Goal: Information Seeking & Learning: Learn about a topic

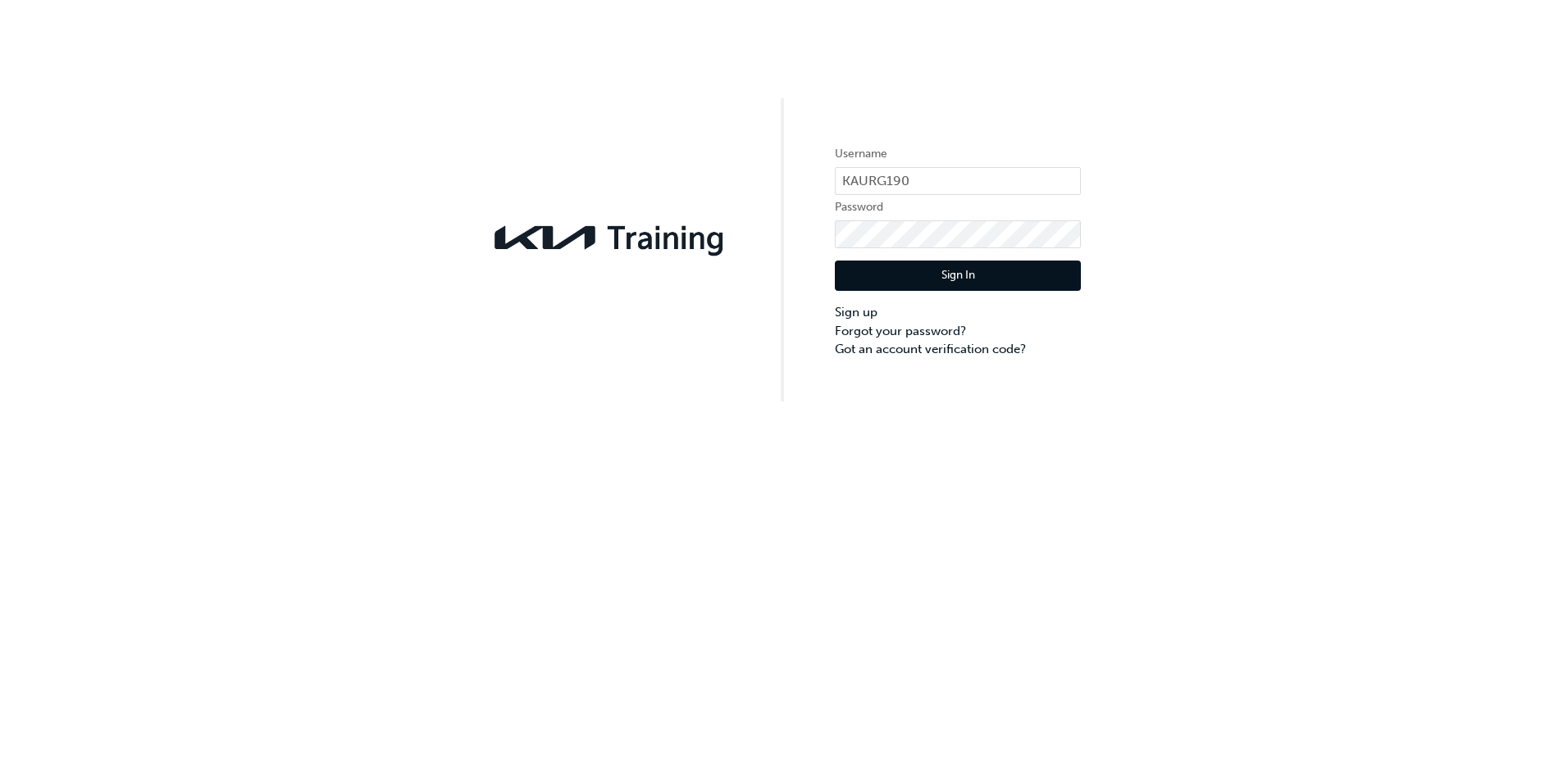
click at [948, 273] on button "Sign In" at bounding box center [957, 276] width 246 height 31
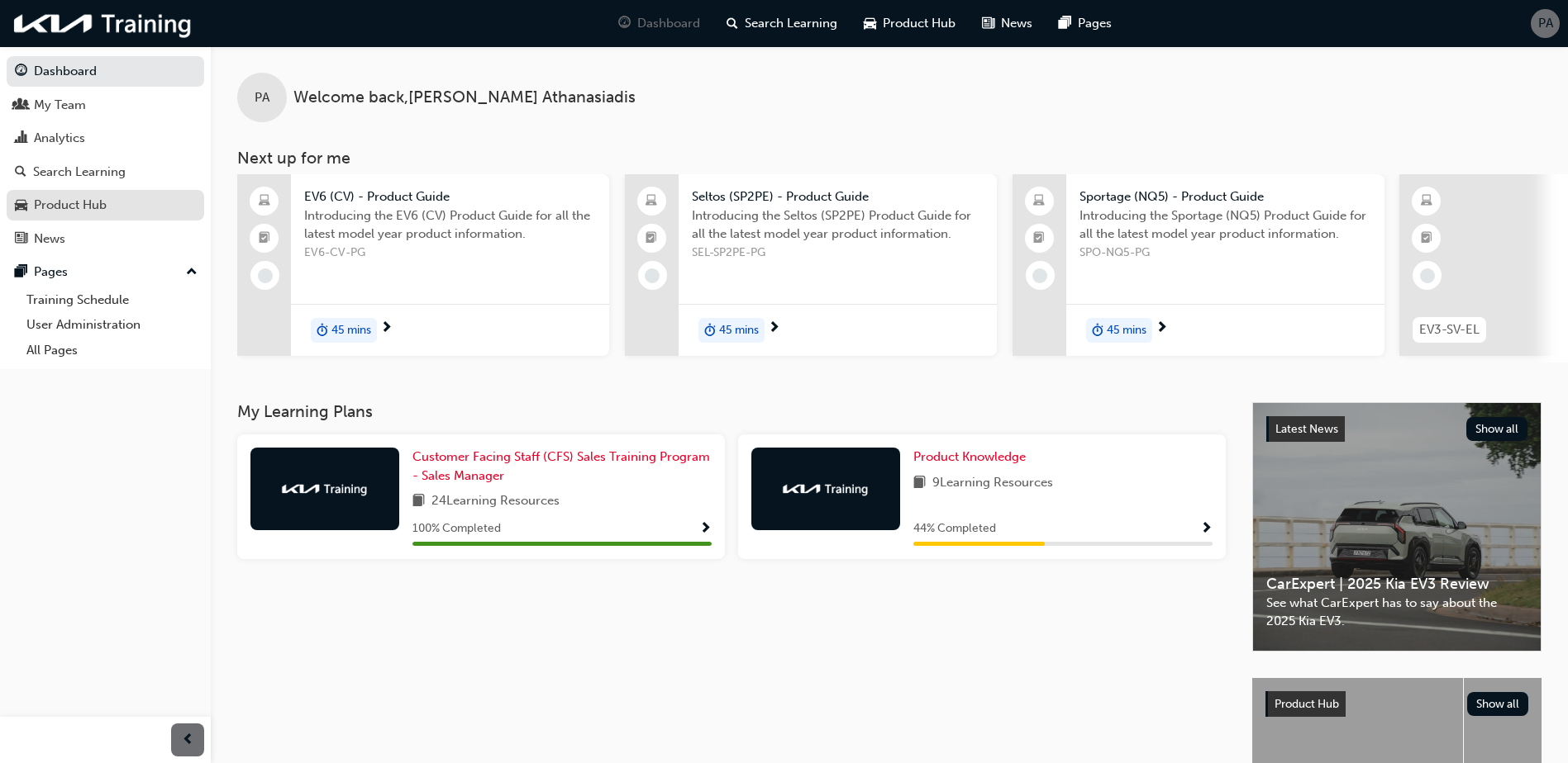
click at [96, 205] on div "Product Hub" at bounding box center [70, 205] width 73 height 19
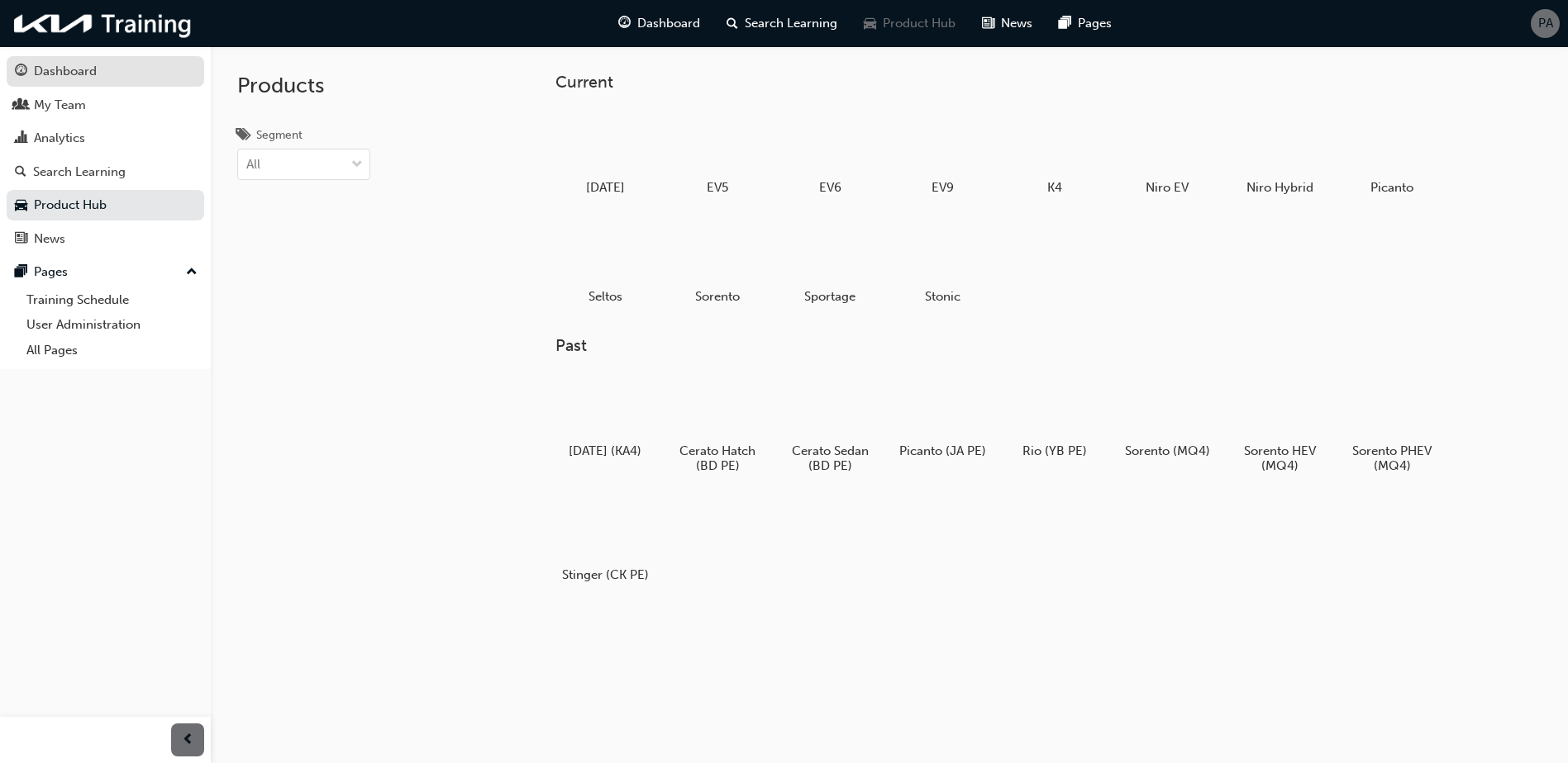
click at [108, 73] on div "Dashboard" at bounding box center [105, 71] width 181 height 21
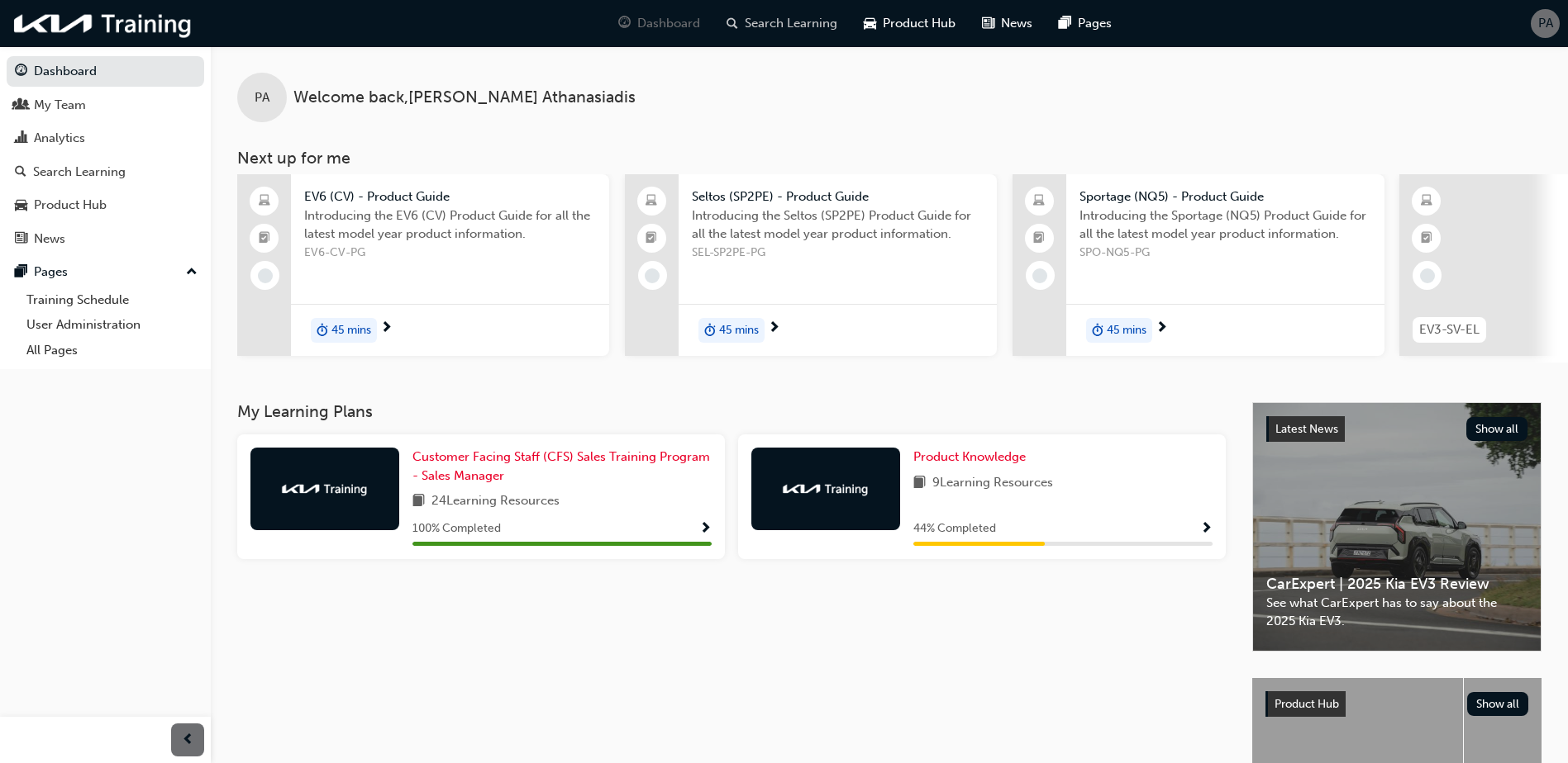
click at [800, 26] on span "Search Learning" at bounding box center [791, 23] width 92 height 19
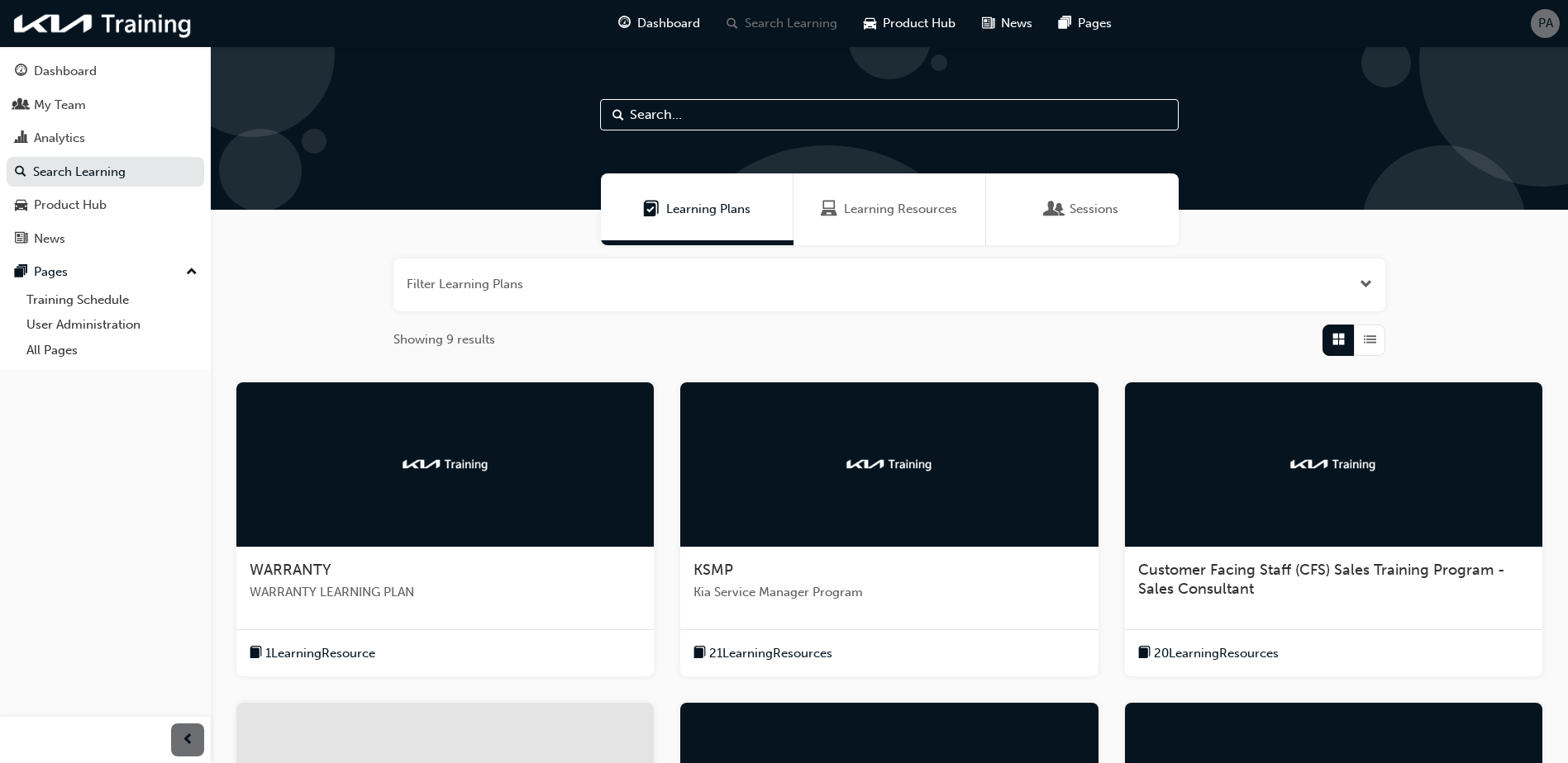
click at [682, 111] on input "text" at bounding box center [889, 114] width 579 height 31
type input "tasman"
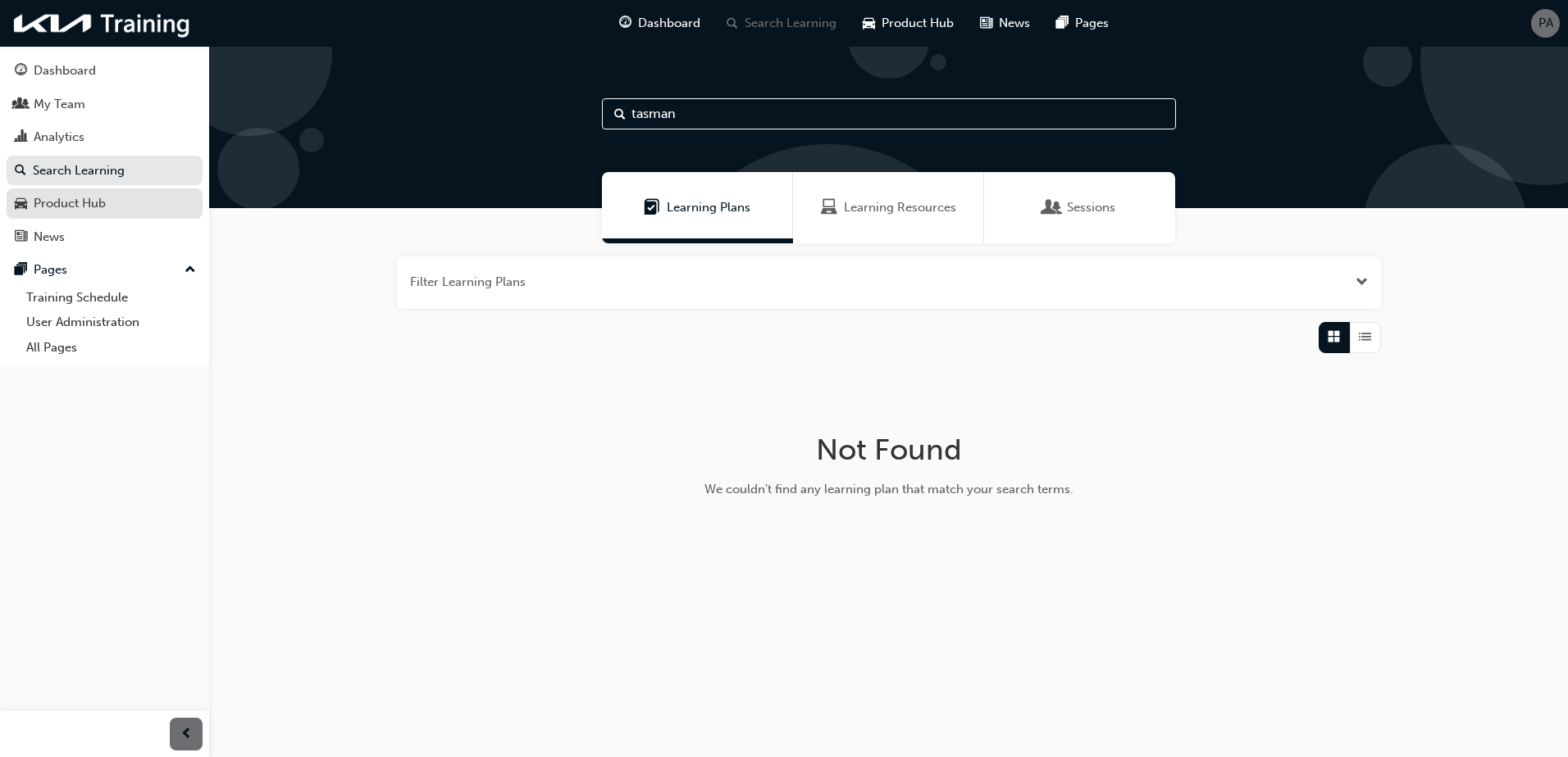
click at [94, 192] on link "Product Hub" at bounding box center [104, 203] width 196 height 30
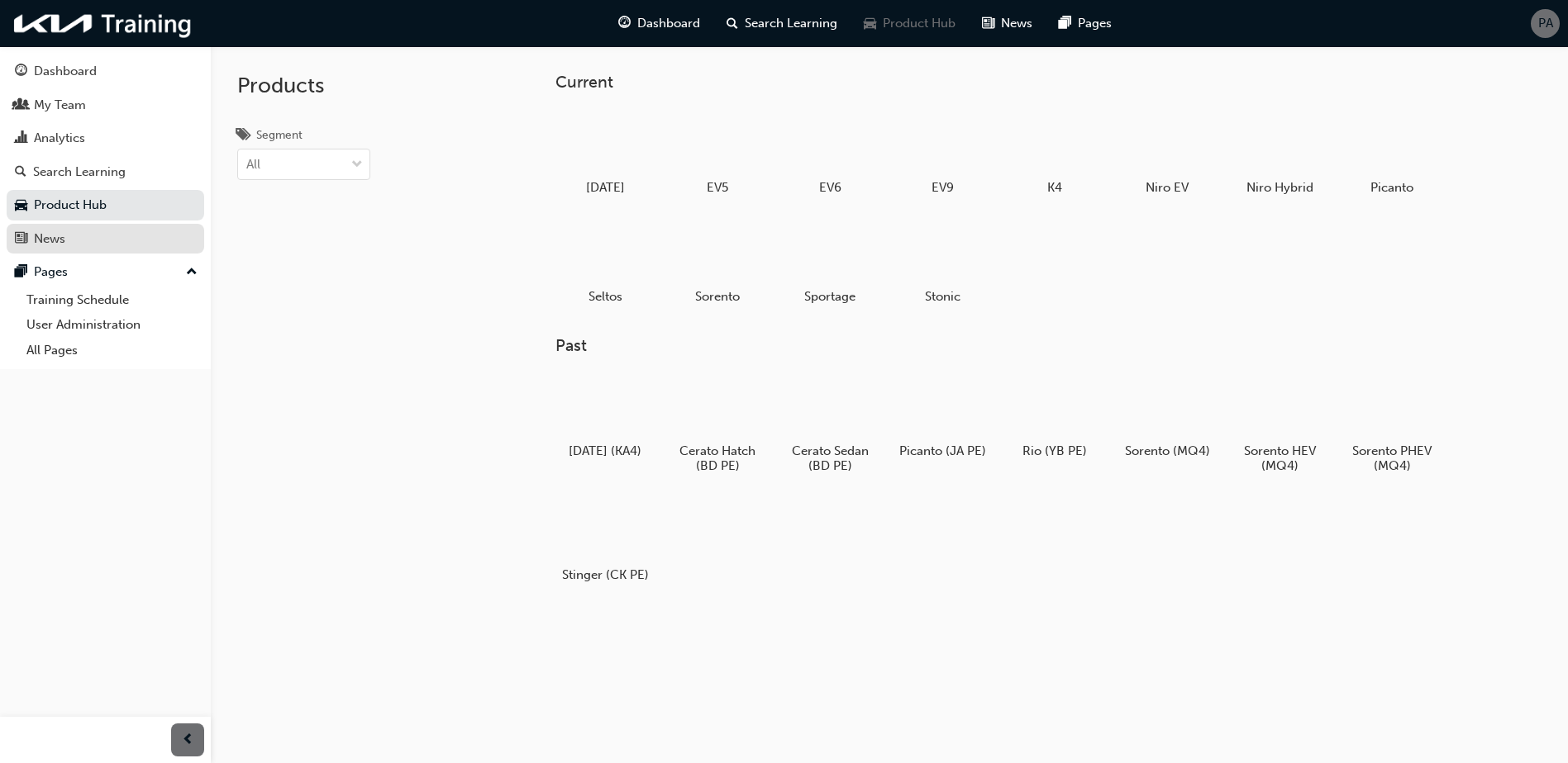
click at [112, 237] on div "News" at bounding box center [105, 238] width 181 height 21
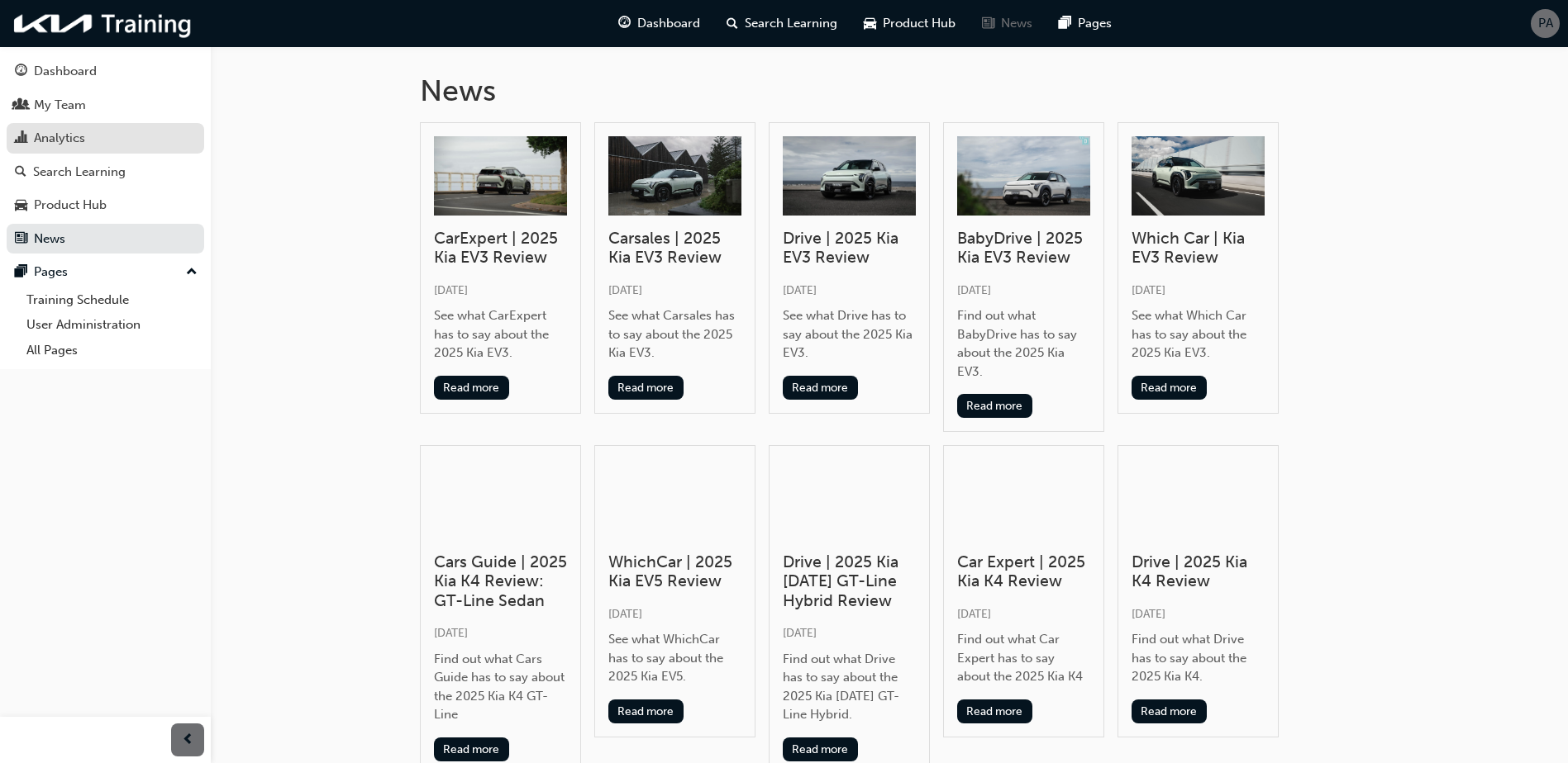
click at [76, 143] on div "Analytics" at bounding box center [59, 138] width 51 height 19
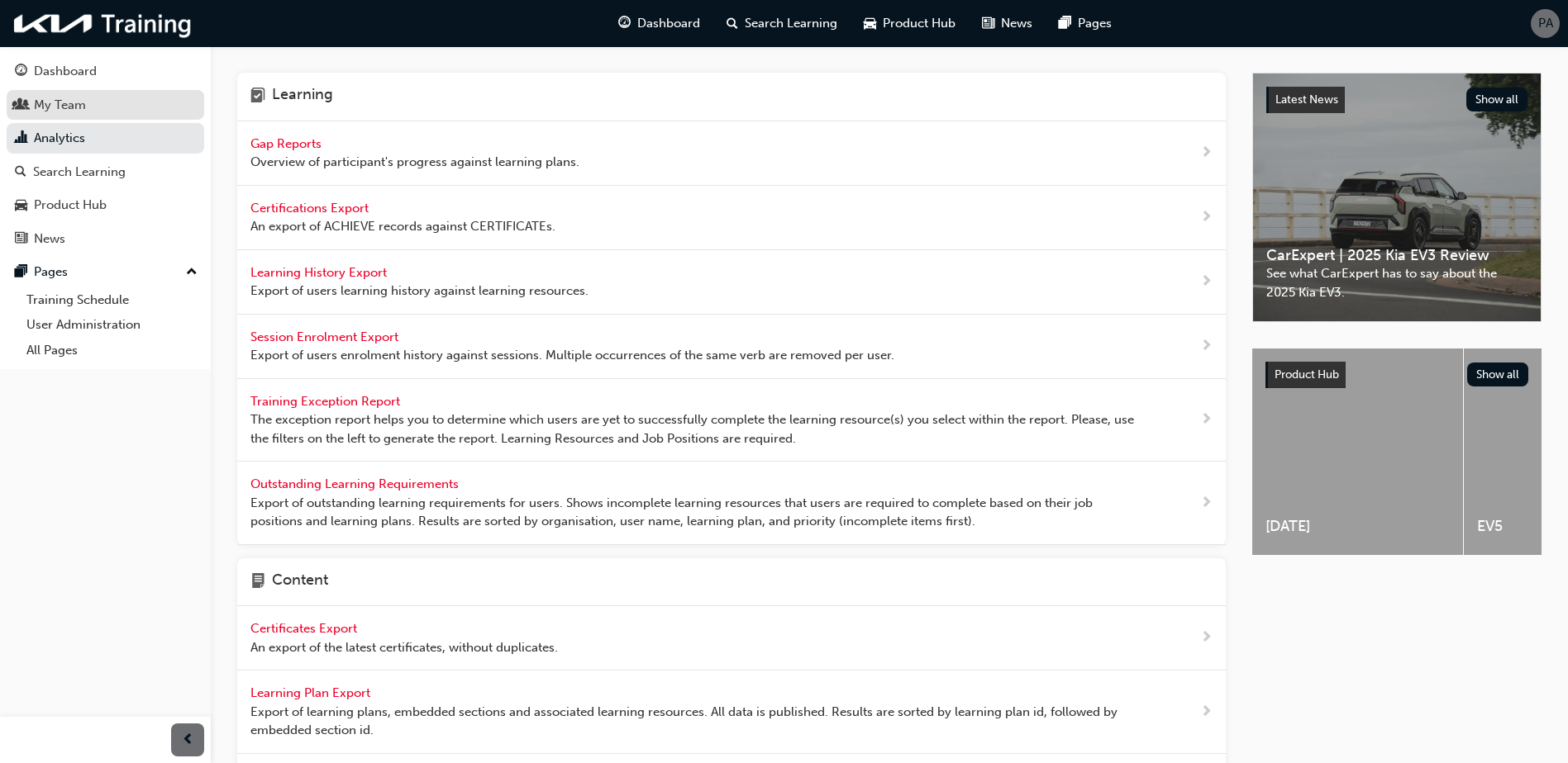
click at [59, 98] on div "My Team" at bounding box center [59, 105] width 52 height 19
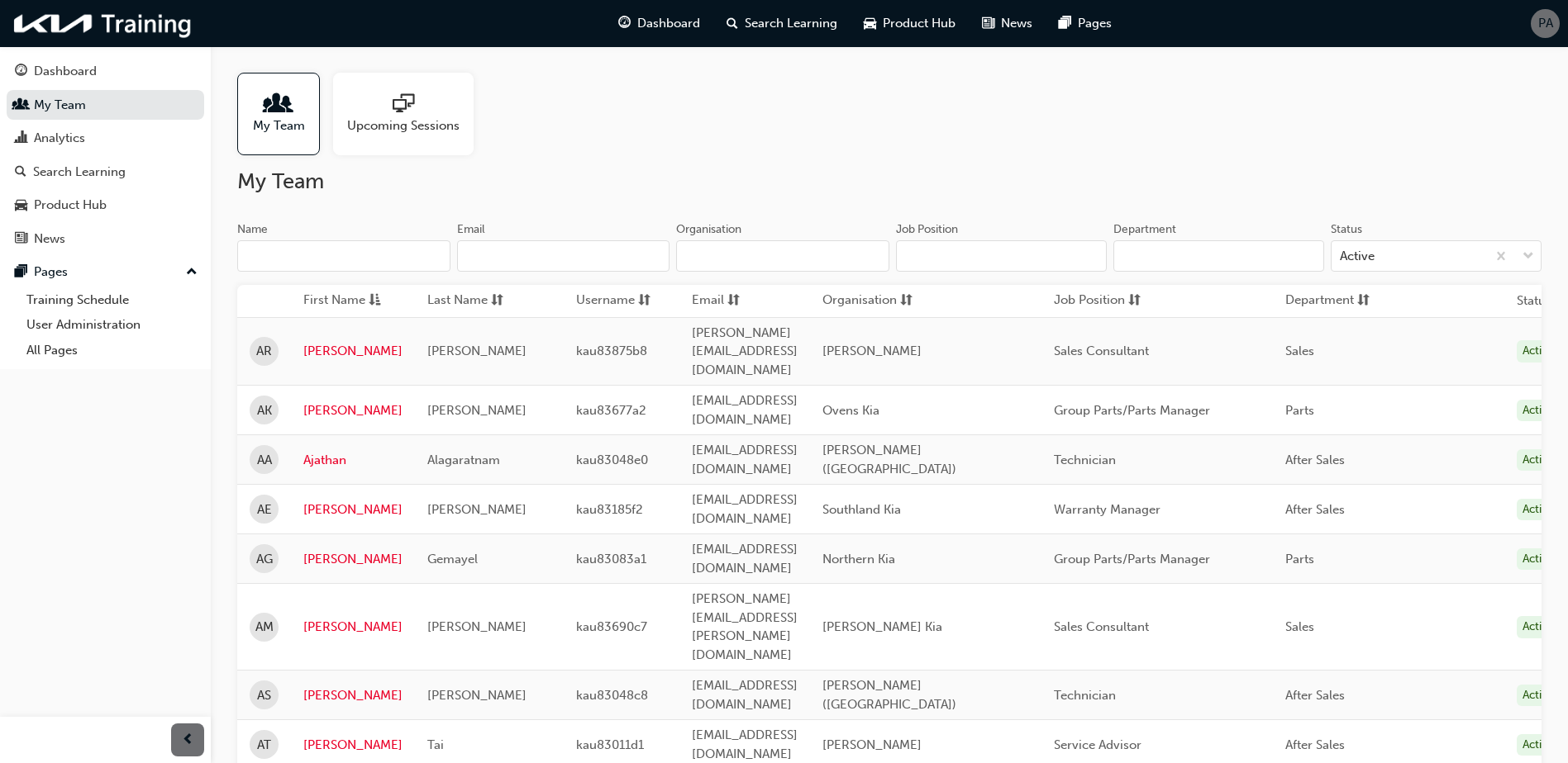
click at [399, 110] on span "sessionType_ONLINE_URL-icon" at bounding box center [403, 104] width 22 height 23
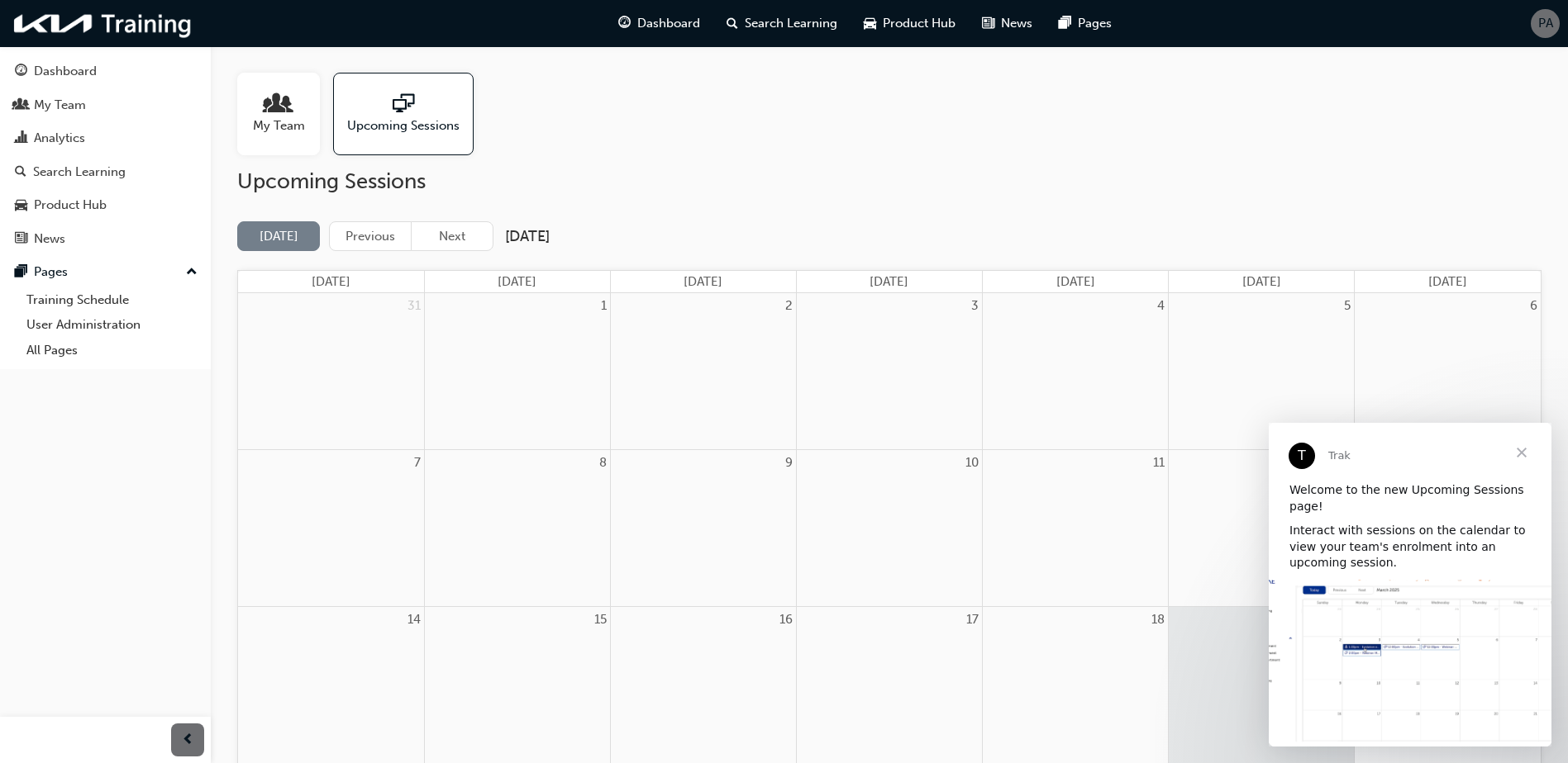
click at [1523, 450] on span "Close" at bounding box center [1521, 452] width 59 height 59
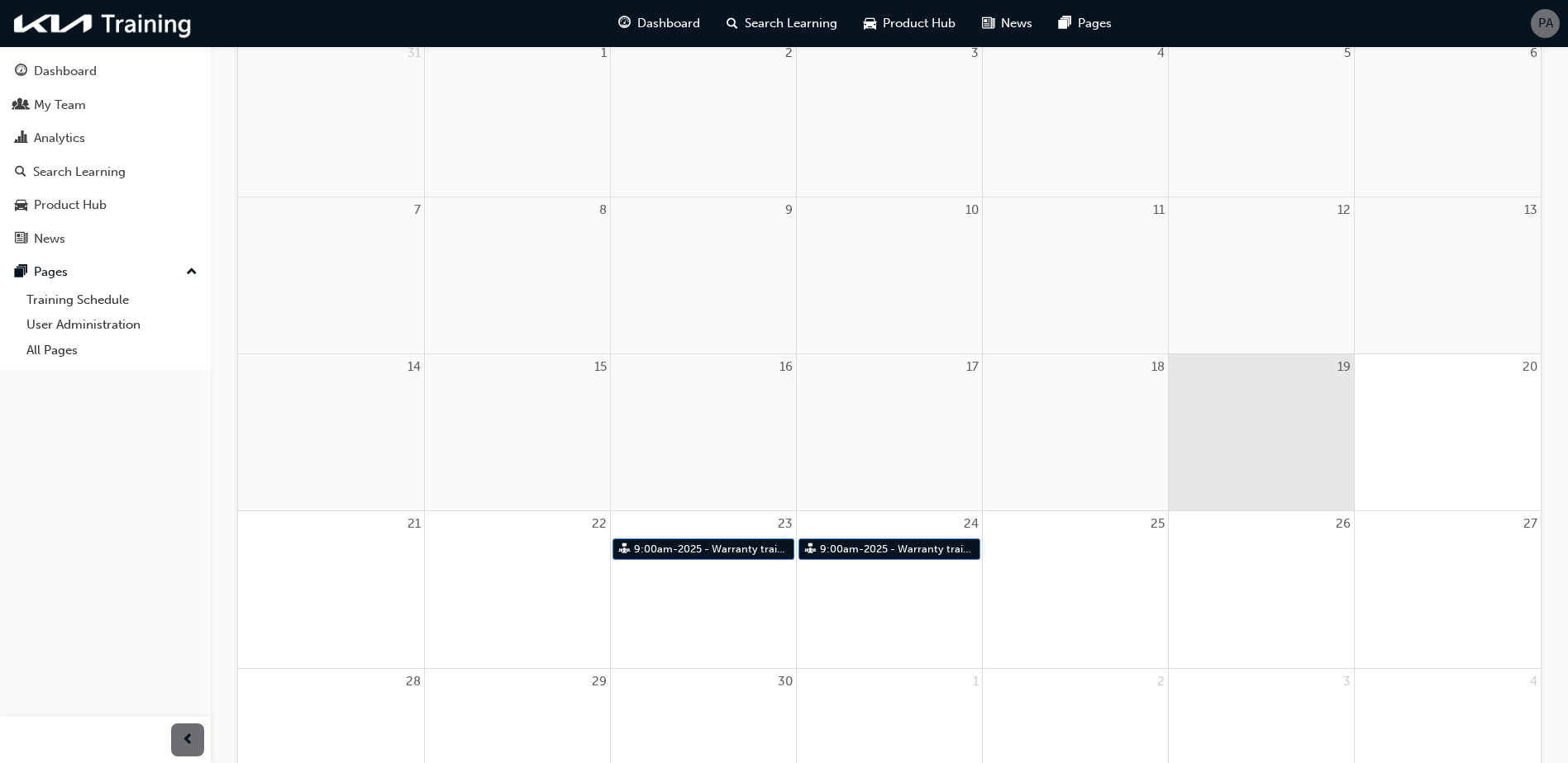
scroll to position [223, 0]
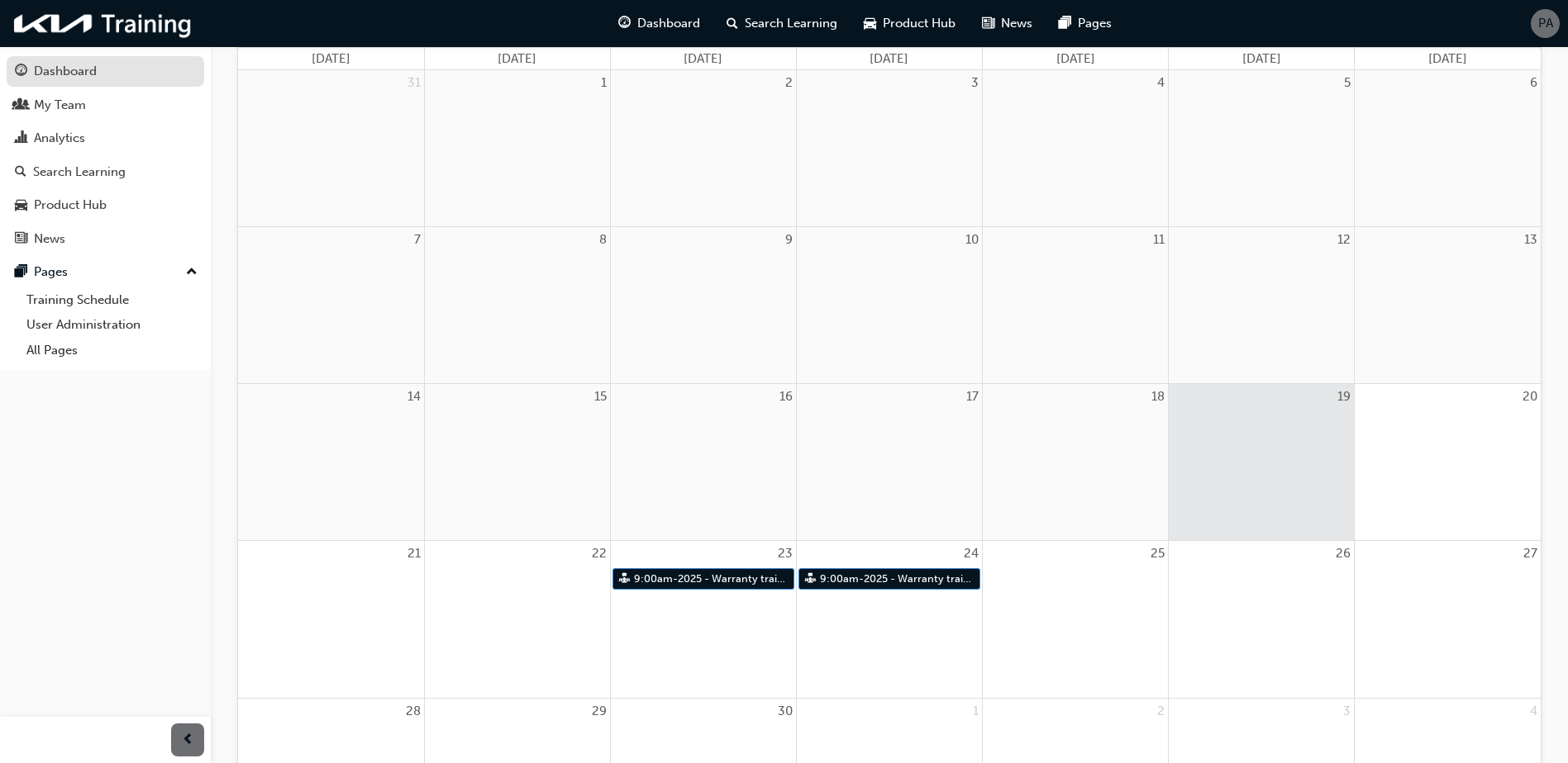
click at [54, 73] on div "Dashboard" at bounding box center [65, 71] width 63 height 19
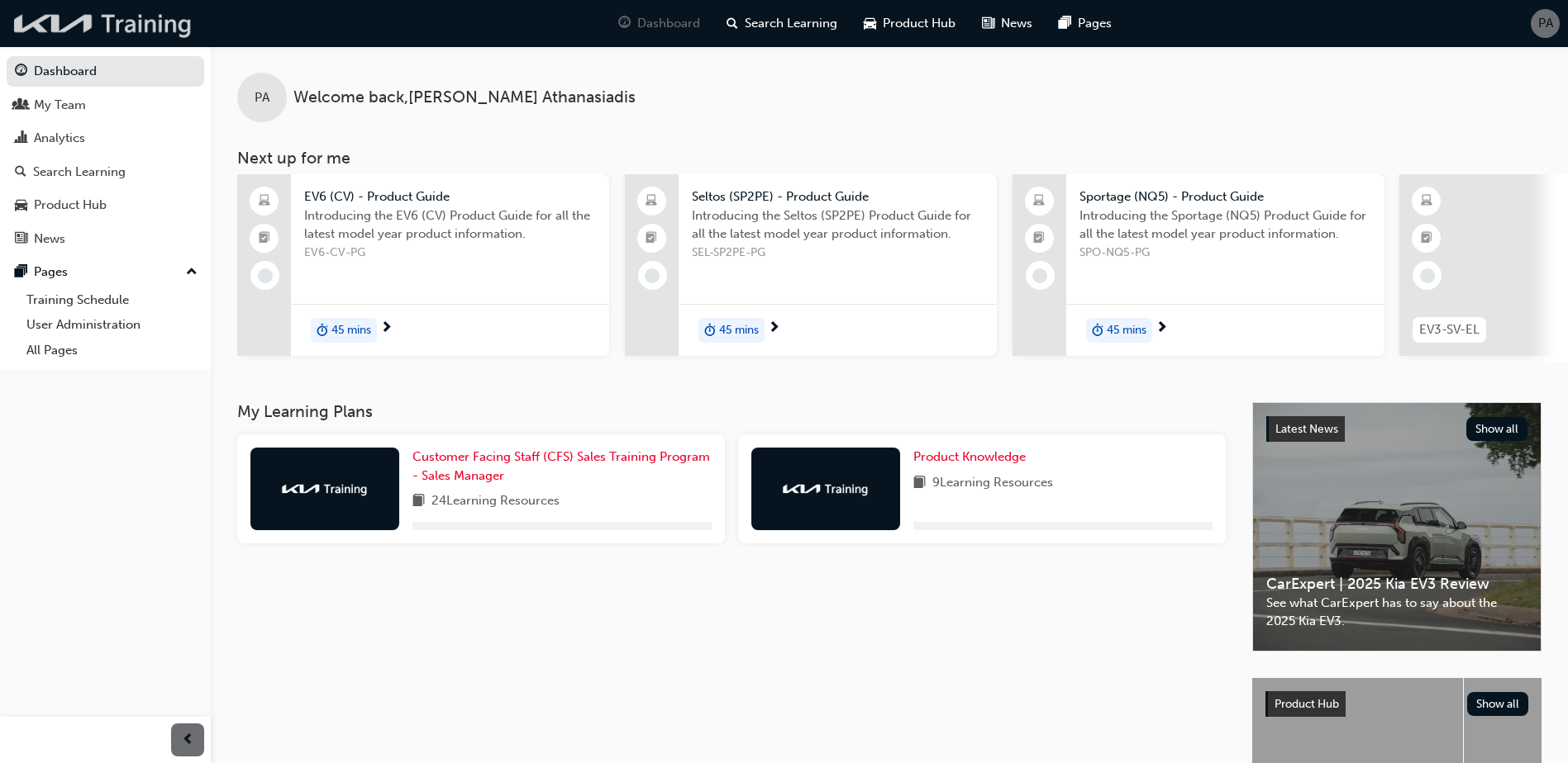
click at [92, 16] on img at bounding box center [103, 23] width 190 height 34
click at [834, 493] on img at bounding box center [825, 489] width 91 height 16
click at [975, 459] on span "Product Knowledge" at bounding box center [969, 457] width 112 height 15
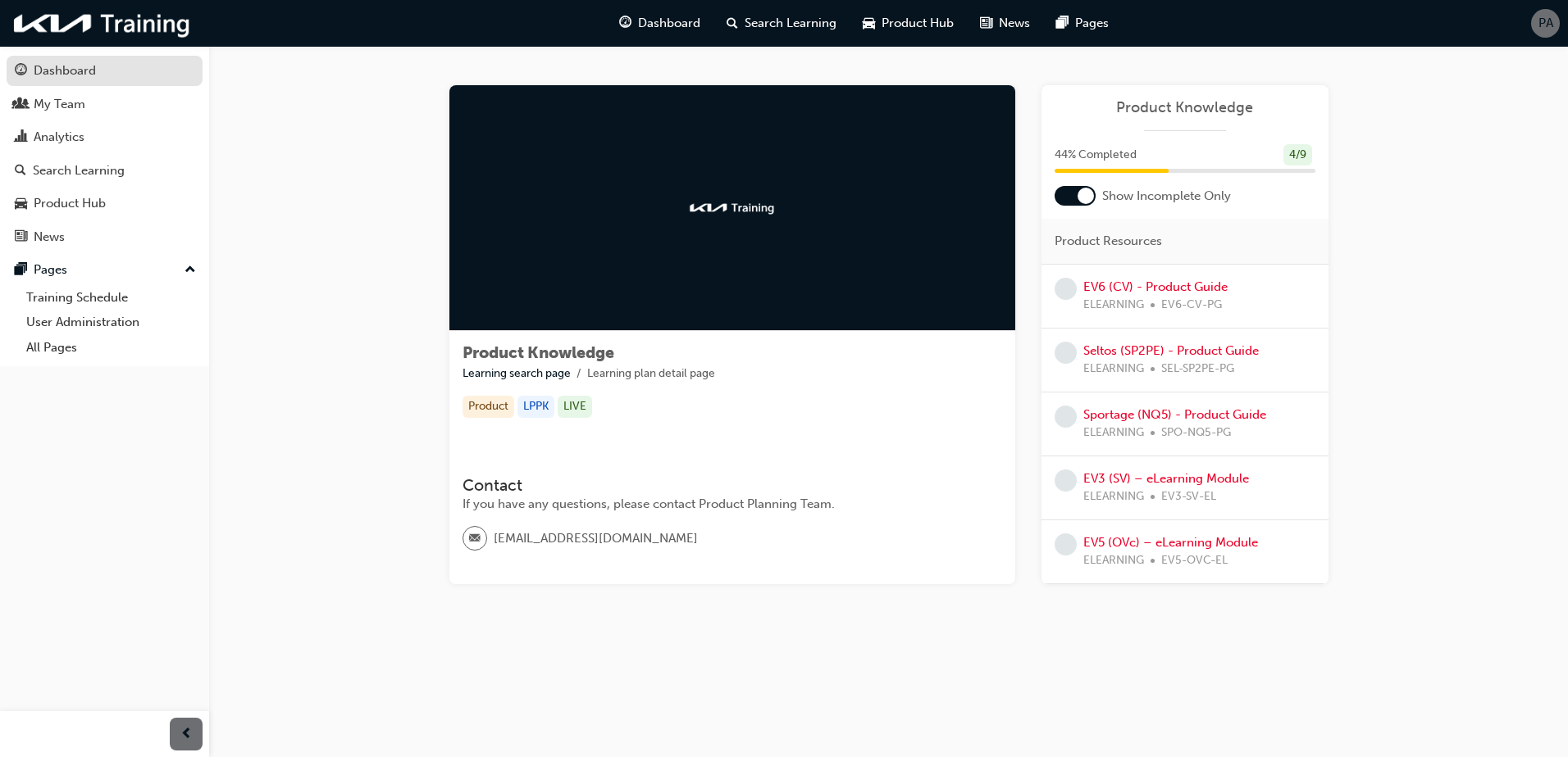
click at [52, 63] on div "Dashboard" at bounding box center [64, 71] width 63 height 19
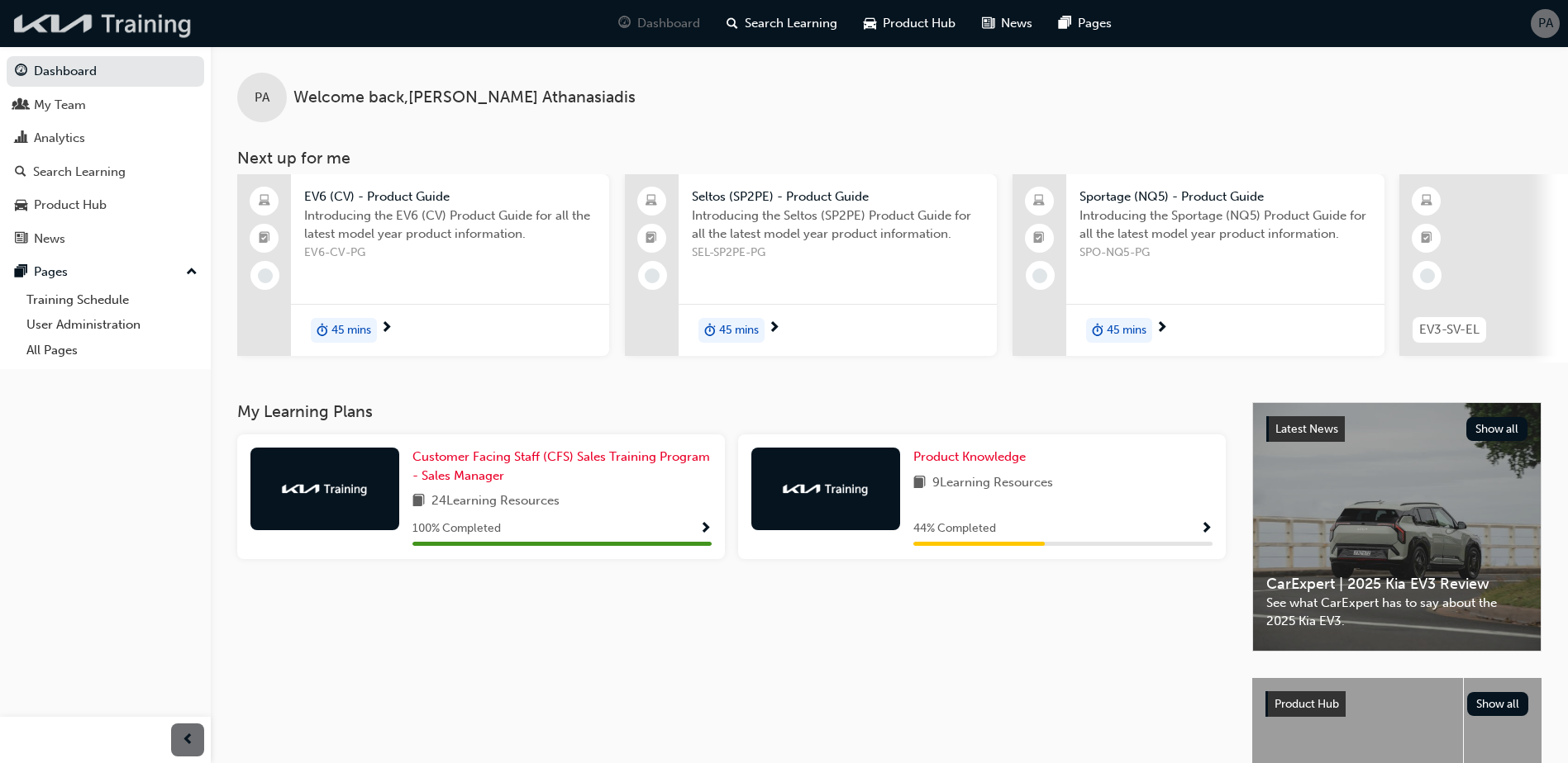
click at [81, 15] on img at bounding box center [103, 23] width 190 height 34
click at [94, 276] on div "Pages" at bounding box center [105, 272] width 181 height 21
click at [65, 350] on link "All Pages" at bounding box center [112, 351] width 185 height 26
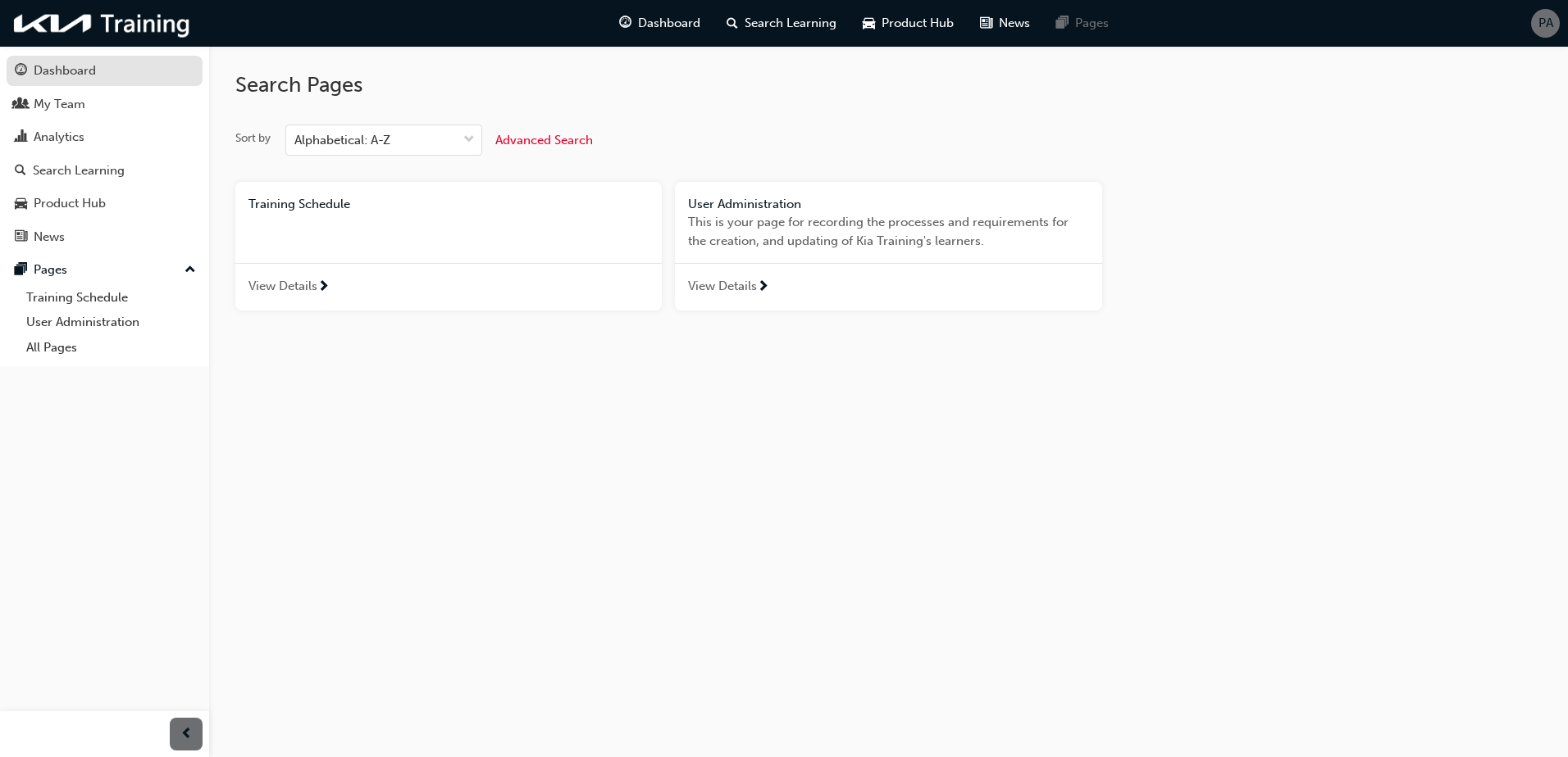
click at [50, 67] on div "Dashboard" at bounding box center [64, 71] width 63 height 19
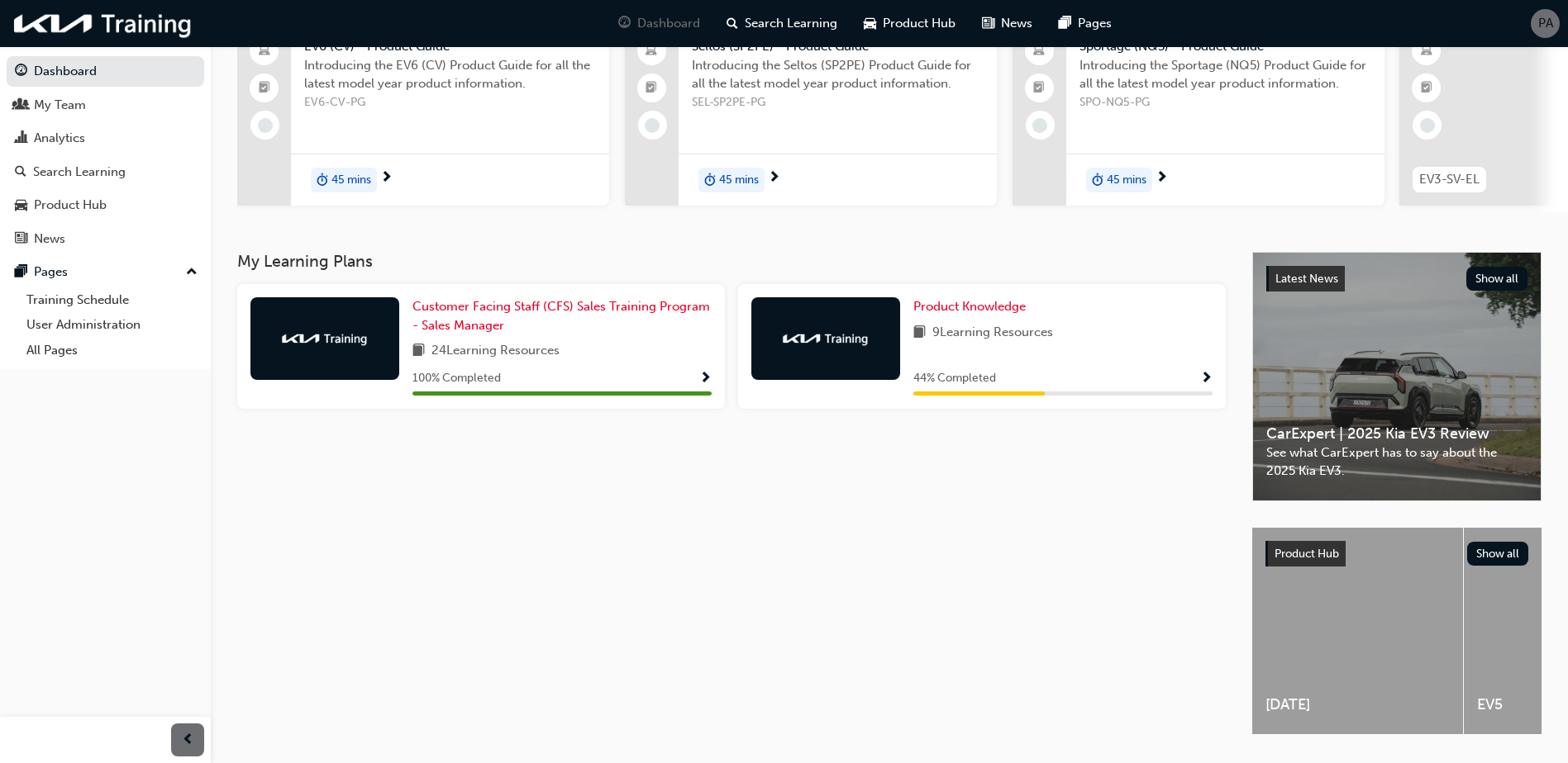
scroll to position [206, 0]
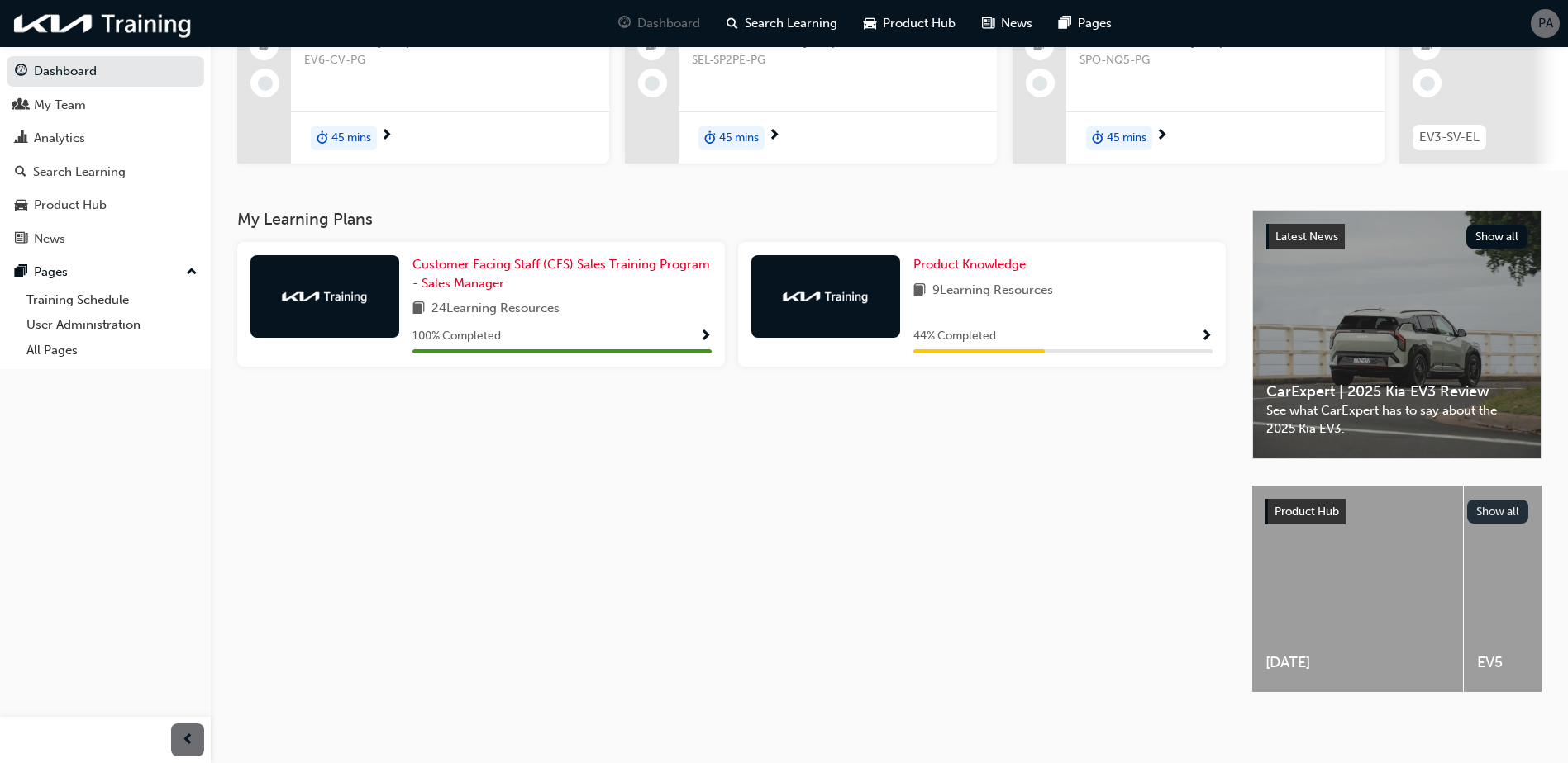
click at [1500, 501] on button "Show all" at bounding box center [1499, 512] width 62 height 24
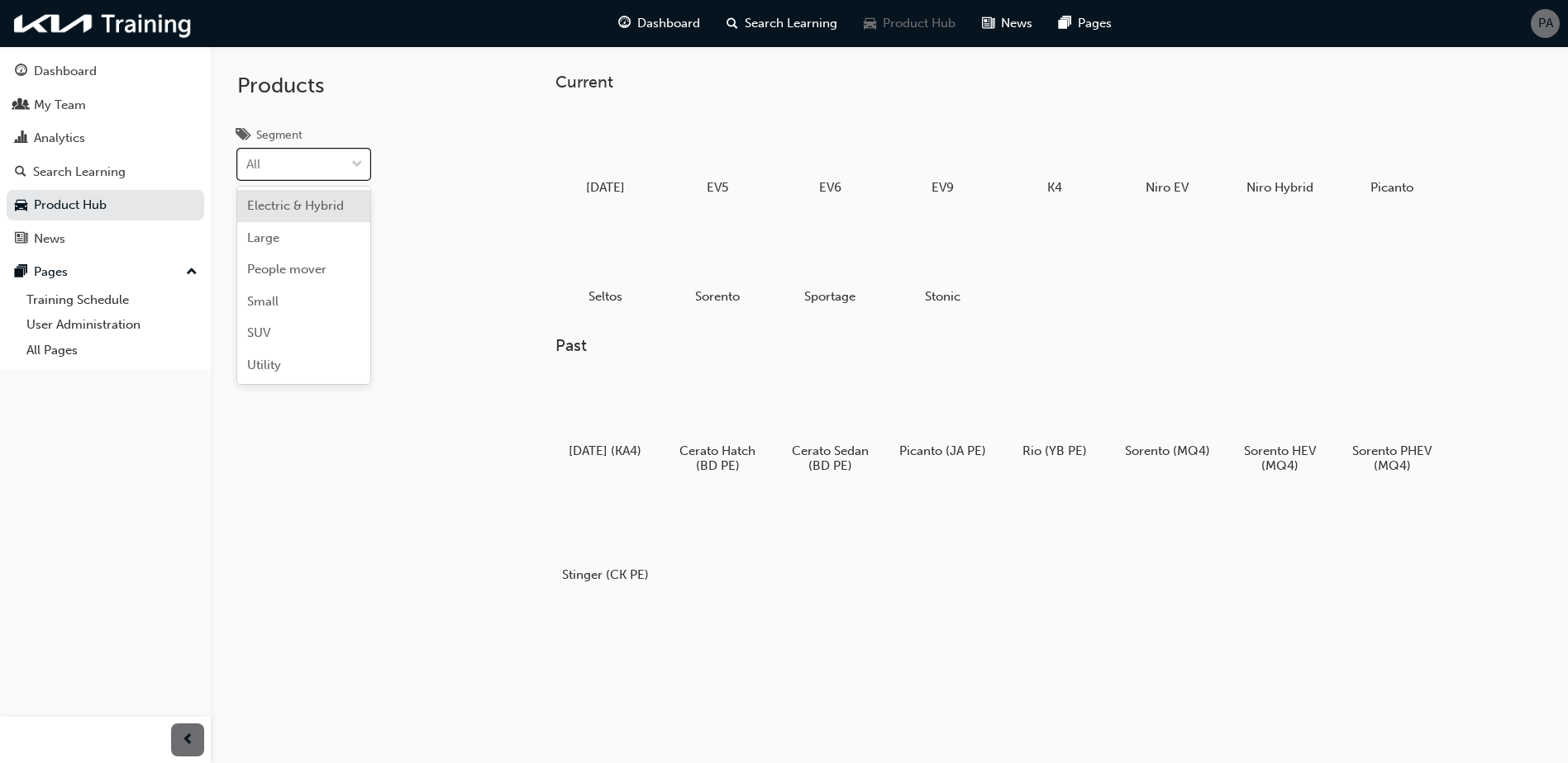
click at [351, 175] on span "down-icon" at bounding box center [357, 165] width 12 height 22
click at [248, 171] on input "Segment option Electric & Hybrid focused, 1 of 6. 6 results available. Use Up a…" at bounding box center [247, 164] width 2 height 14
click at [323, 355] on div "Utility" at bounding box center [304, 365] width 133 height 32
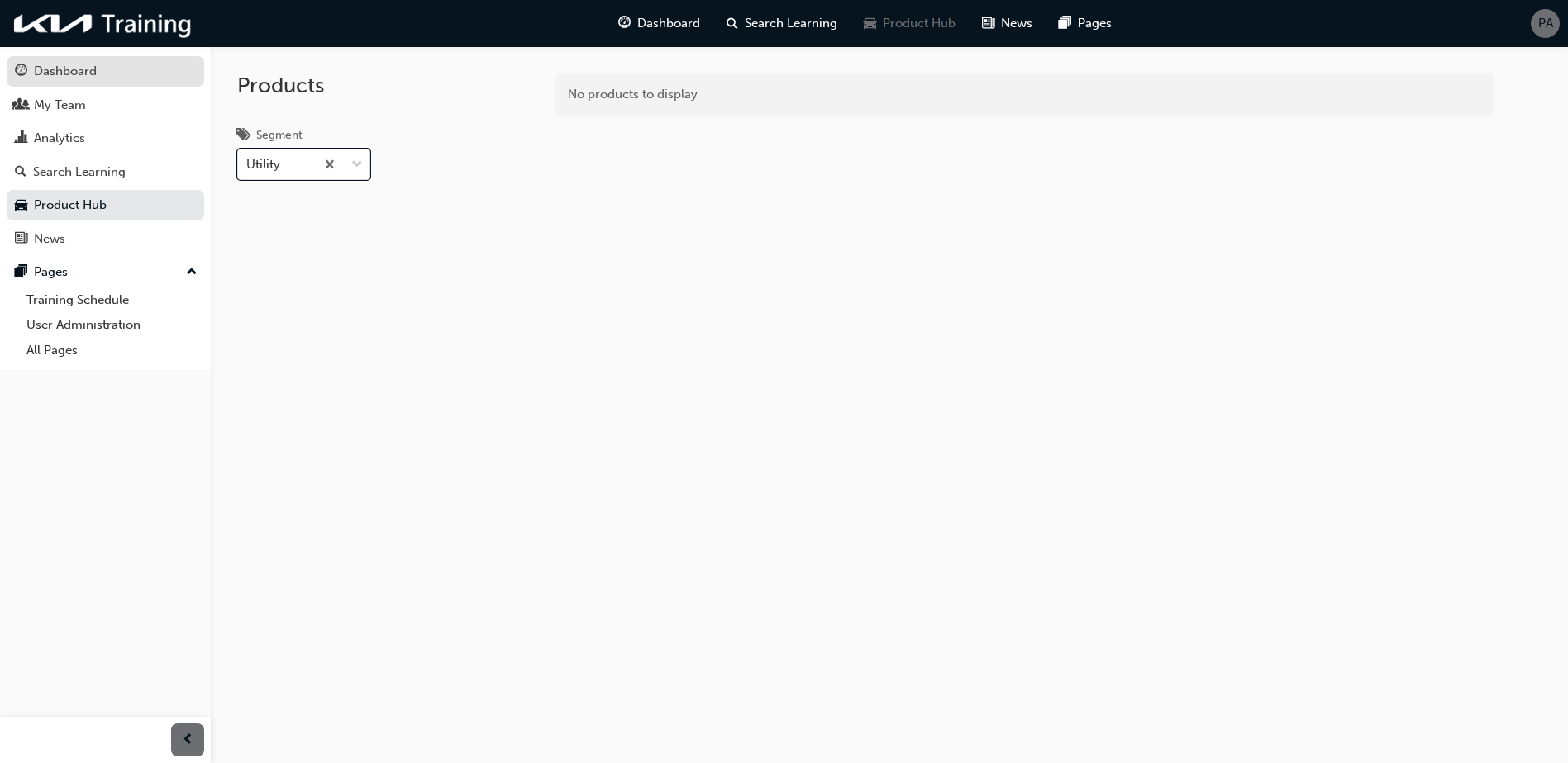
click at [68, 72] on div "Dashboard" at bounding box center [65, 71] width 63 height 19
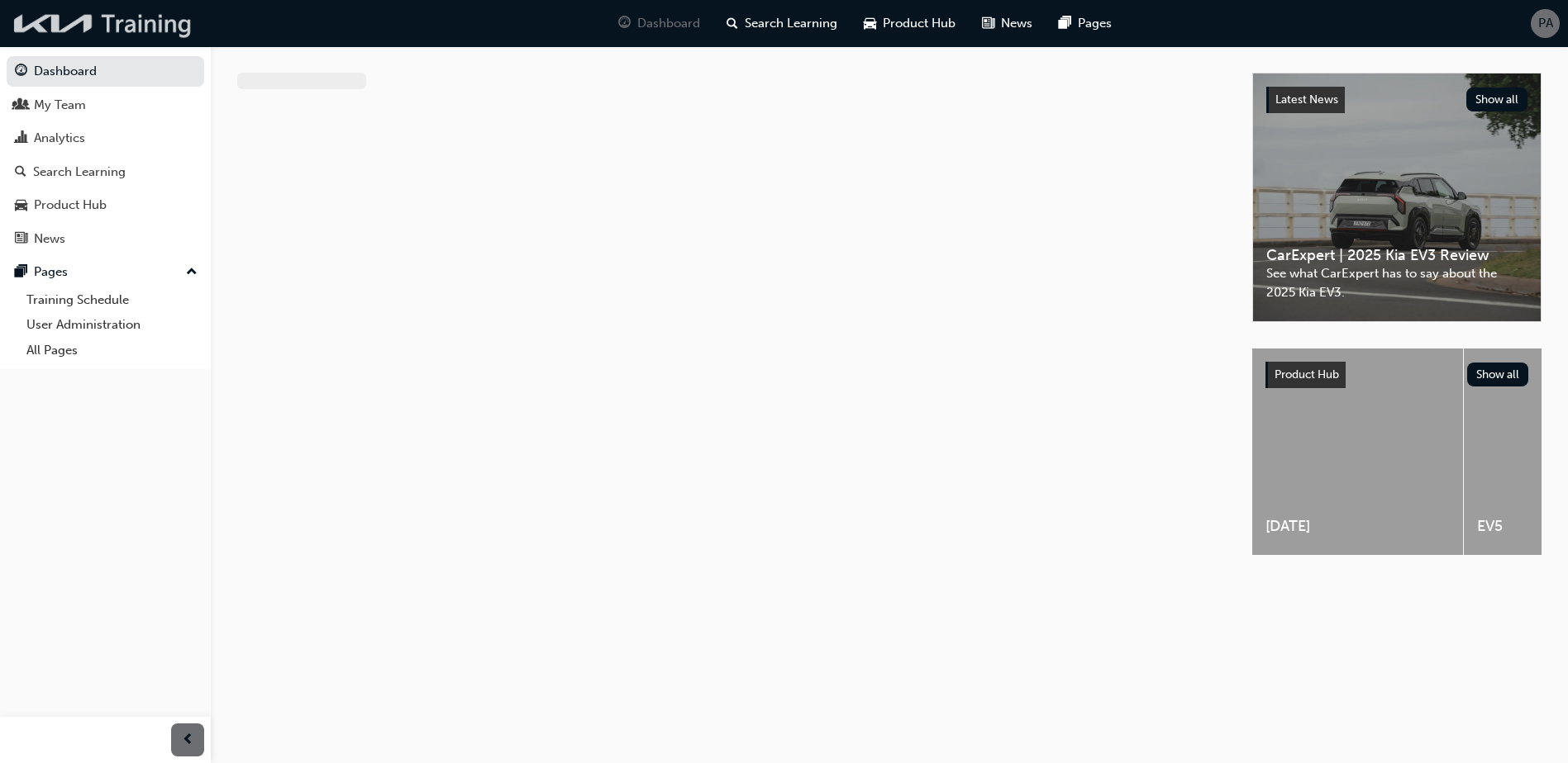
click at [73, 22] on img at bounding box center [103, 23] width 190 height 34
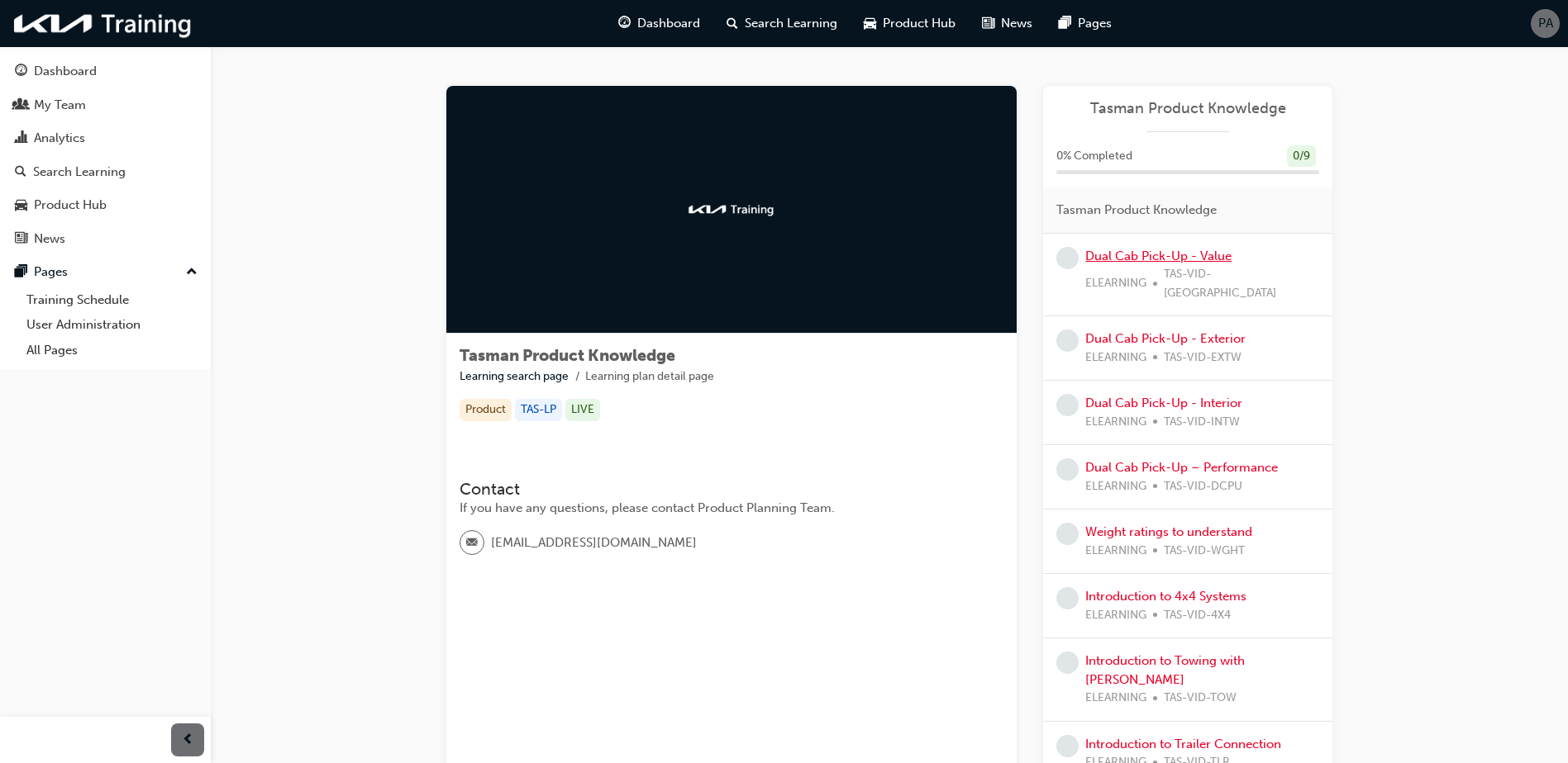
click at [1115, 257] on link "Dual Cab Pick-Up - Value" at bounding box center [1158, 256] width 146 height 15
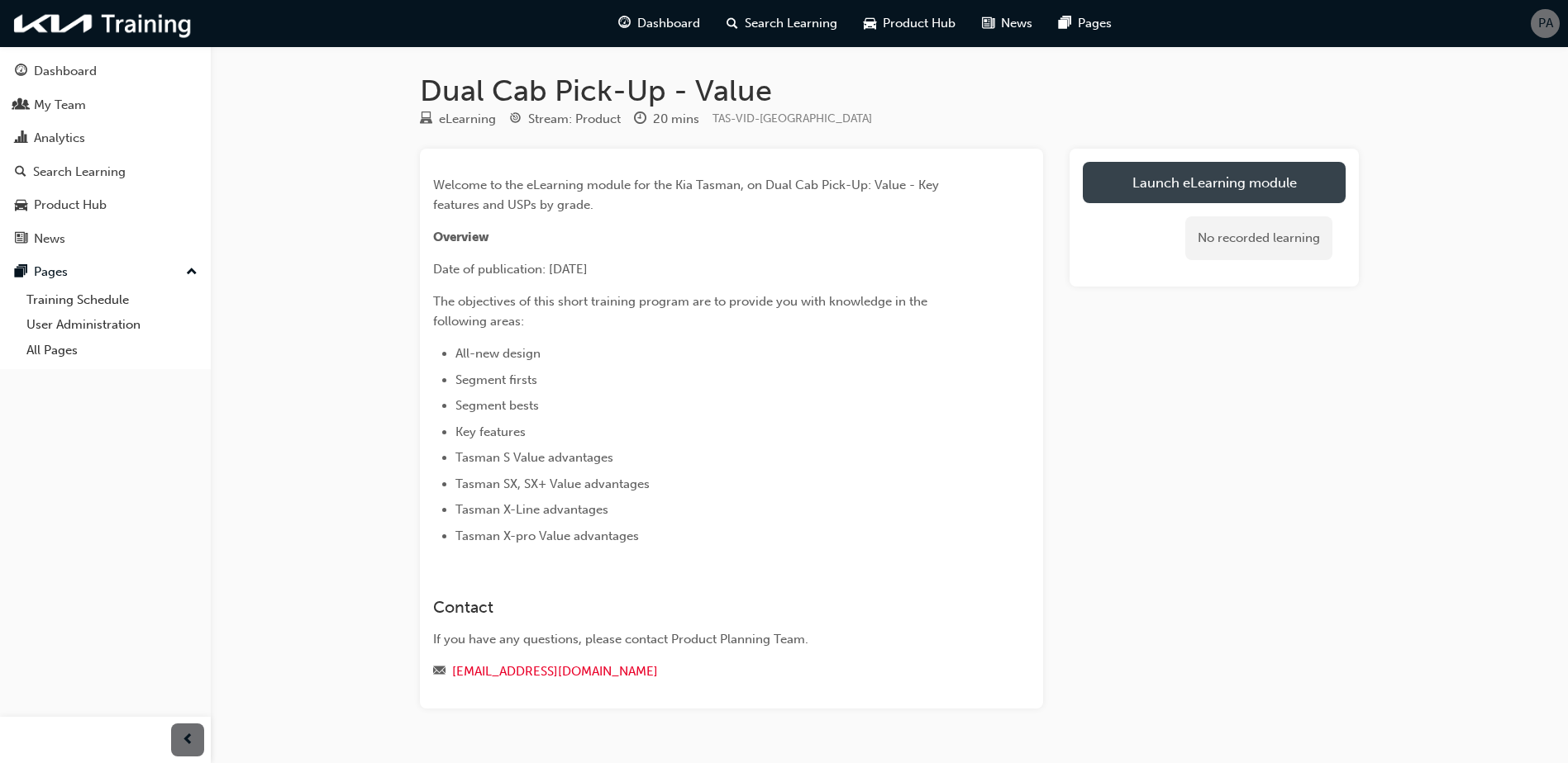
click at [1188, 181] on link "Launch eLearning module" at bounding box center [1213, 182] width 262 height 41
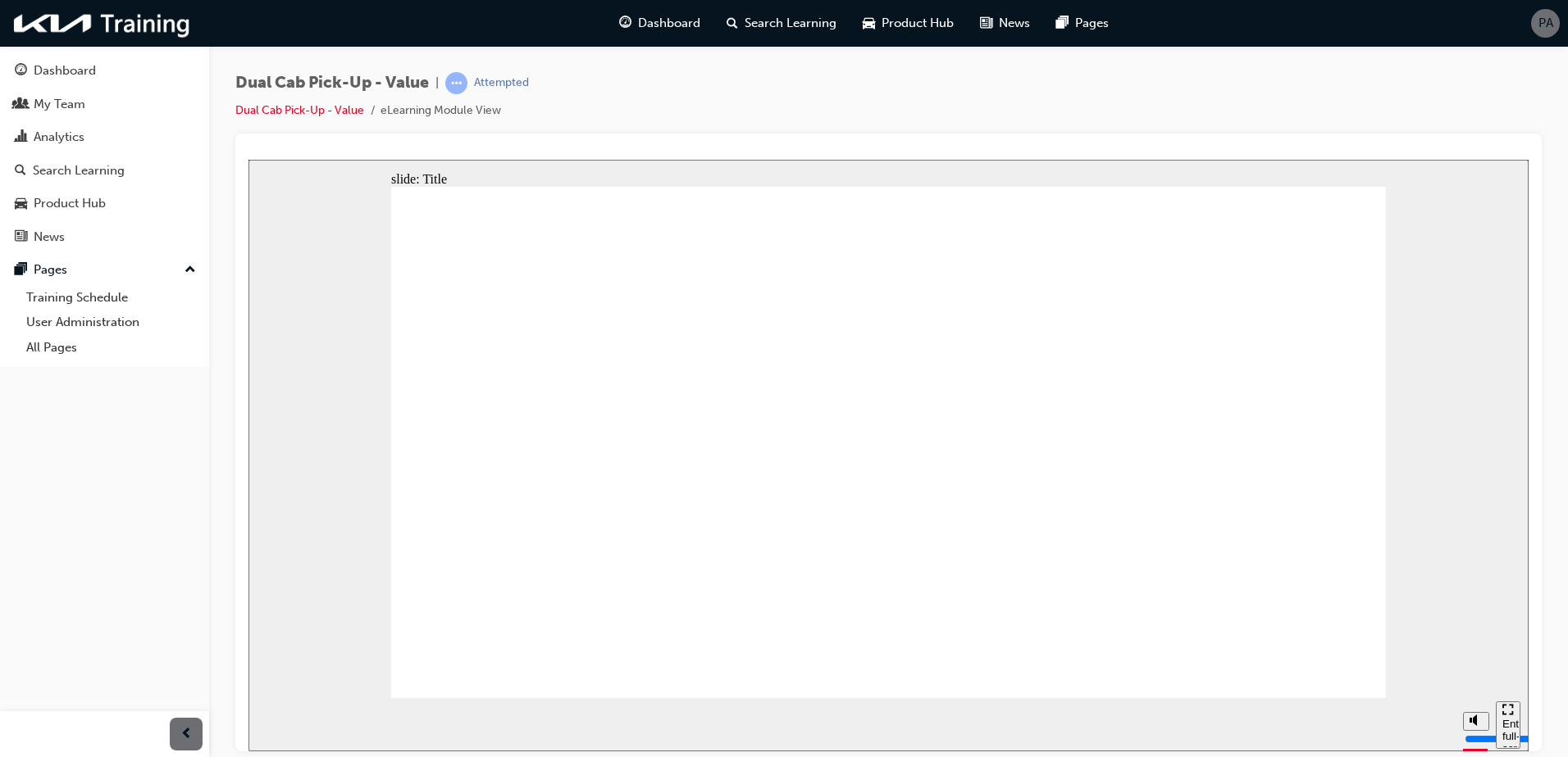
click at [1506, 722] on div "Enter full-screen mode" at bounding box center [1507, 742] width 12 height 49
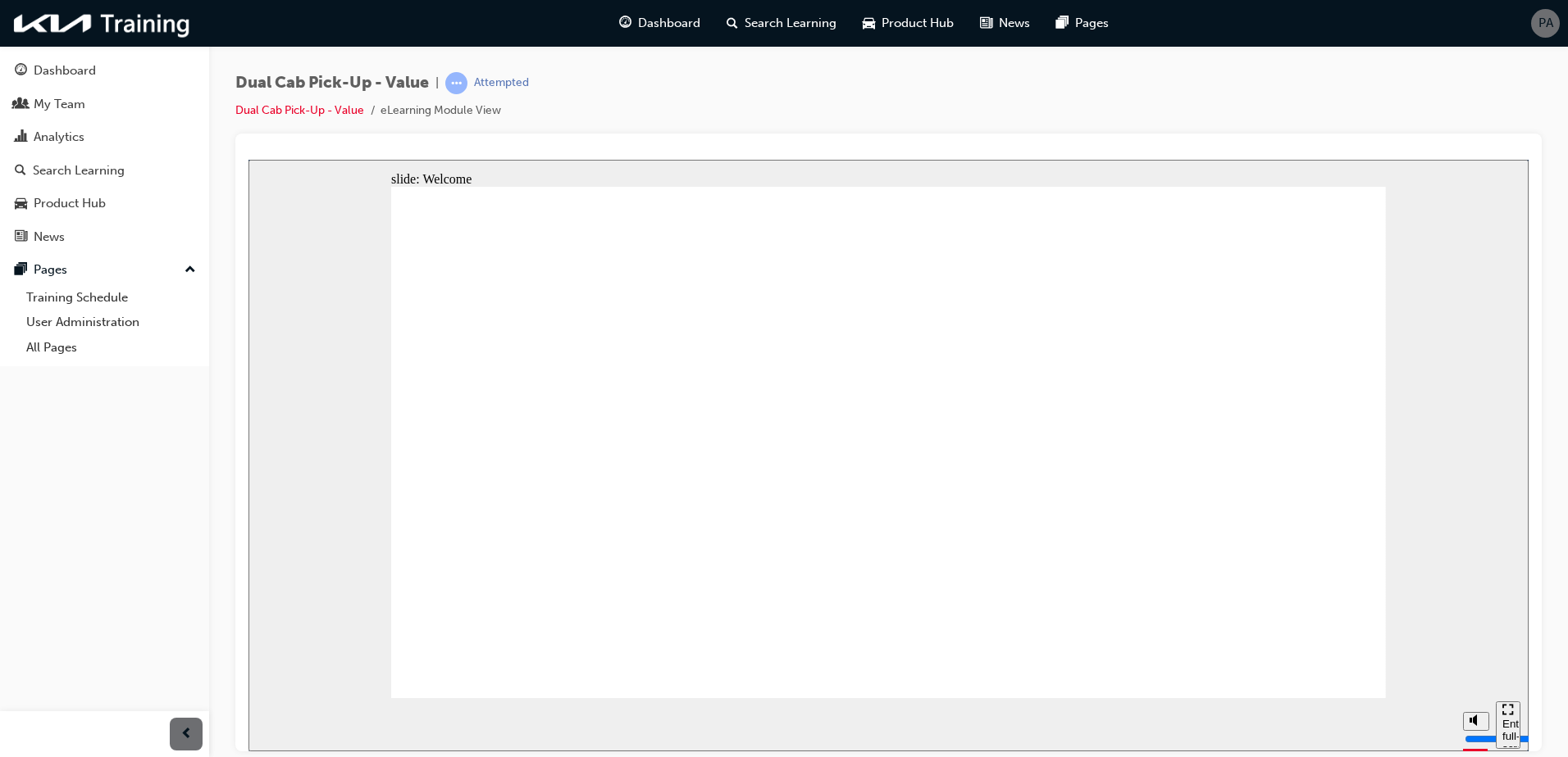
click at [1502, 726] on div "Enter full-screen mode" at bounding box center [1507, 742] width 12 height 49
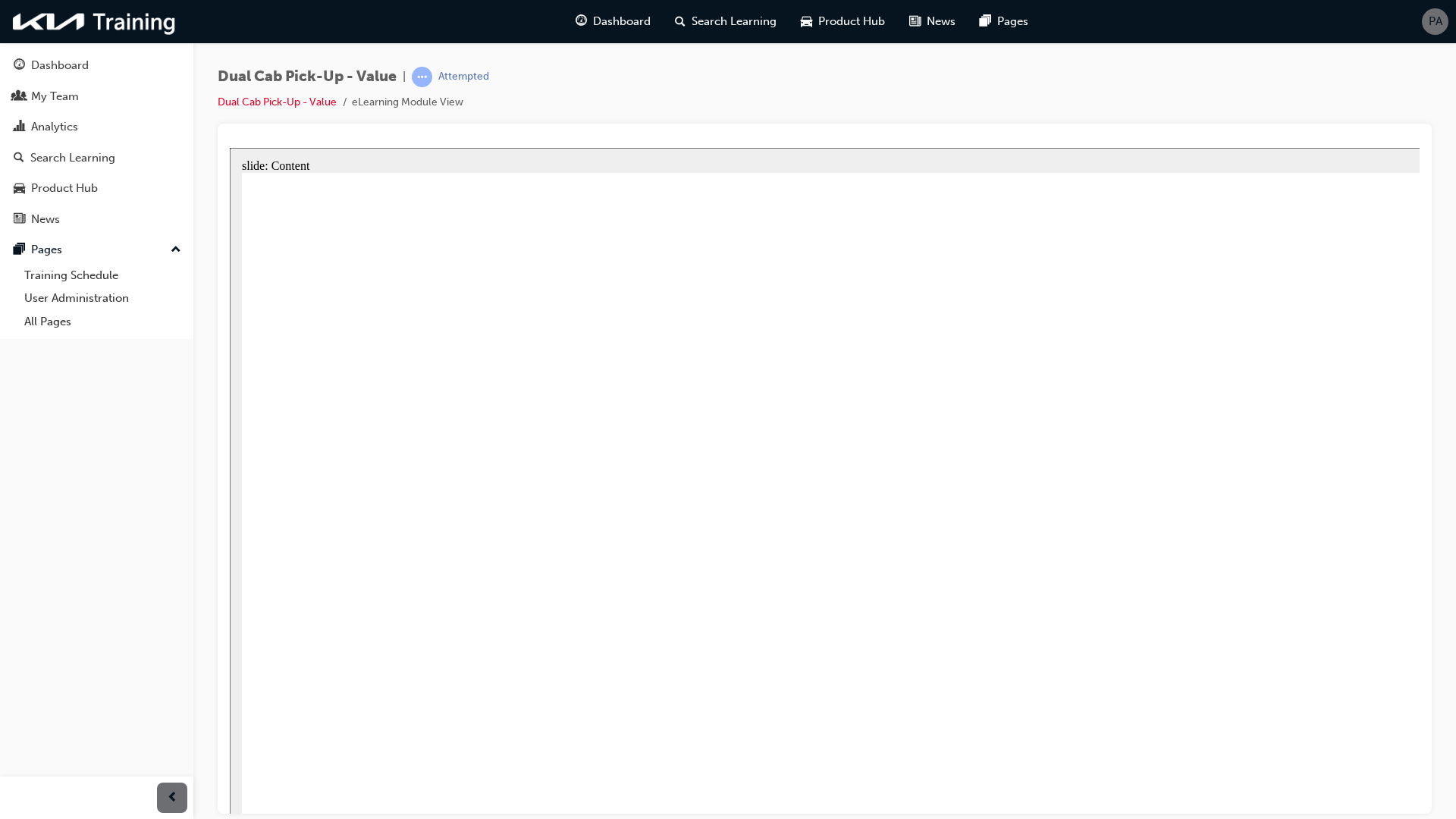
type input "1200"
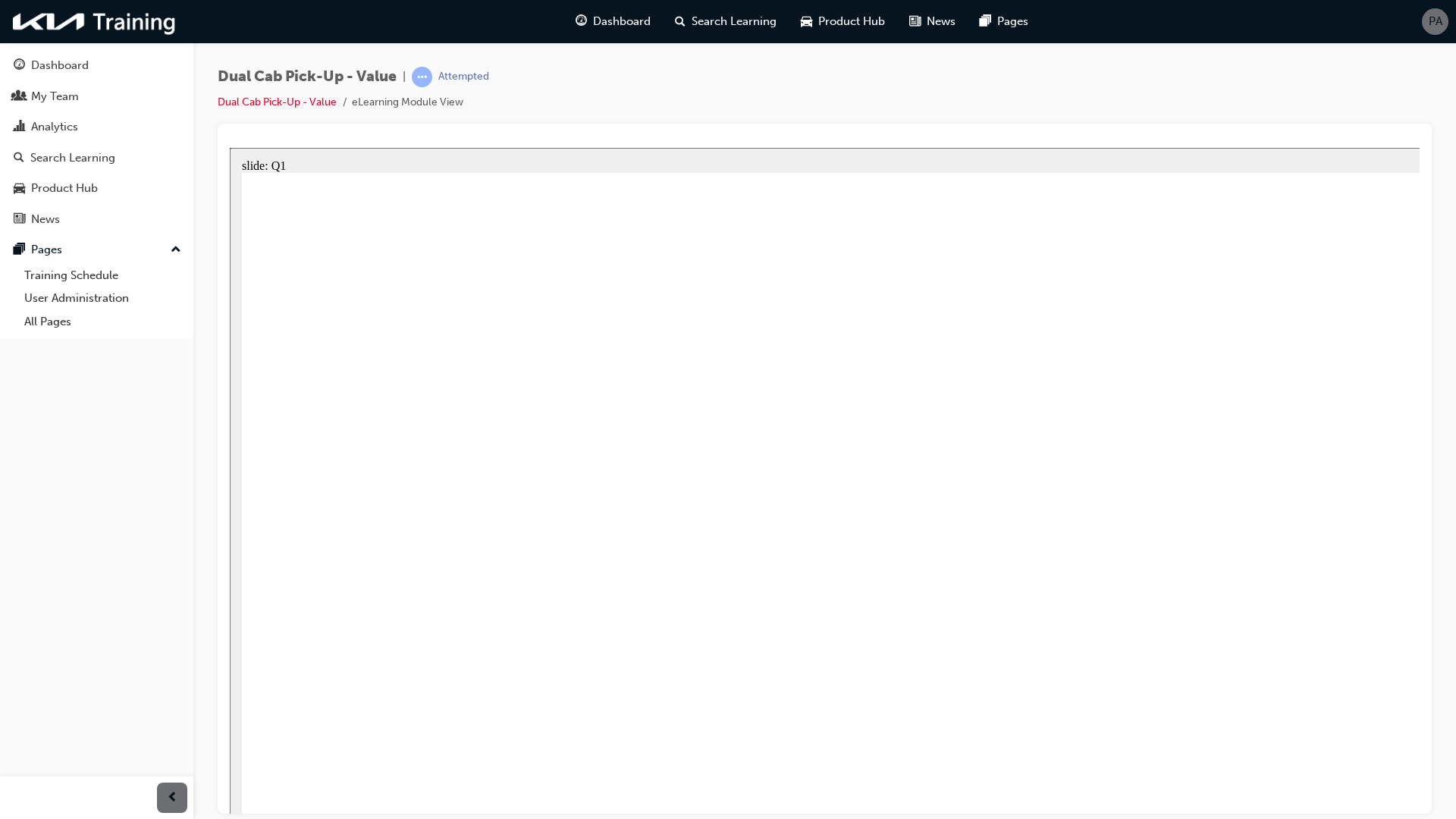
radio input "true"
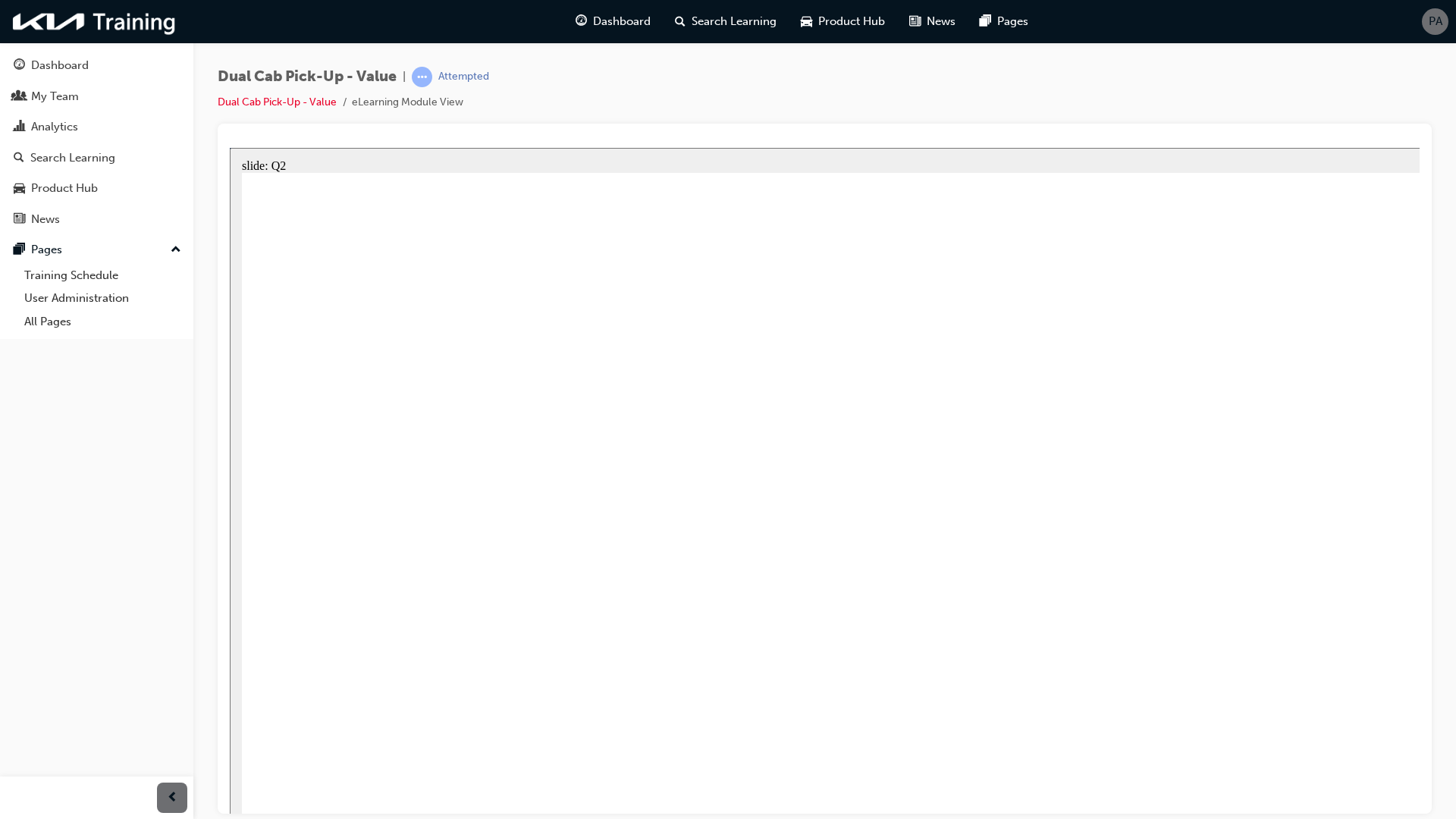
radio input "true"
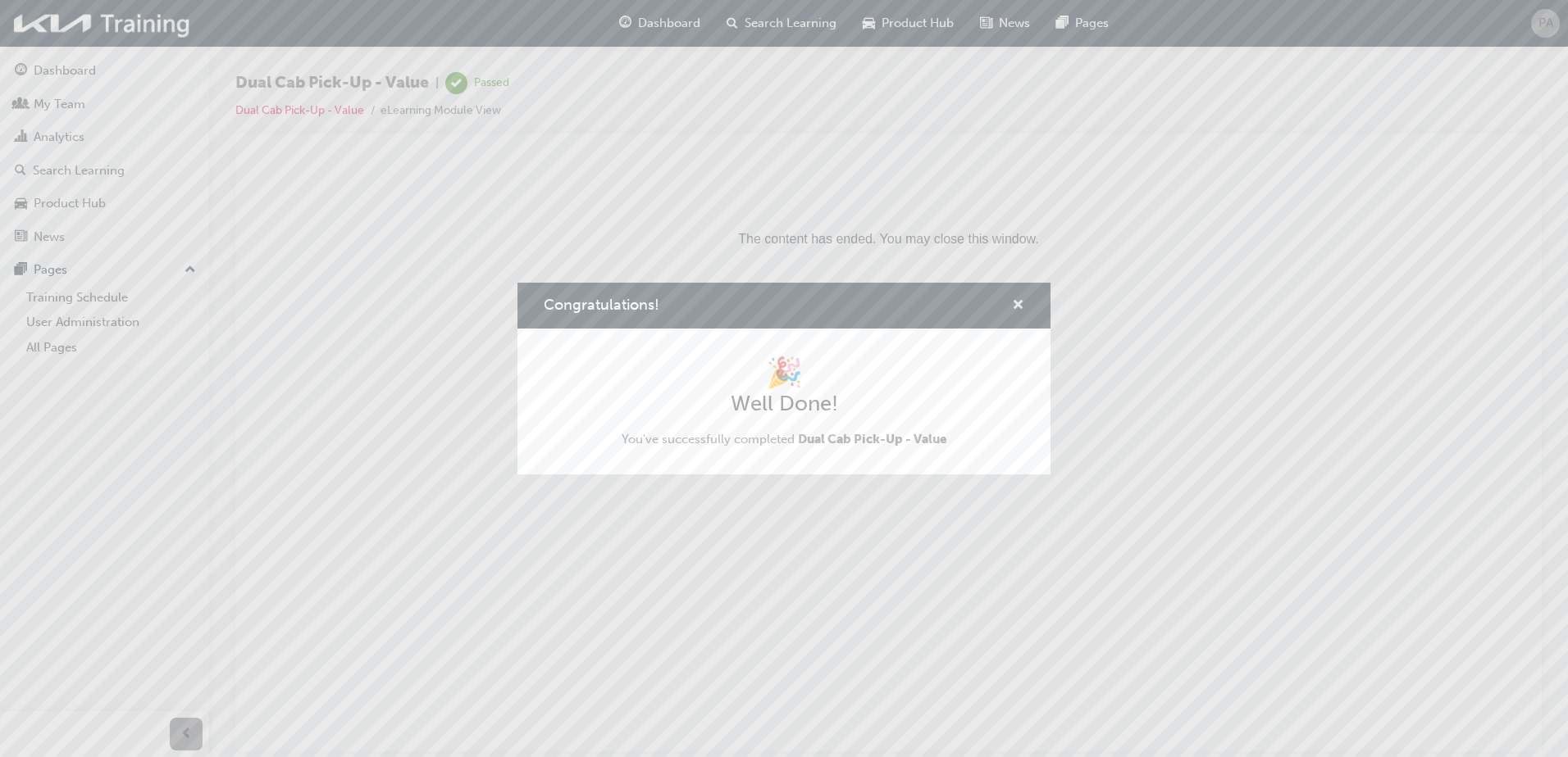
click at [1013, 306] on span "cross-icon" at bounding box center [1018, 306] width 13 height 15
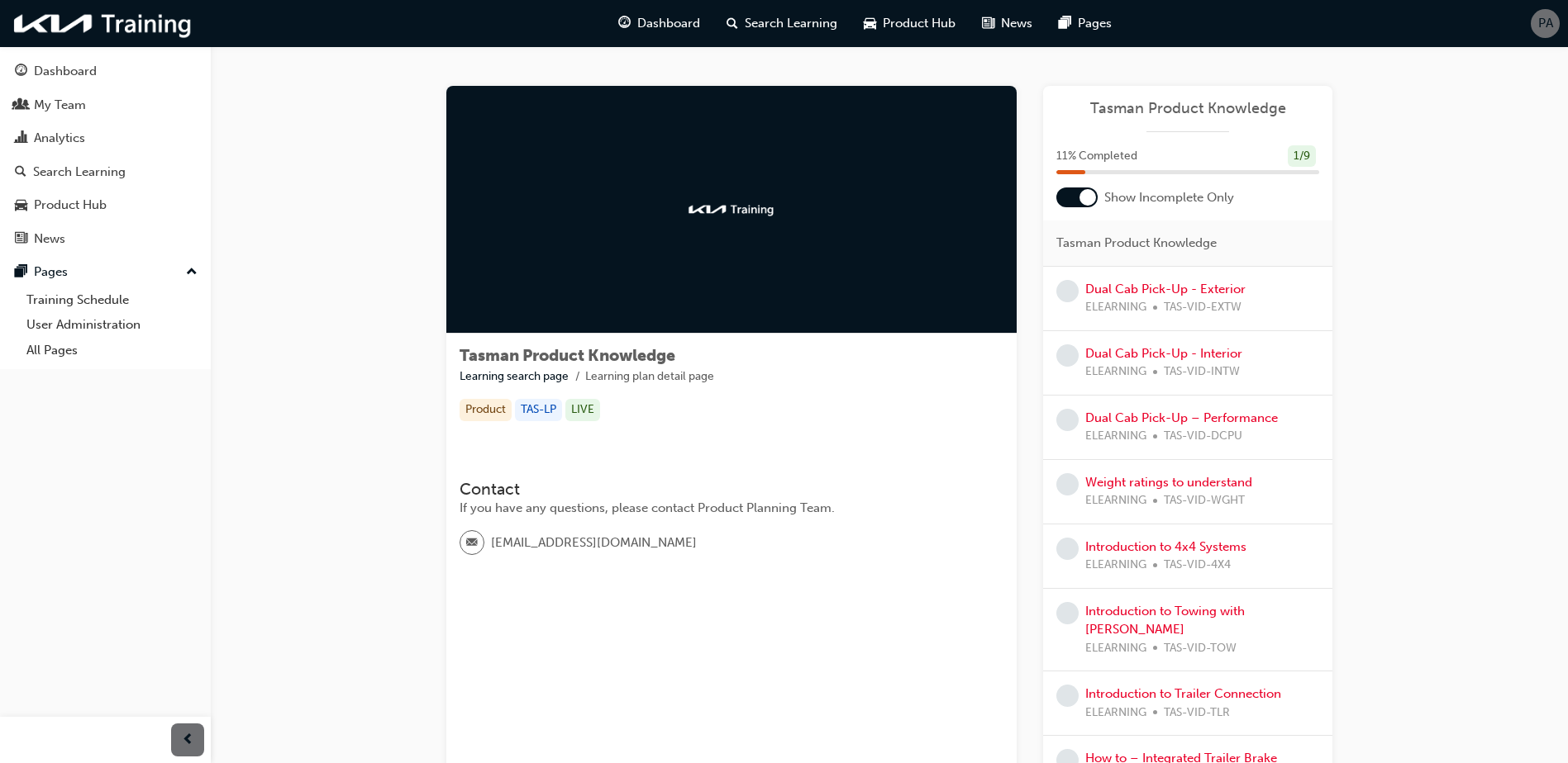
click at [1169, 298] on span "TAS-VID-EXTW" at bounding box center [1202, 307] width 78 height 19
click at [1166, 290] on link "Dual Cab Pick-Up - Exterior" at bounding box center [1165, 289] width 160 height 15
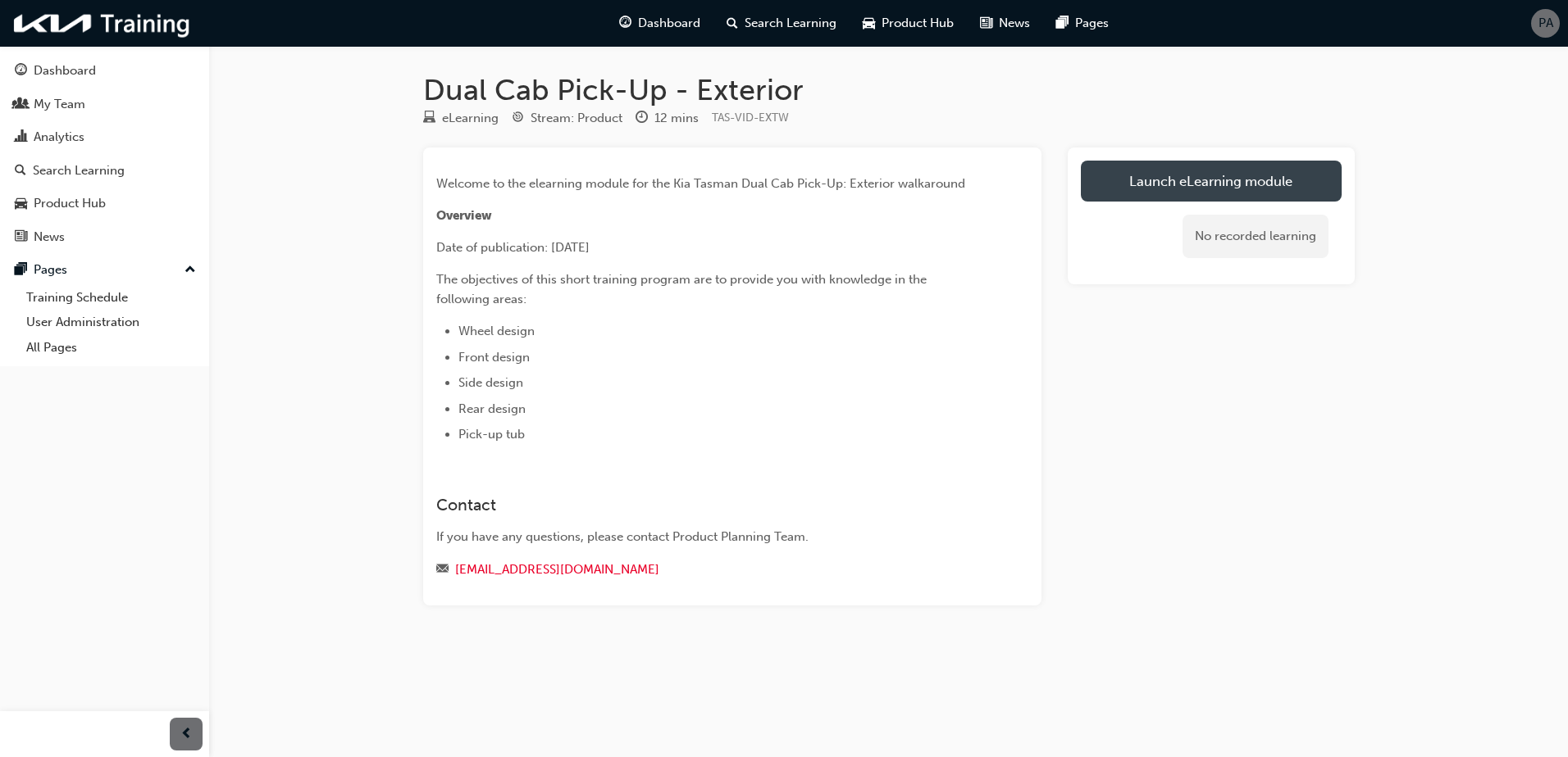
click at [1222, 178] on link "Launch eLearning module" at bounding box center [1211, 180] width 260 height 41
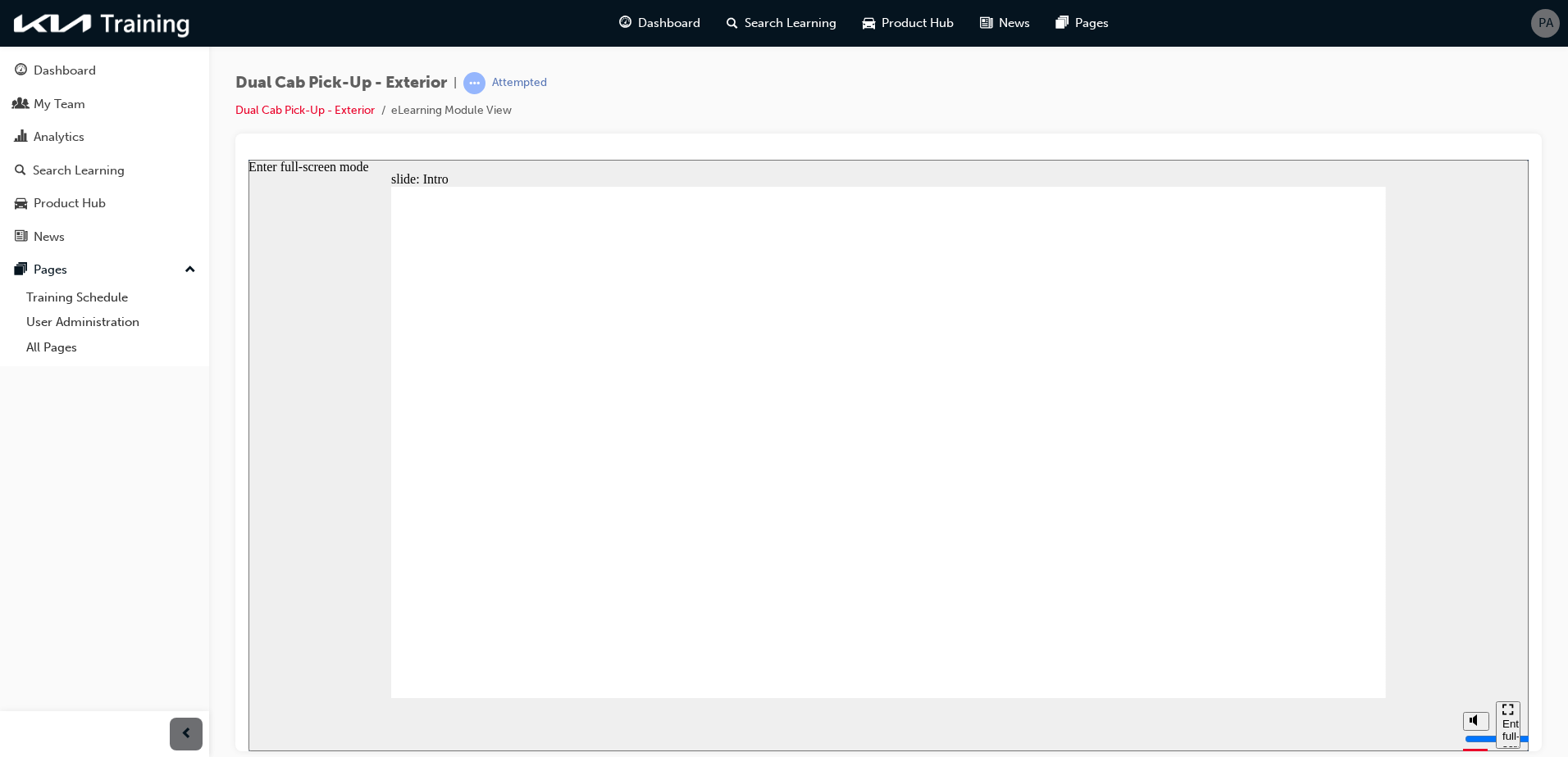
click at [1505, 723] on div "Enter full-screen mode" at bounding box center [1507, 742] width 12 height 49
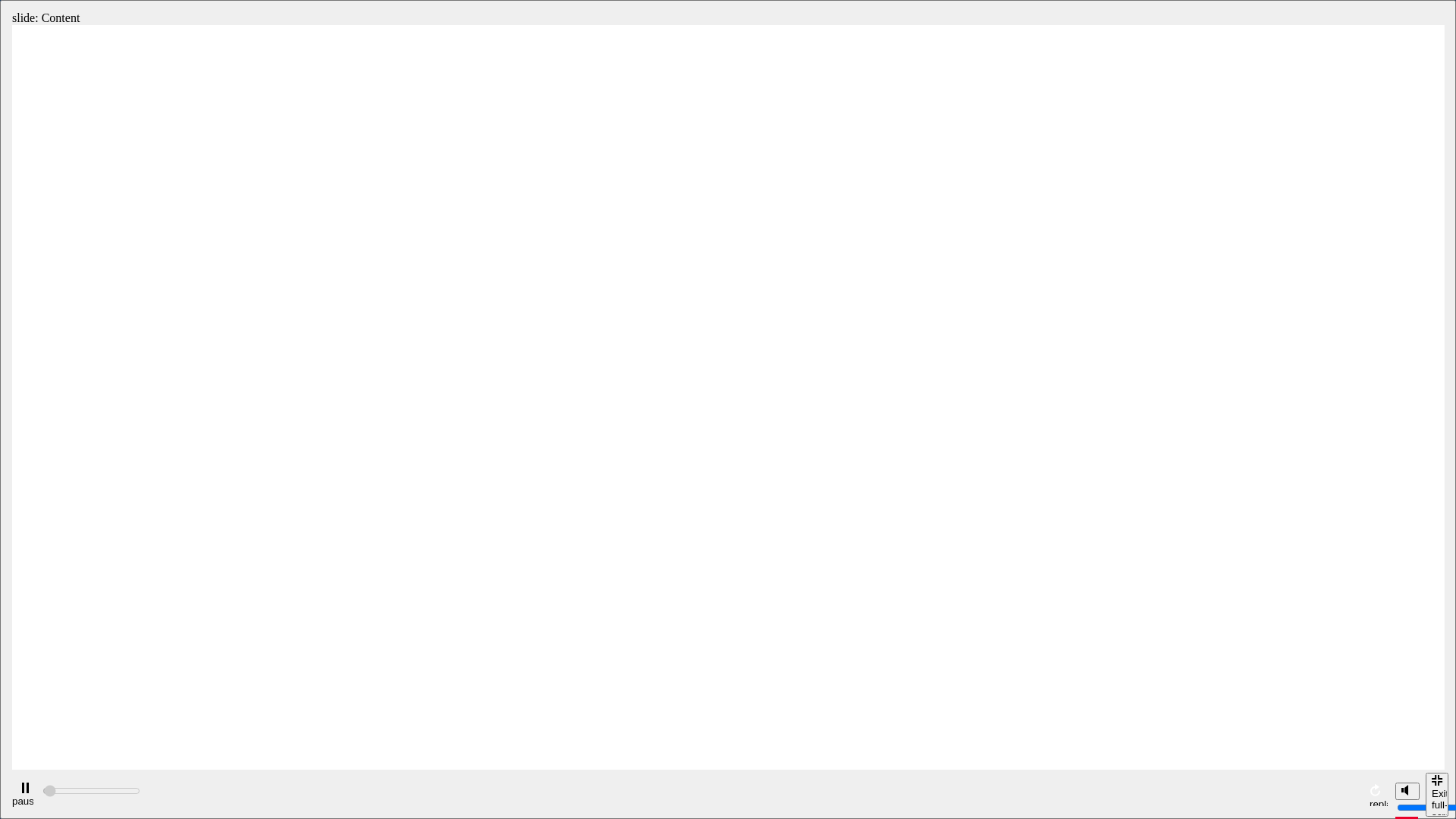
type input "6300"
radio input "true"
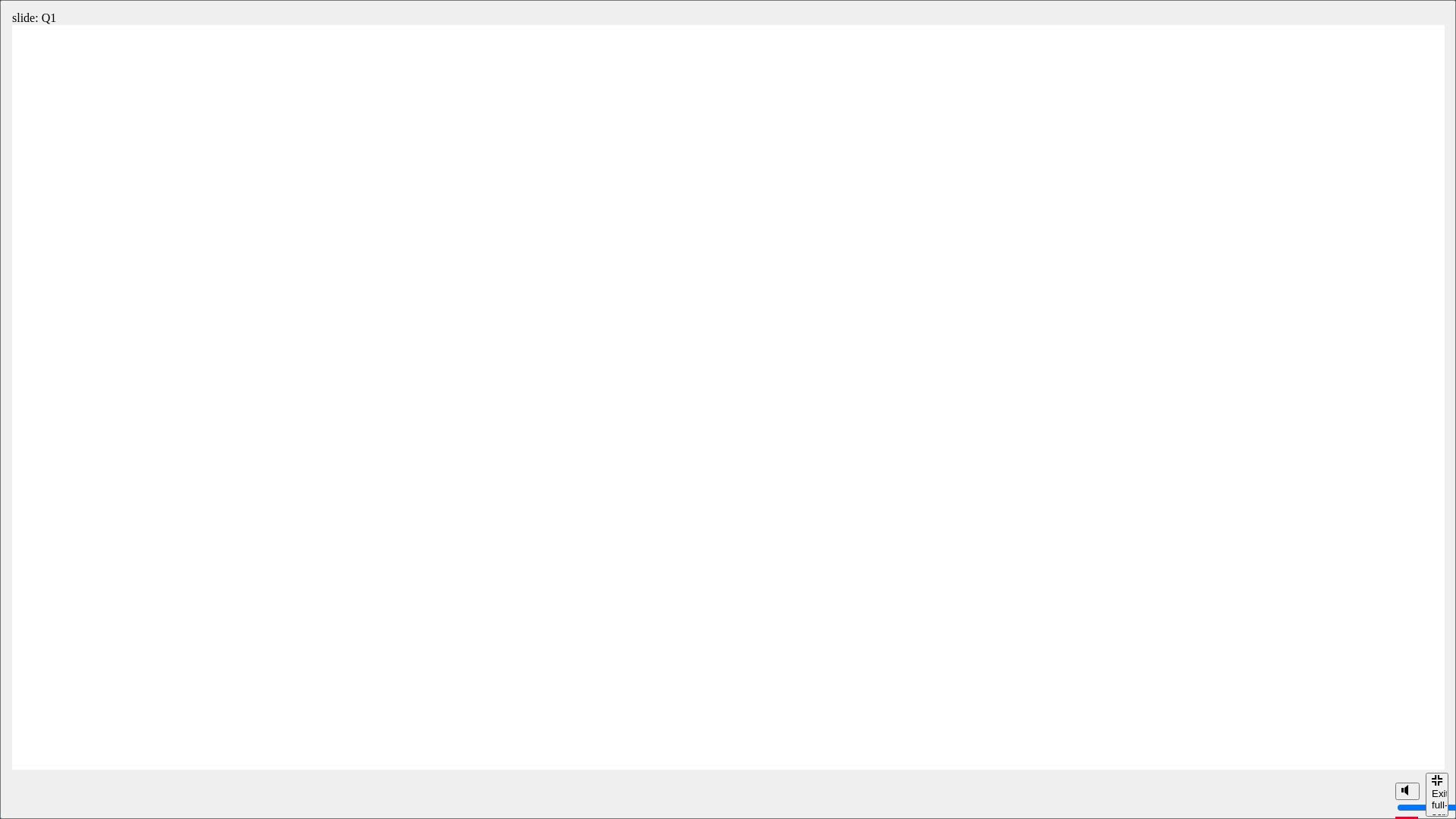
radio input "false"
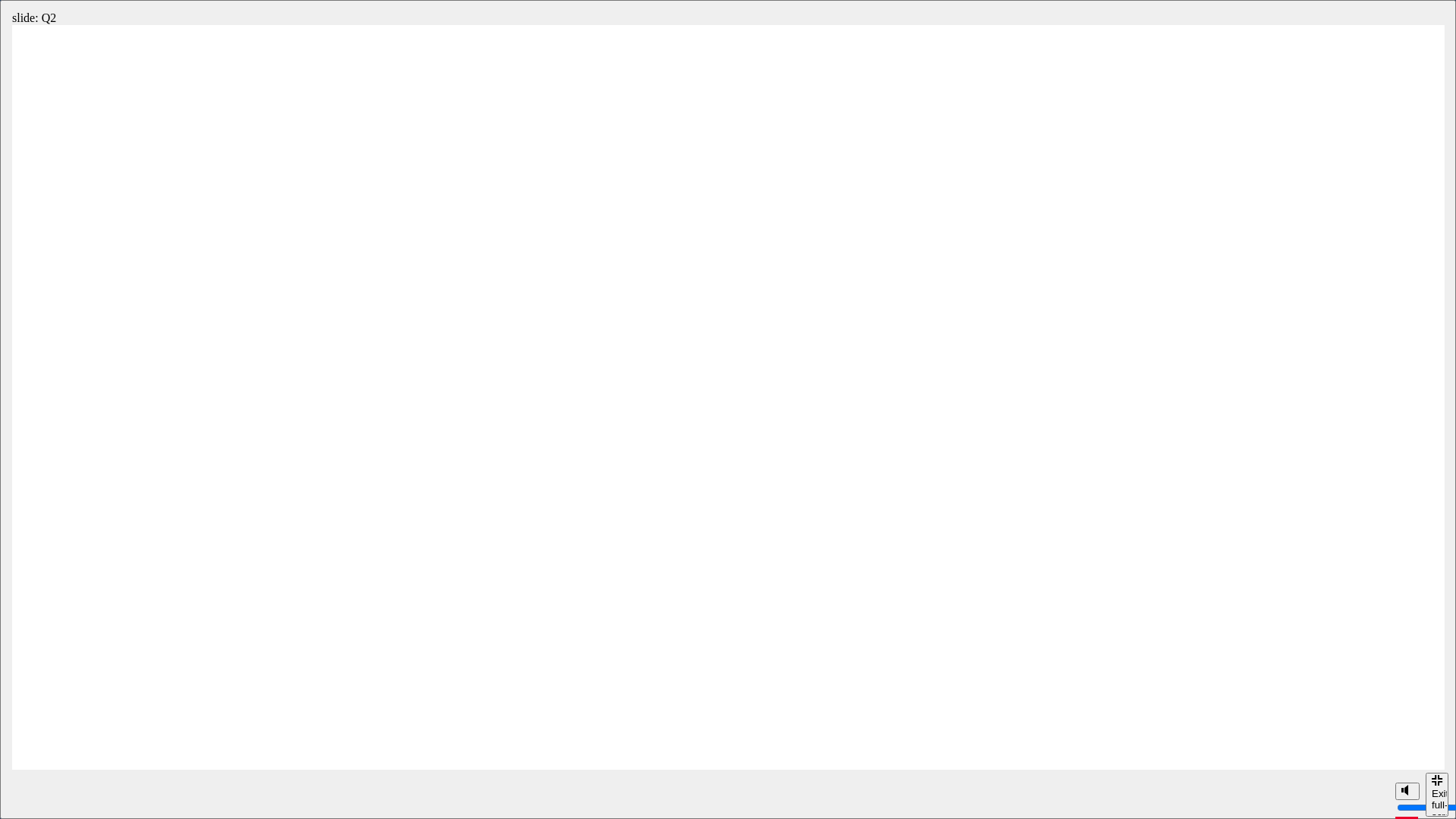
radio input "true"
drag, startPoint x: 1289, startPoint y: 711, endPoint x: 1300, endPoint y: 717, distance: 12.5
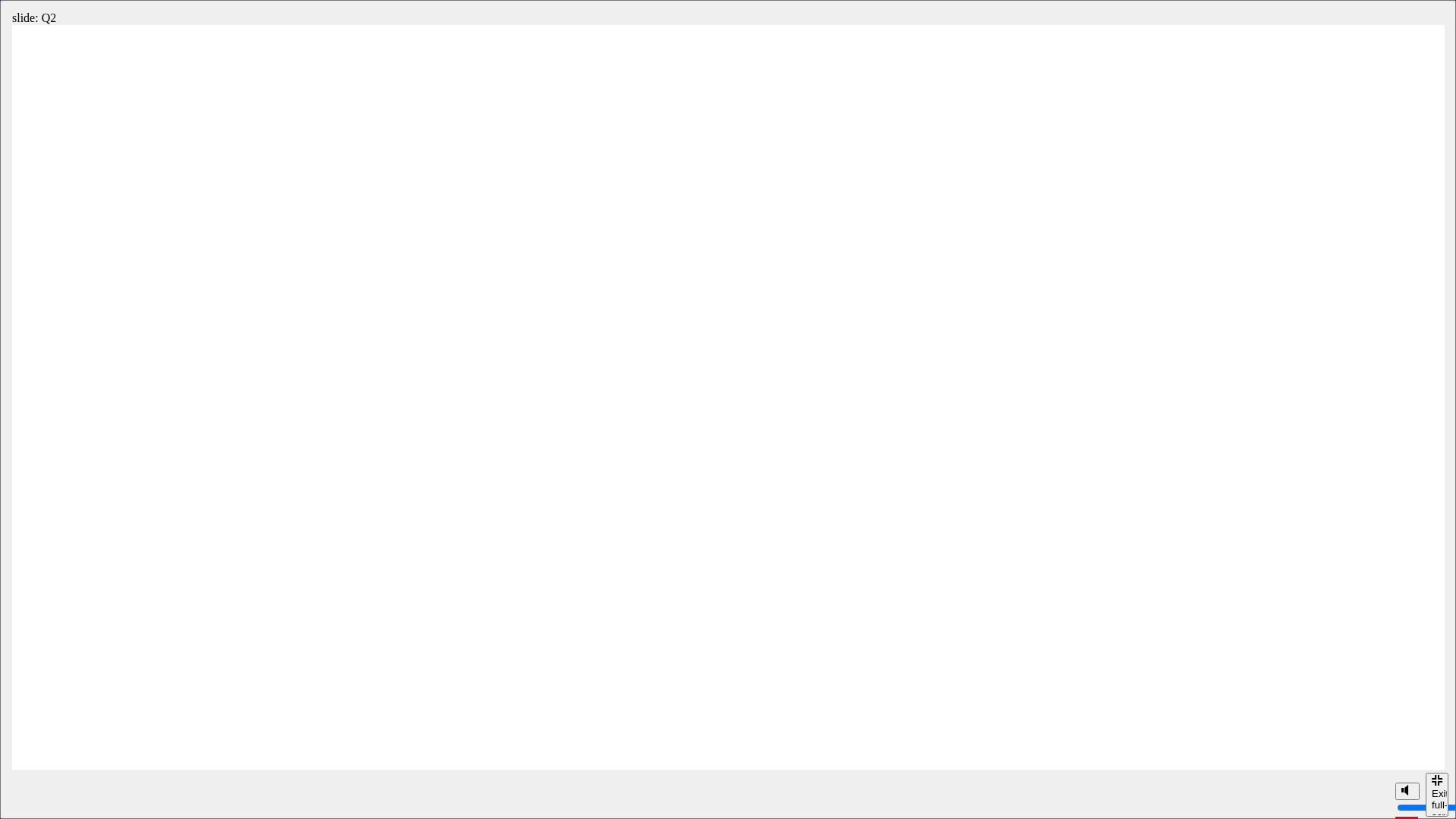
radio input "true"
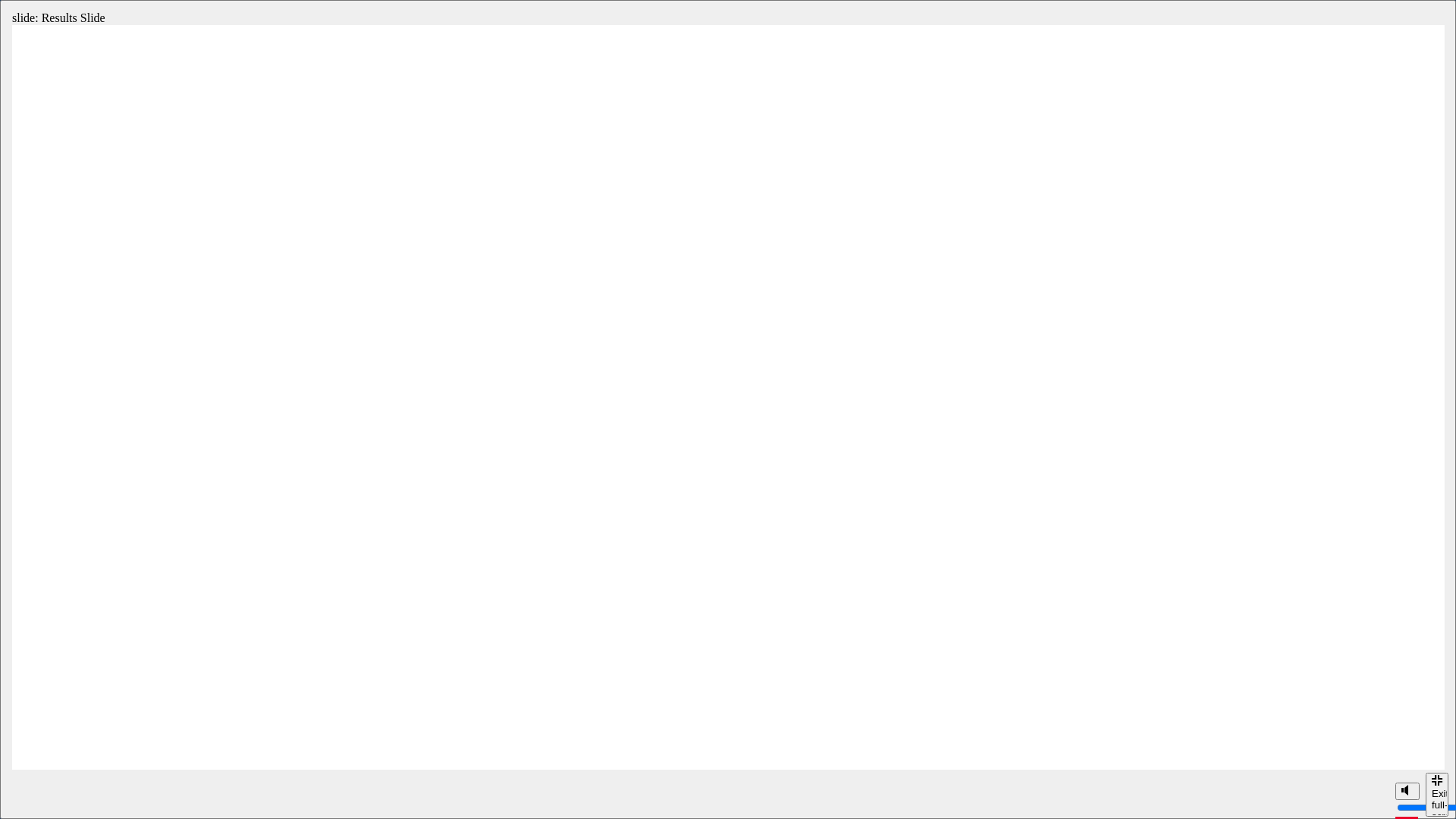
radio input "true"
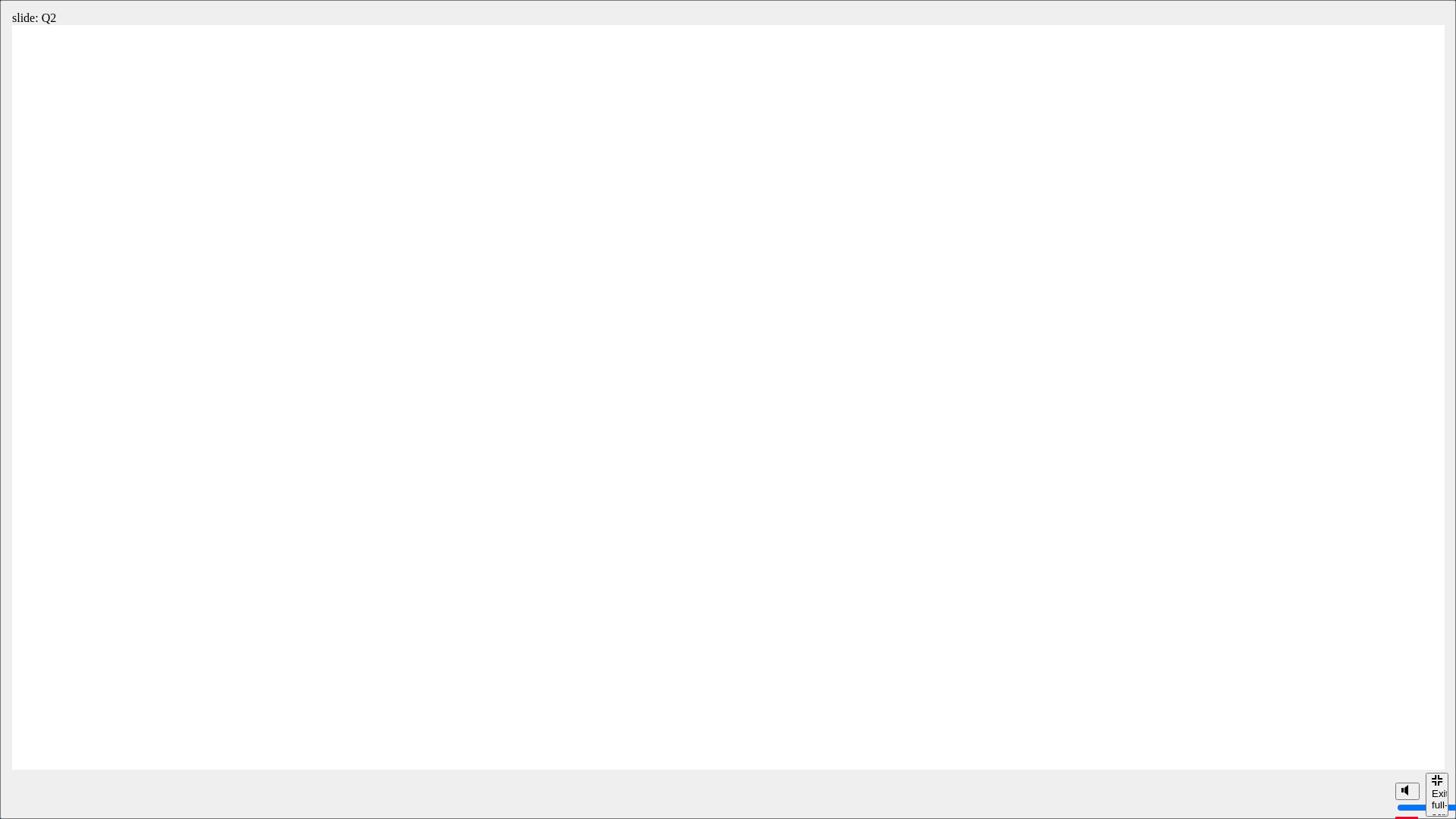
radio input "true"
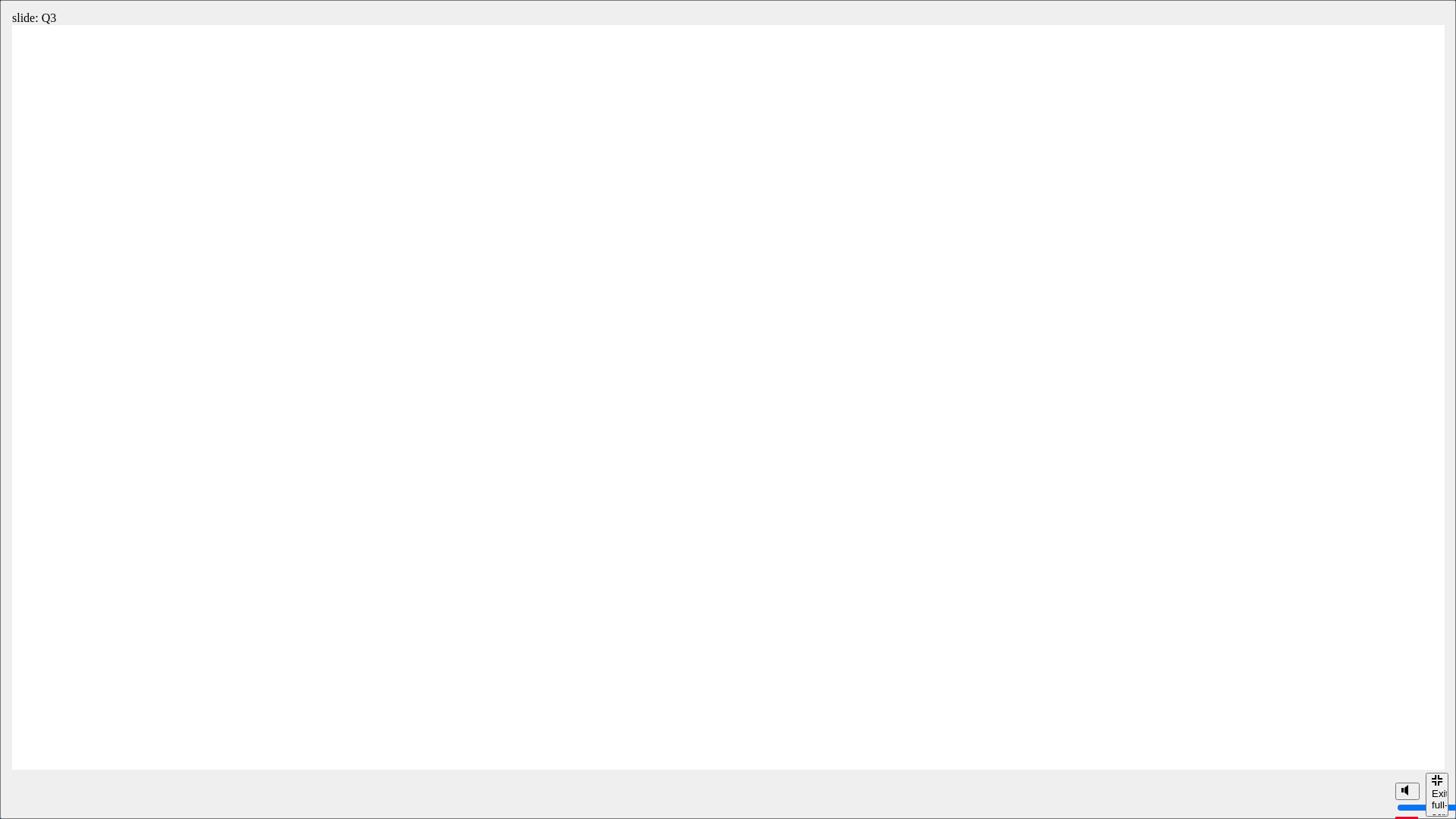
radio input "true"
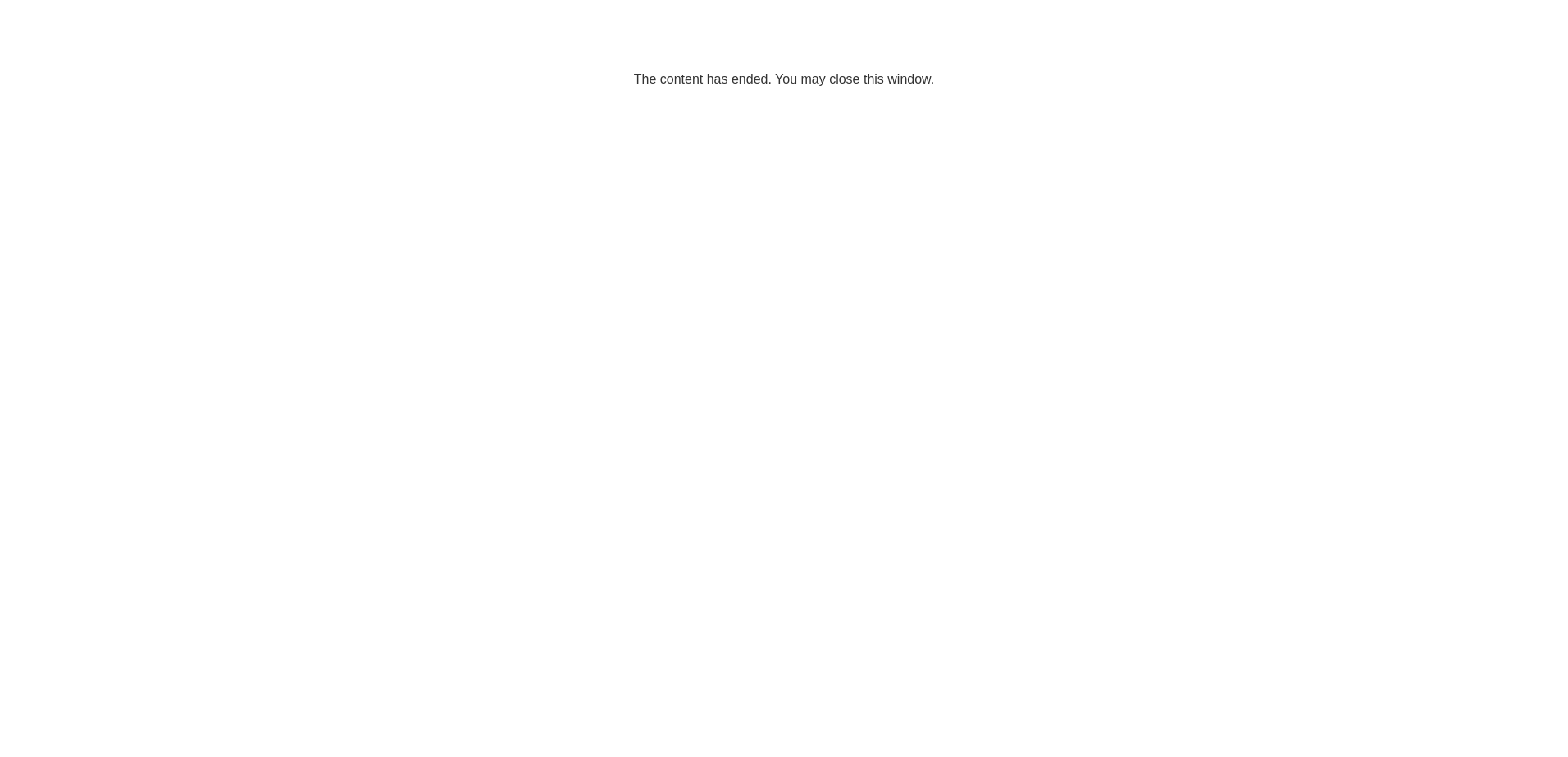
click at [1016, 304] on span "cross-icon" at bounding box center [1018, 306] width 13 height 15
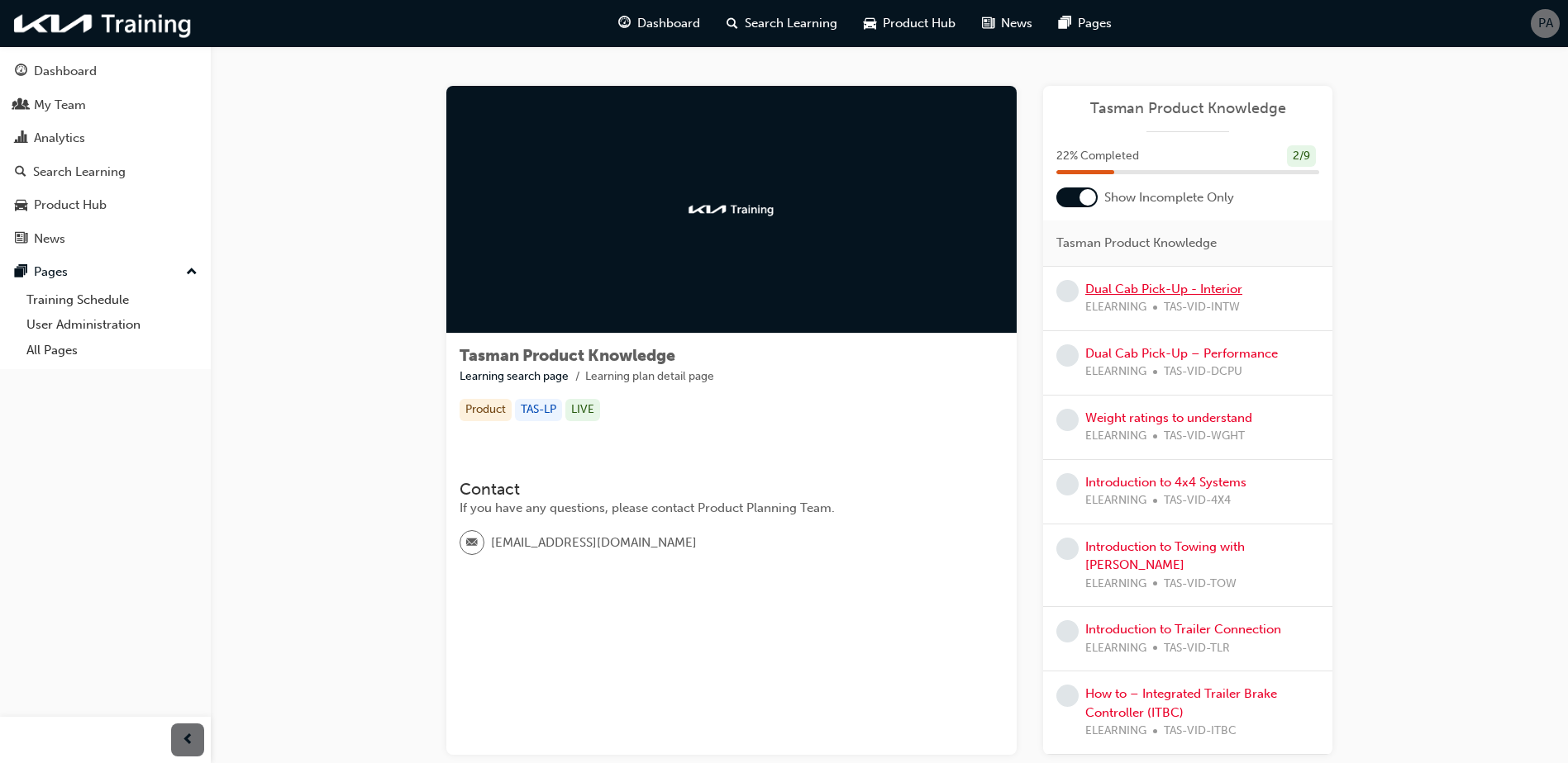
click at [1164, 288] on link "Dual Cab Pick-Up - Interior" at bounding box center [1164, 289] width 157 height 15
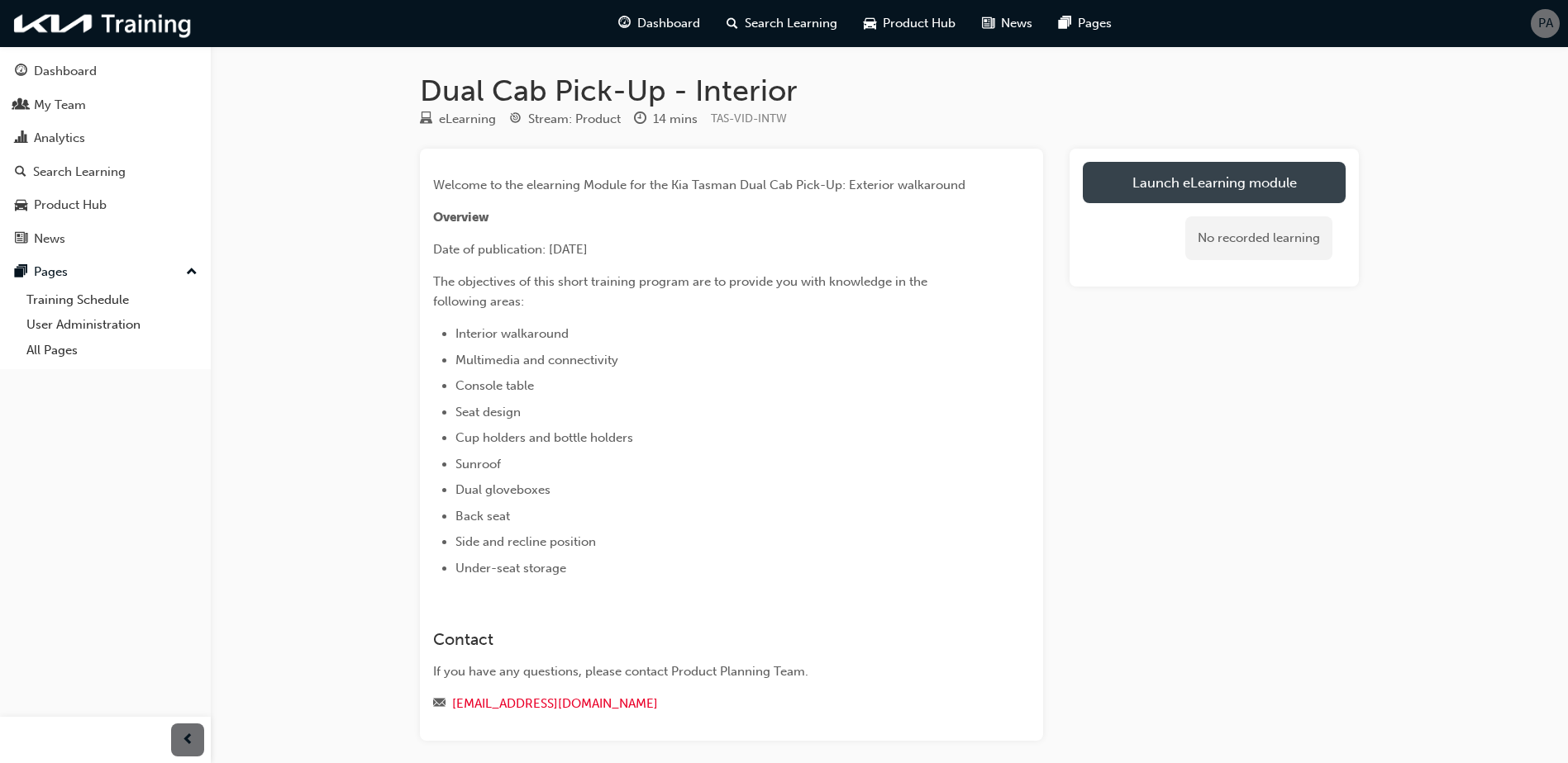
click at [1158, 178] on link "Launch eLearning module" at bounding box center [1213, 182] width 262 height 41
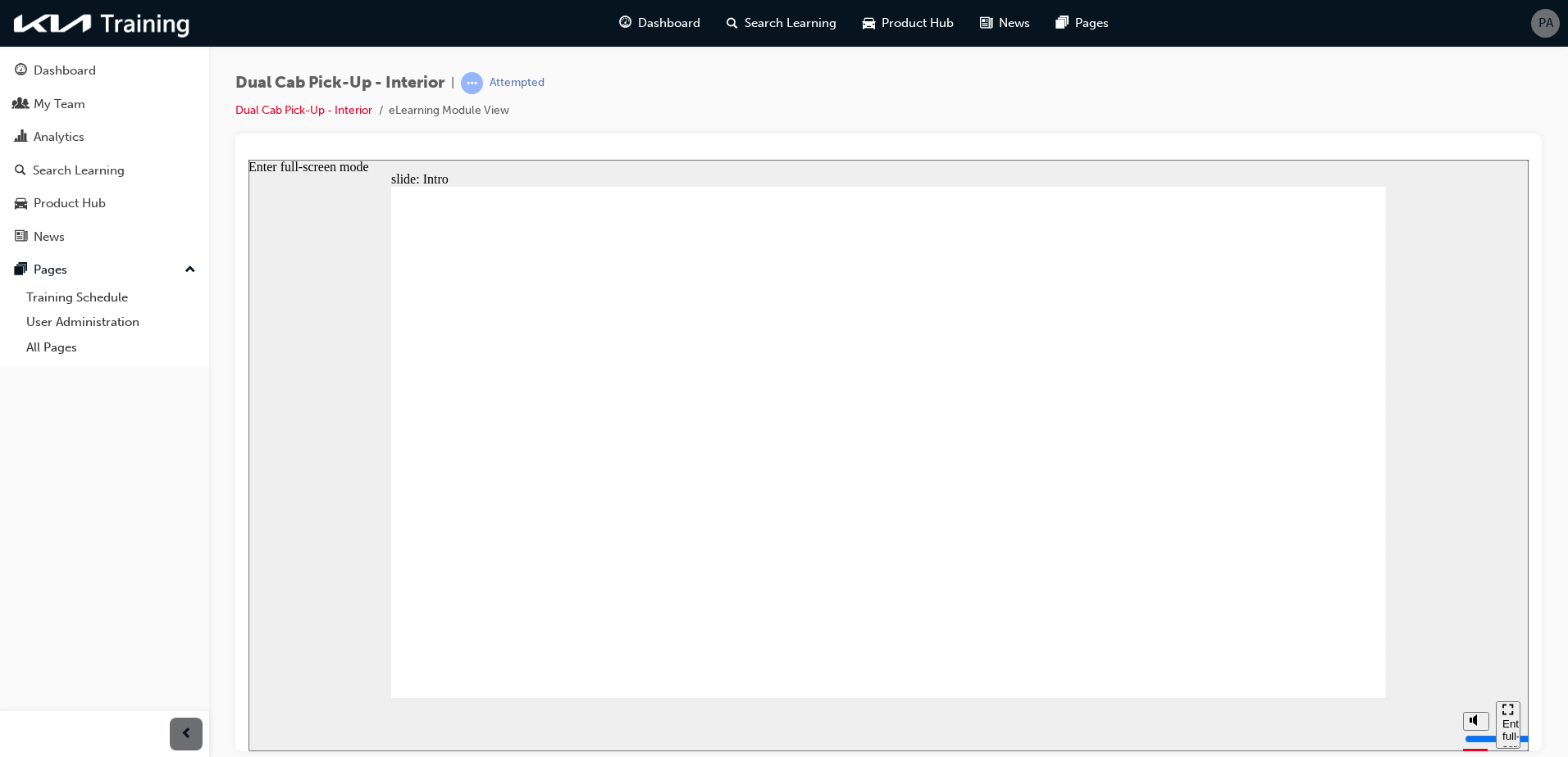
click at [1508, 714] on icon "Enter full-screen mode" at bounding box center [1507, 709] width 12 height 12
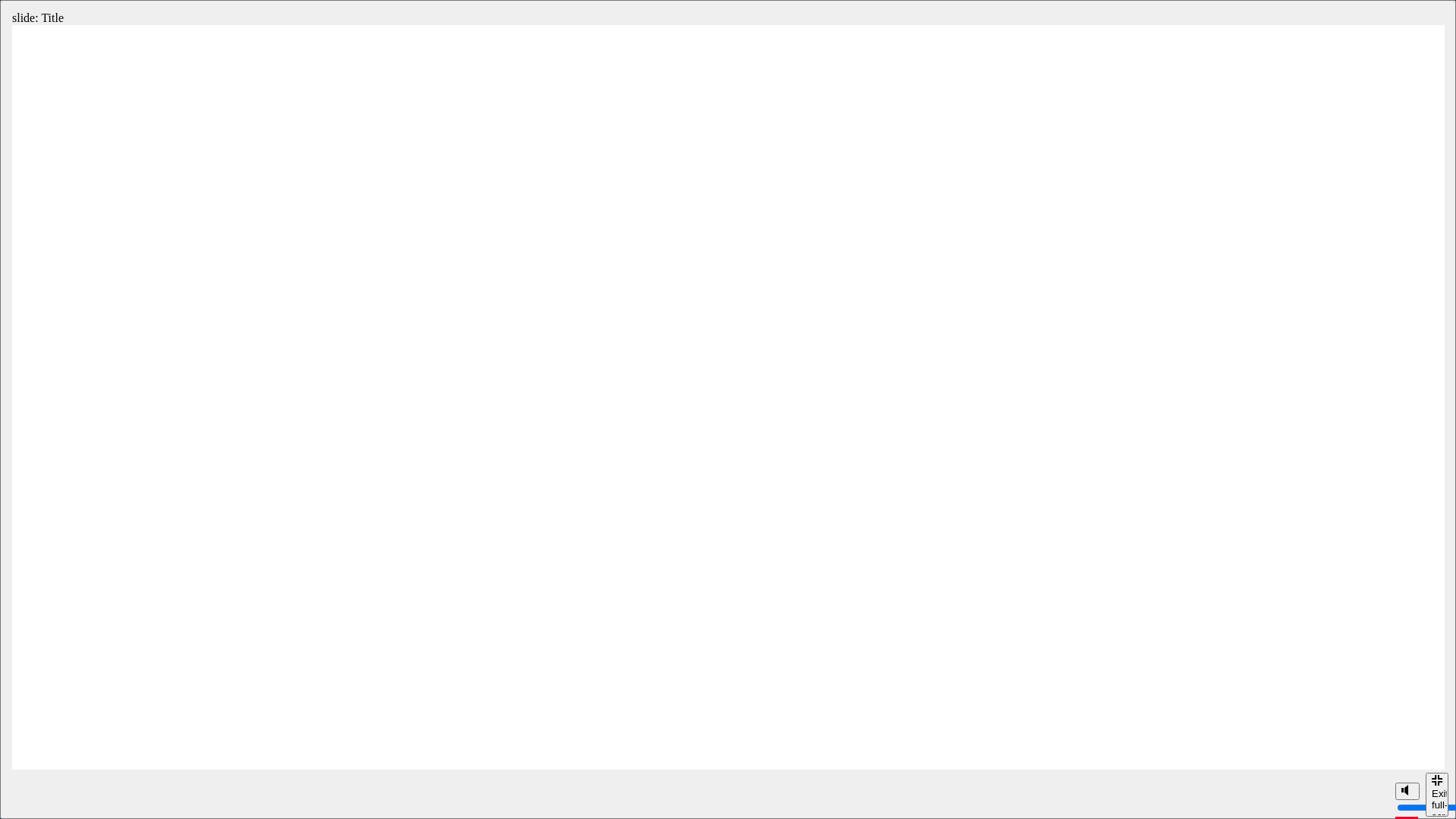
click at [14, 700] on div "pause" at bounding box center [24, 801] width 26 height 12
click at [20, 700] on icon "play" at bounding box center [25, 789] width 10 height 12
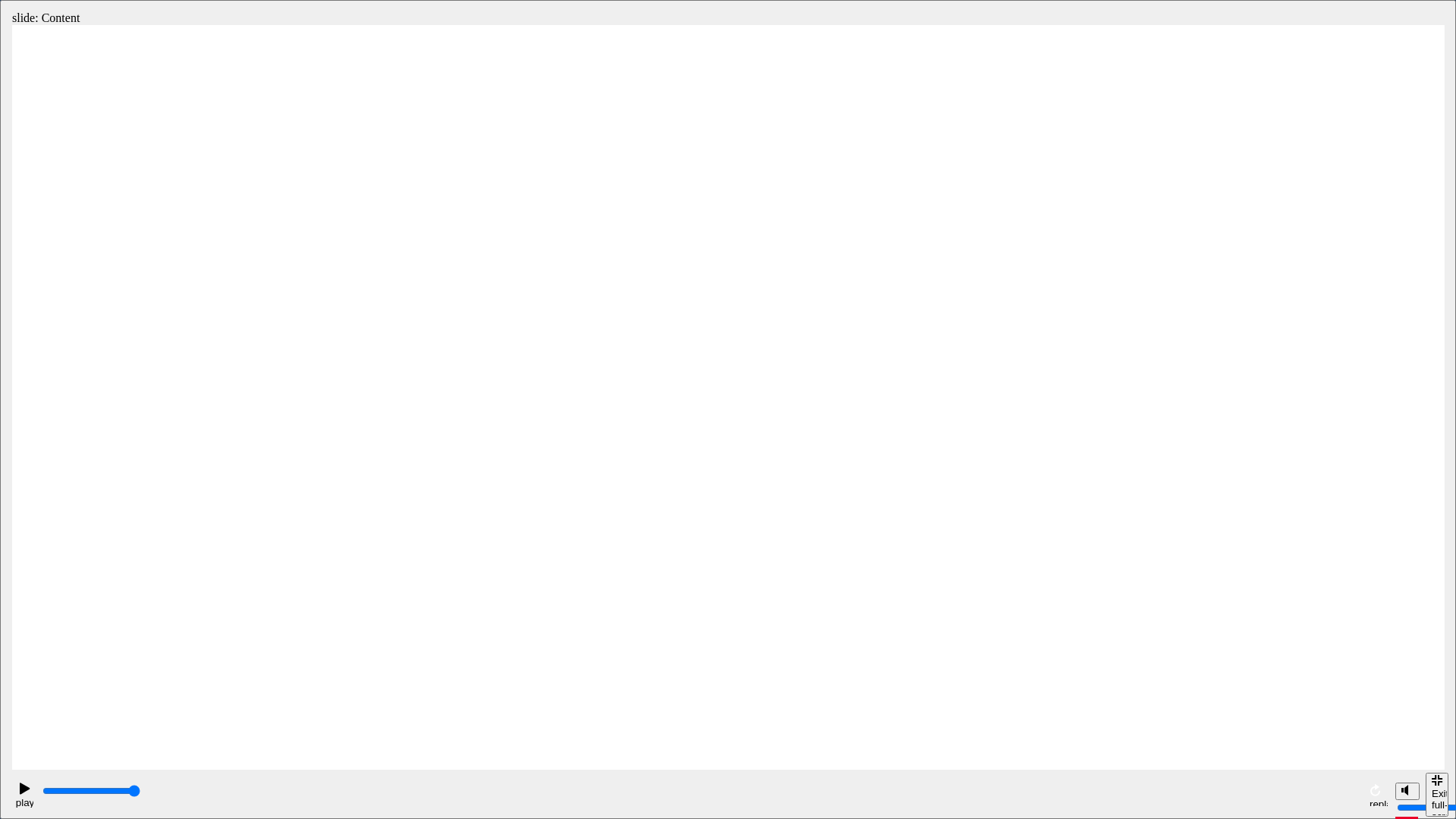
type input "1900"
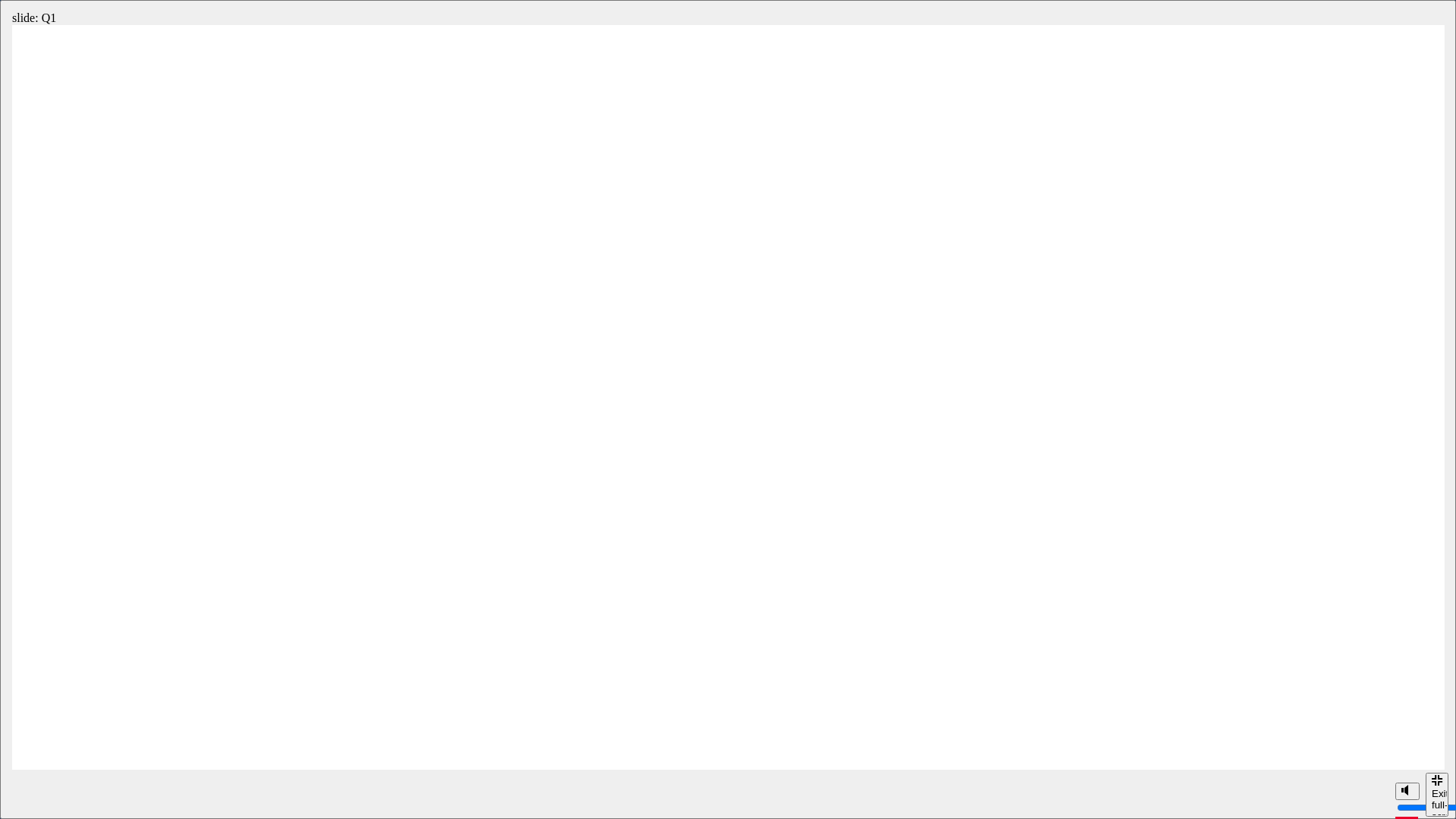
radio input "true"
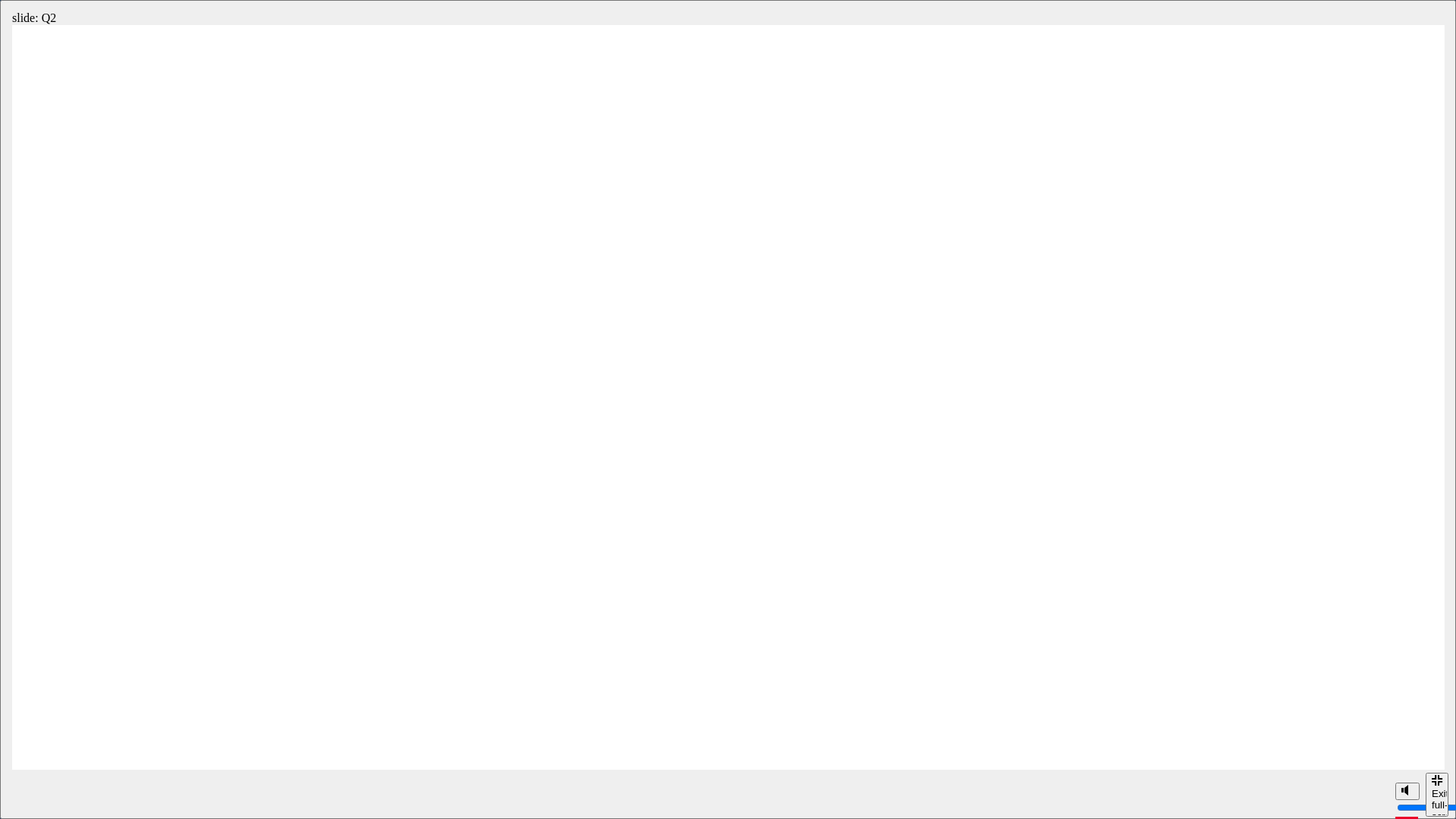
radio input "true"
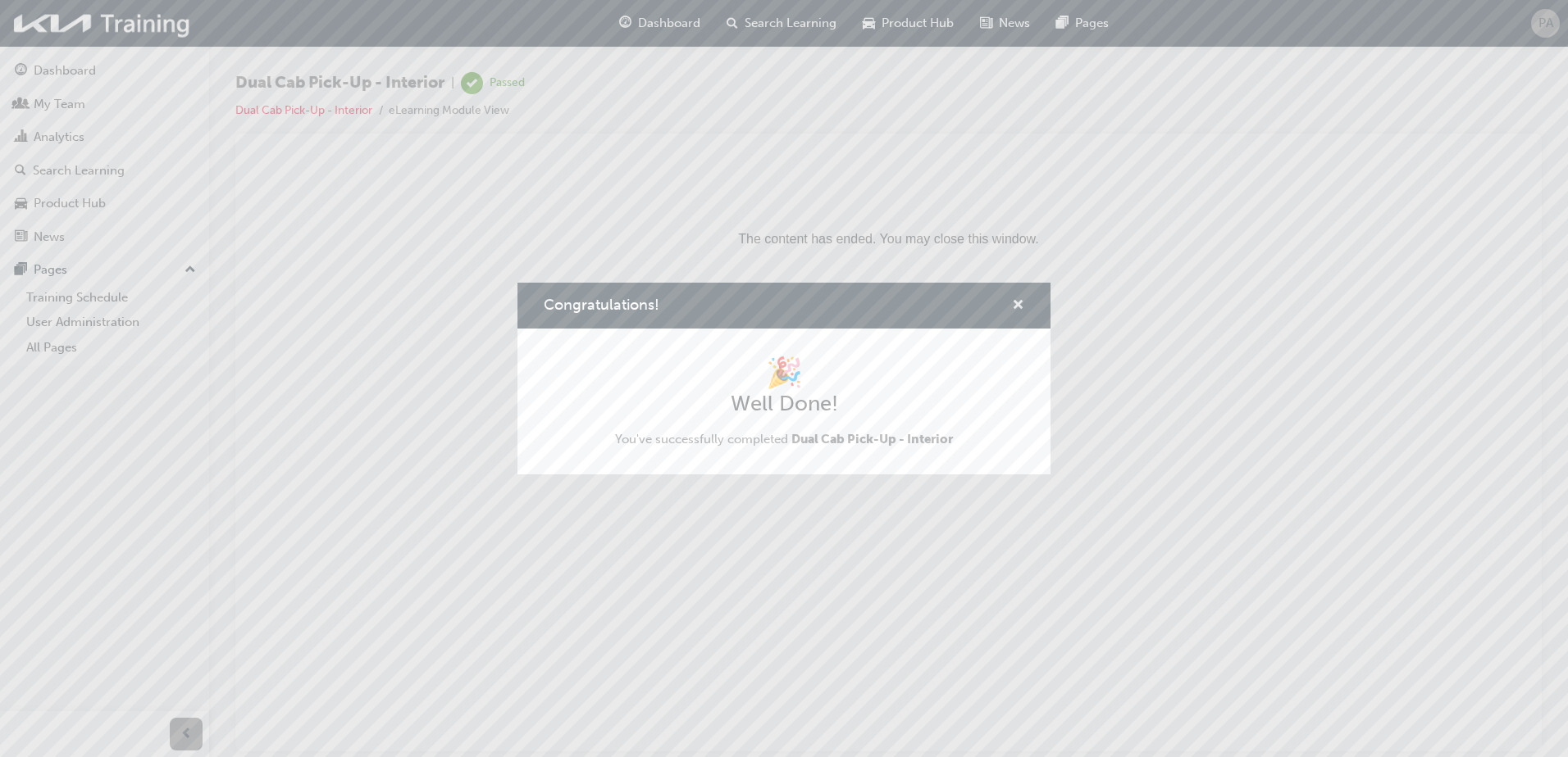
click at [1021, 305] on span "cross-icon" at bounding box center [1018, 306] width 13 height 15
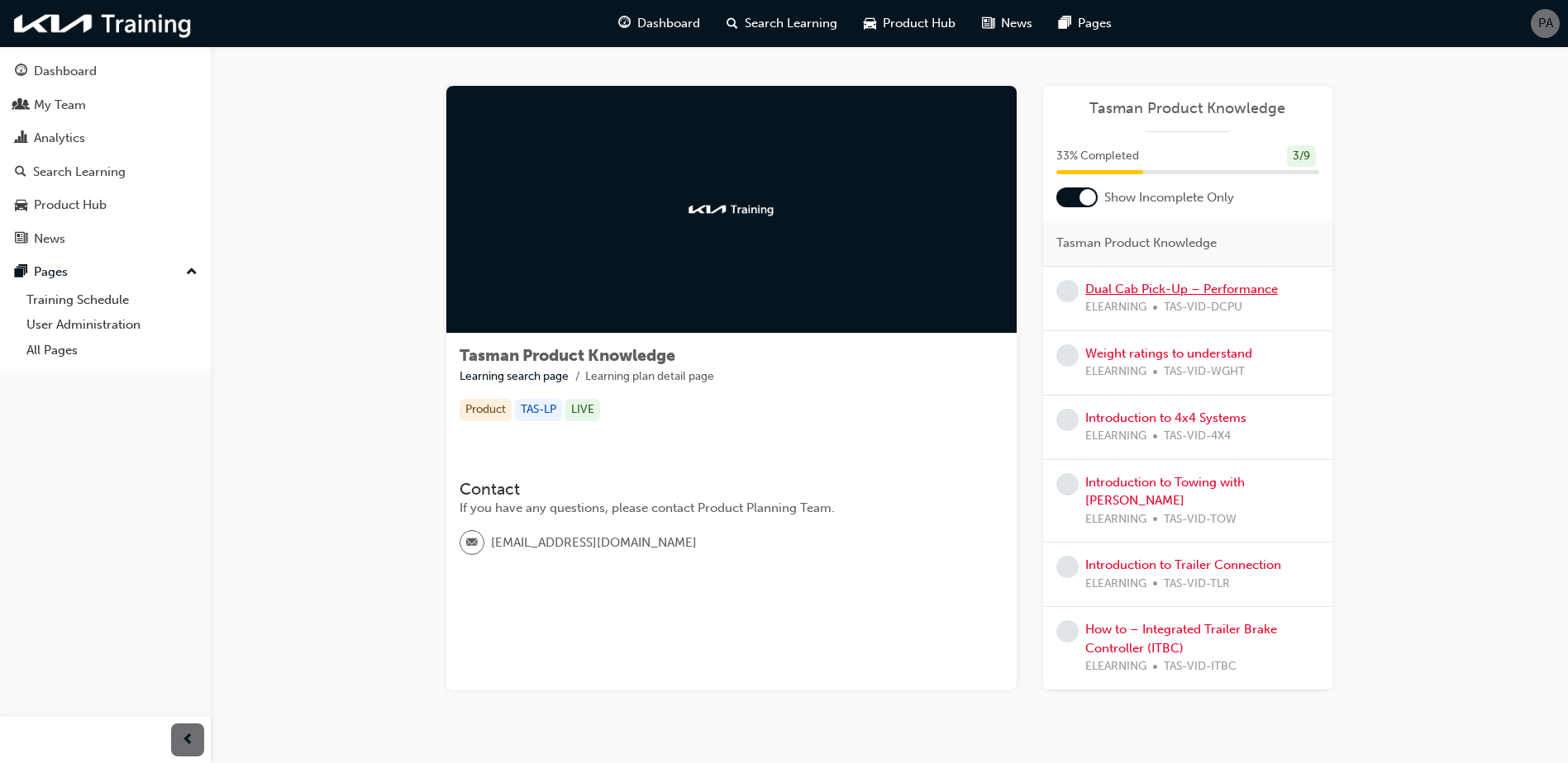
click at [1126, 285] on link "Dual Cab Pick-Up – Performance" at bounding box center [1181, 289] width 193 height 15
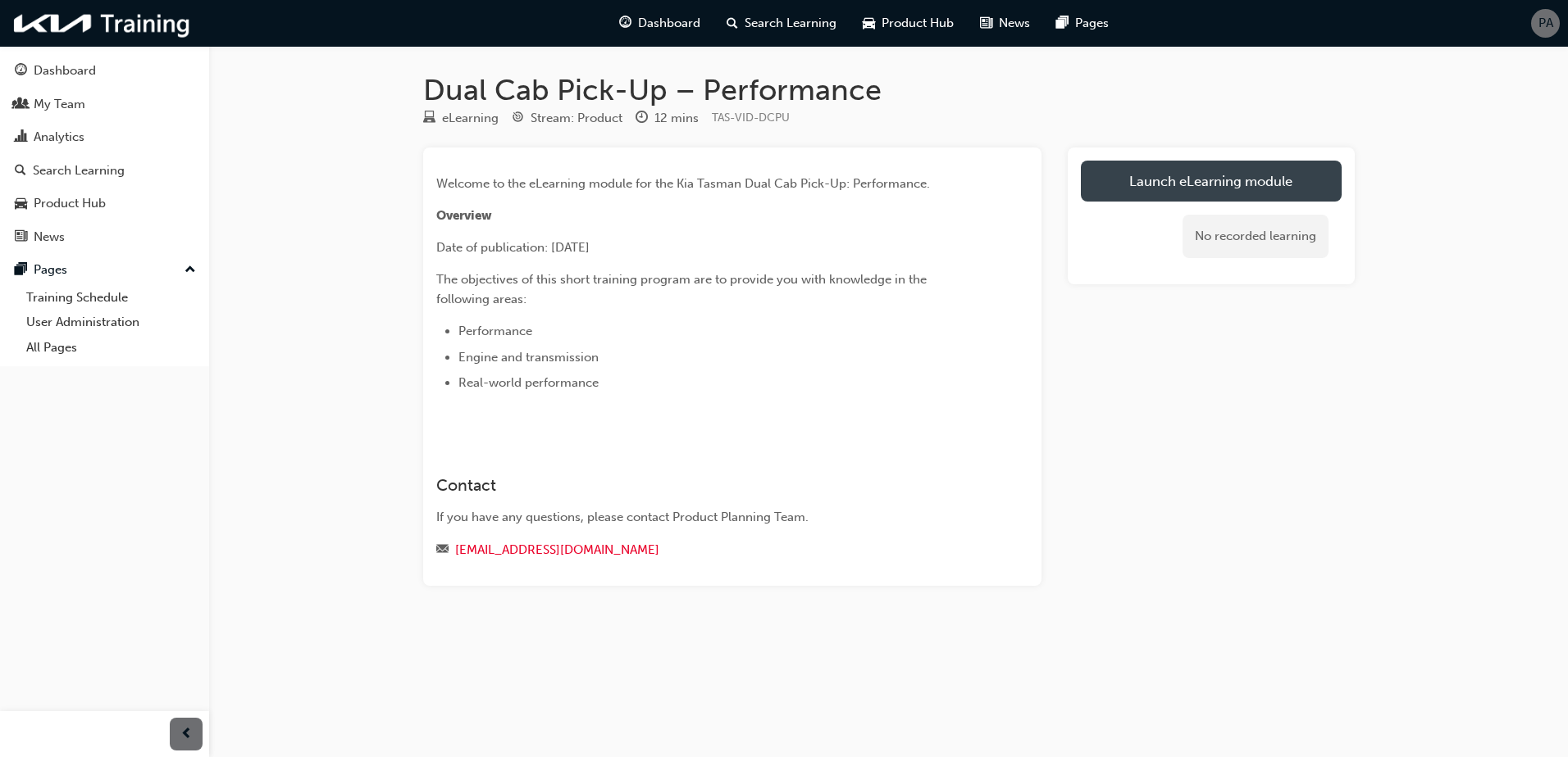
click at [1201, 179] on link "Launch eLearning module" at bounding box center [1211, 180] width 260 height 41
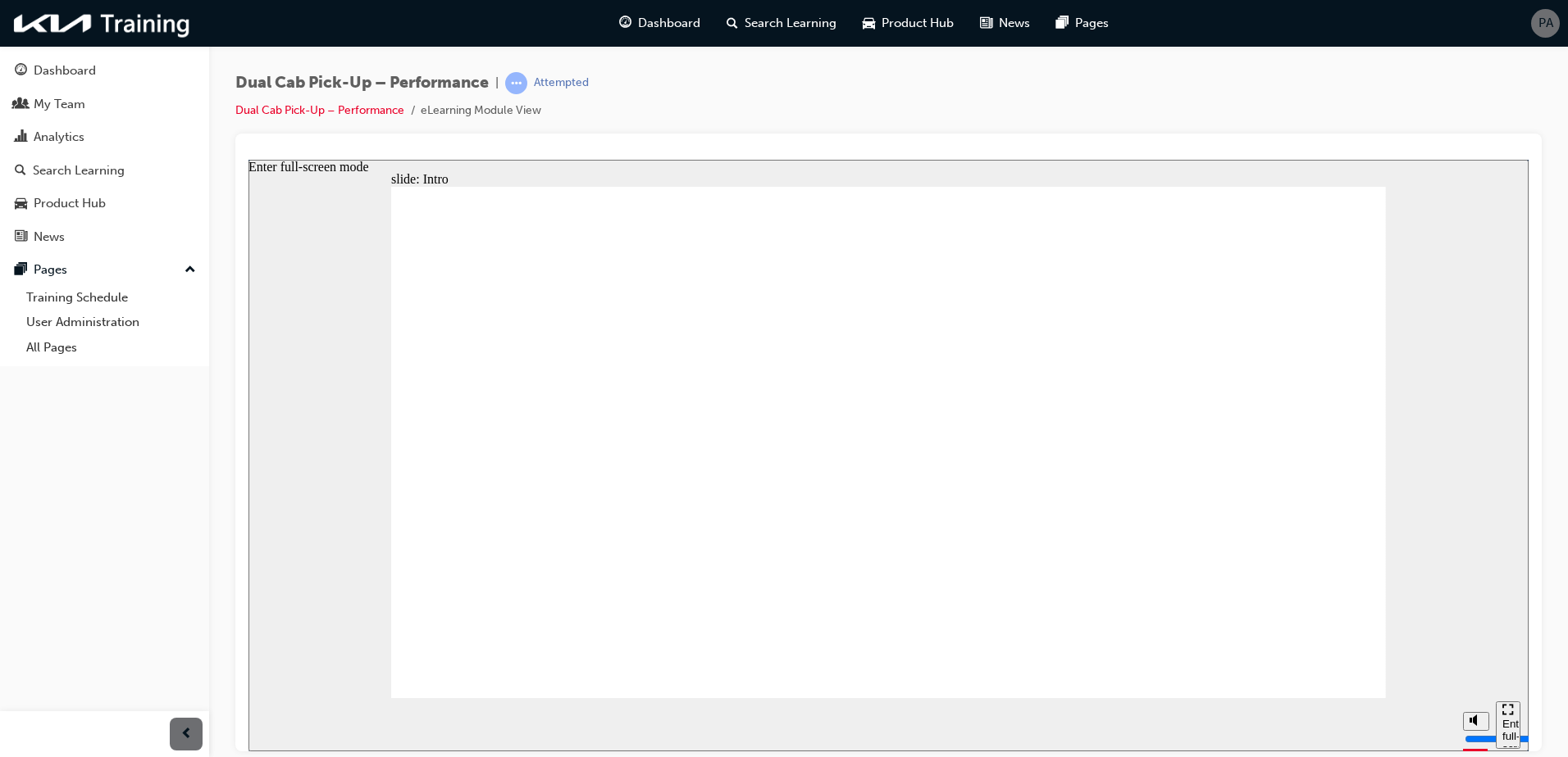
click at [1511, 722] on div "Enter full-screen mode" at bounding box center [1507, 742] width 12 height 49
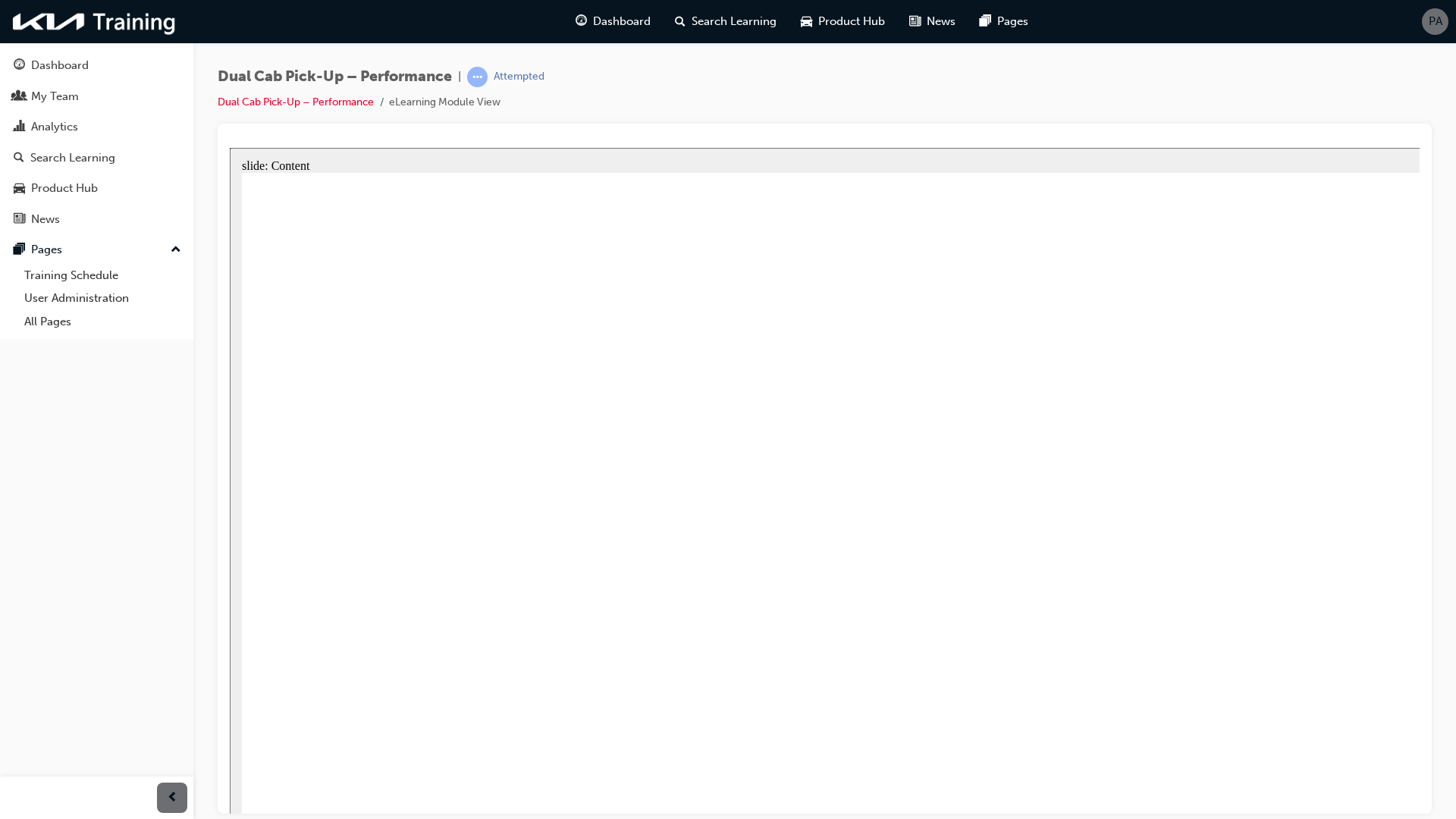
type input "5000"
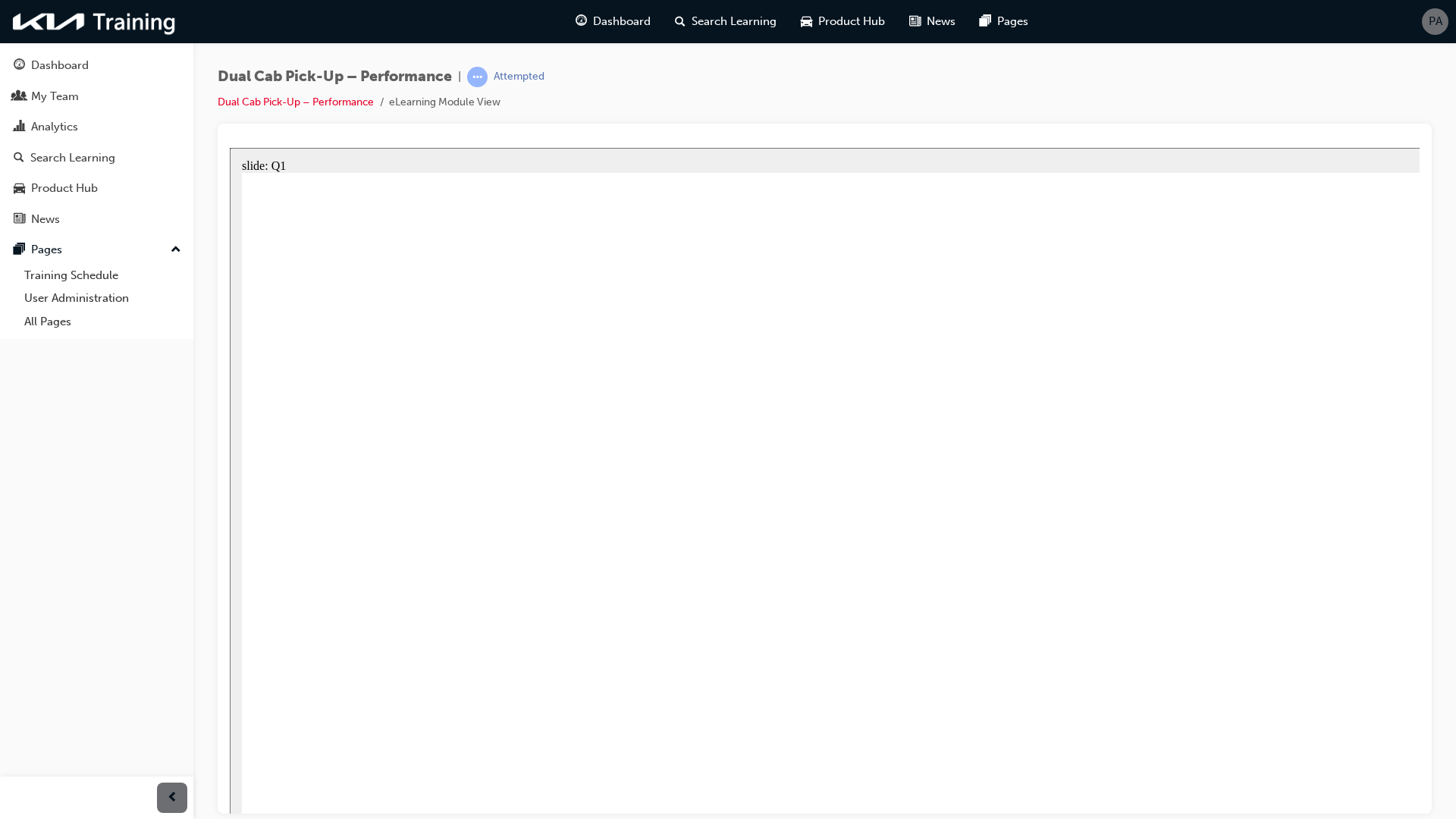
radio input "true"
type input "5000"
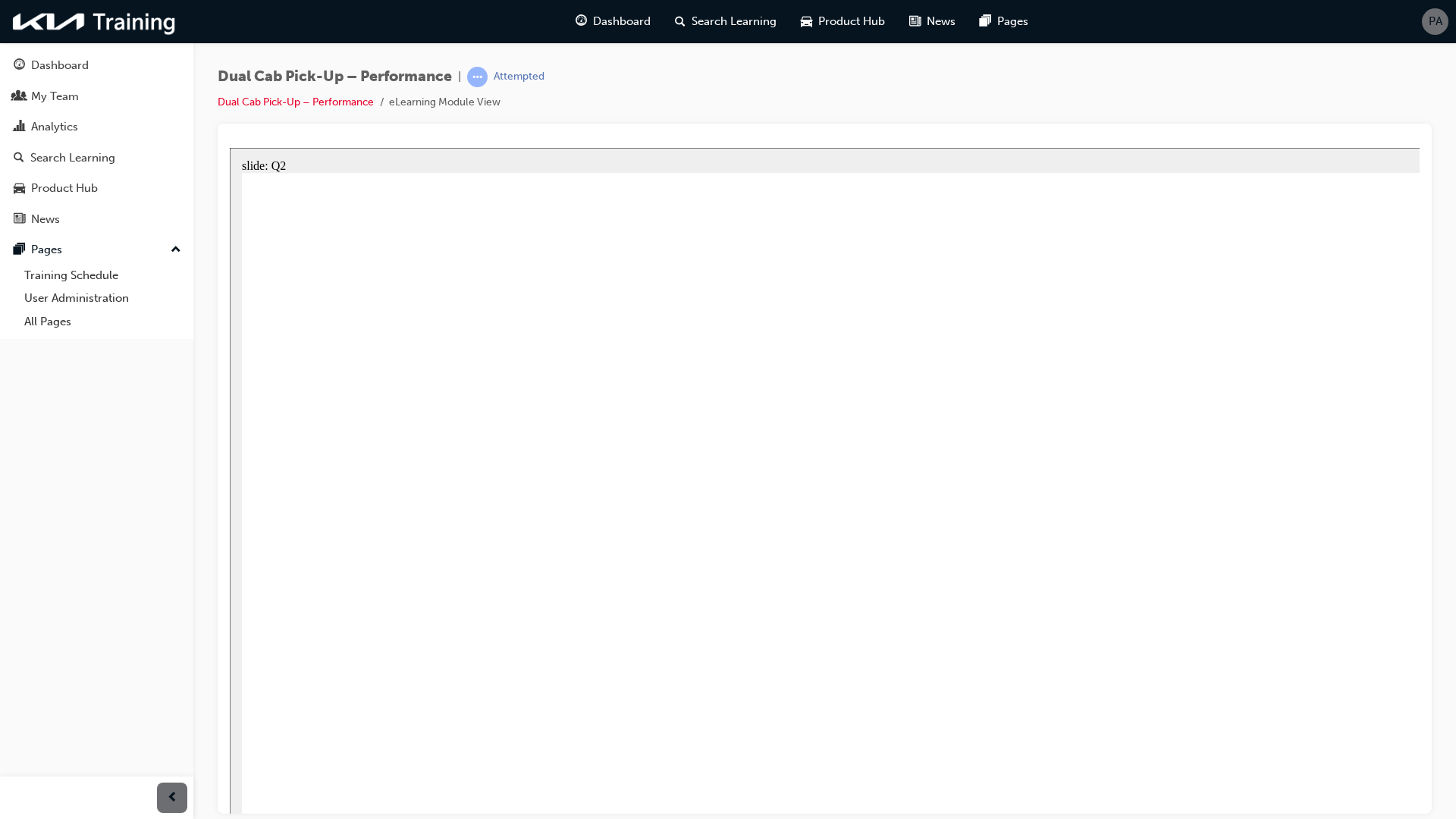
radio input "true"
type input "5000"
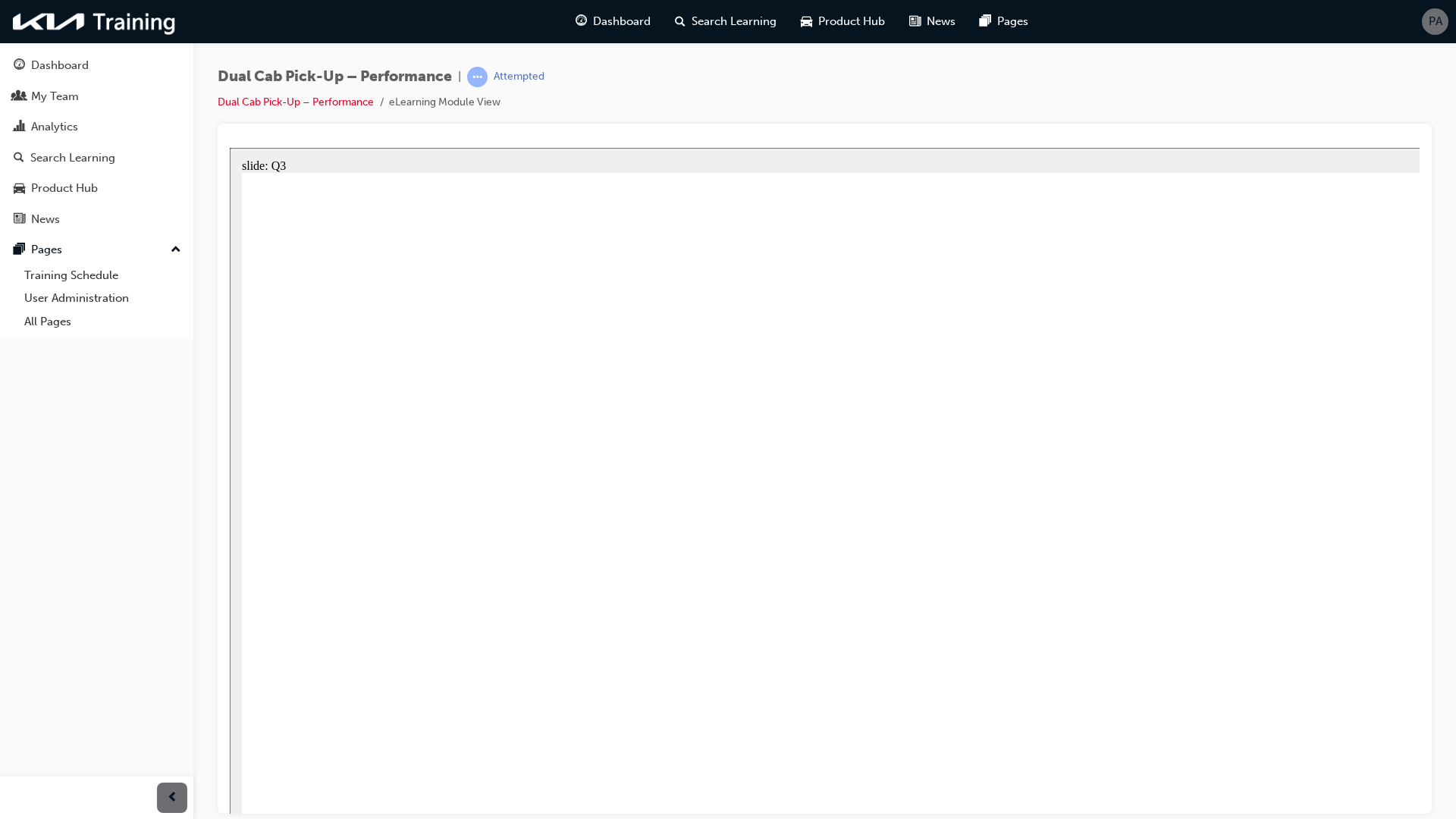
radio input "true"
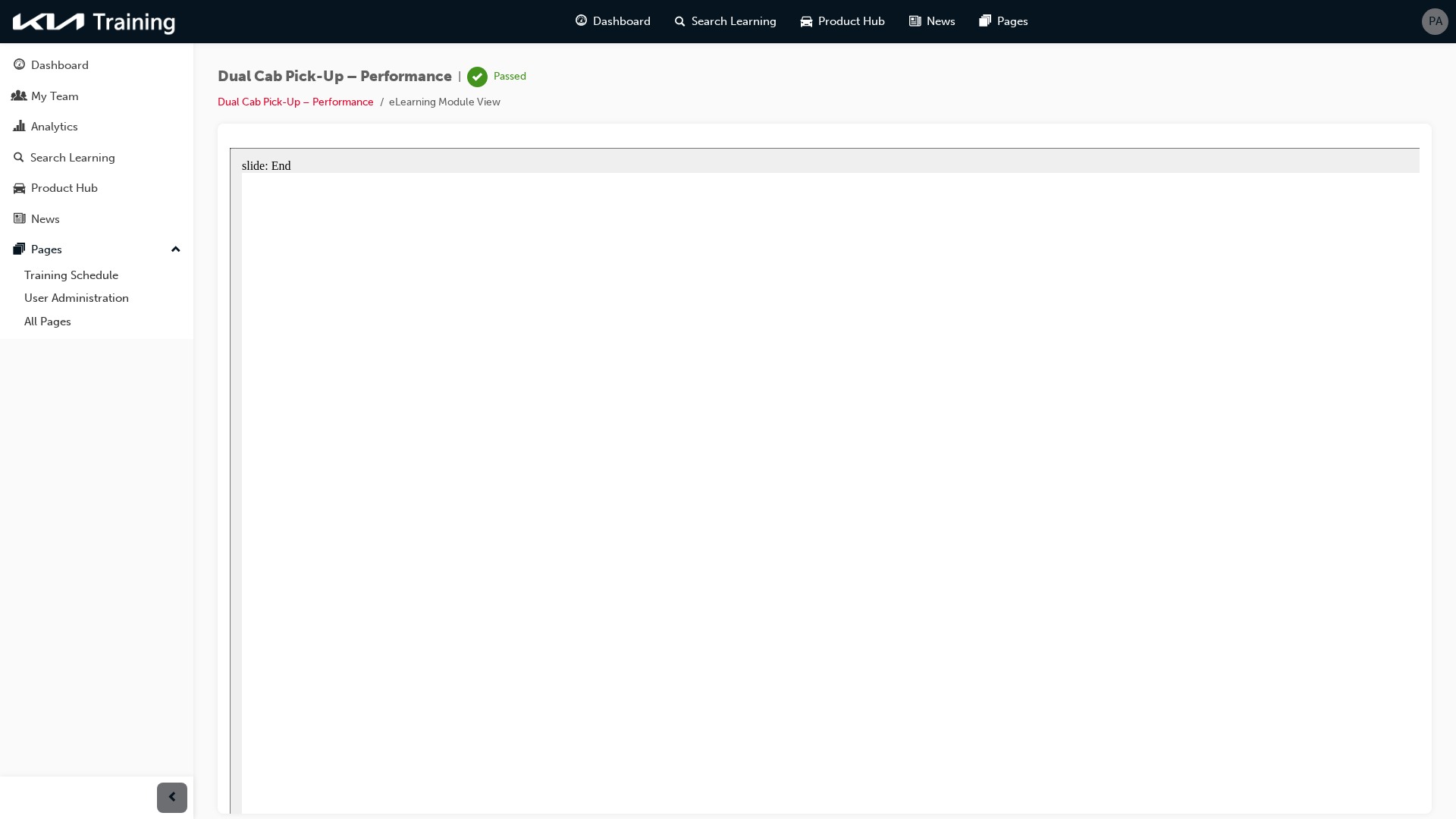
type input "5000"
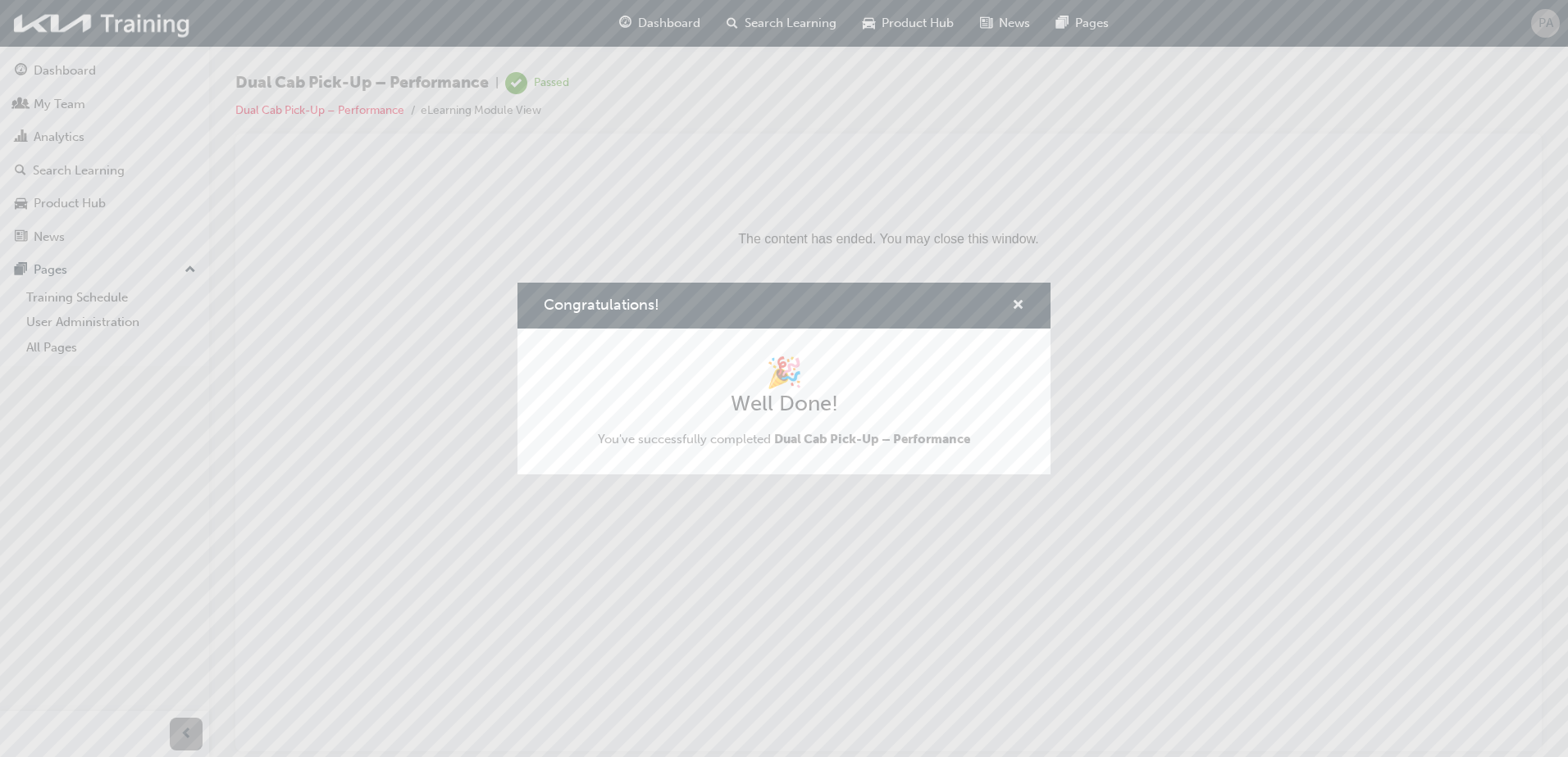
click at [1016, 305] on span "cross-icon" at bounding box center [1018, 306] width 13 height 15
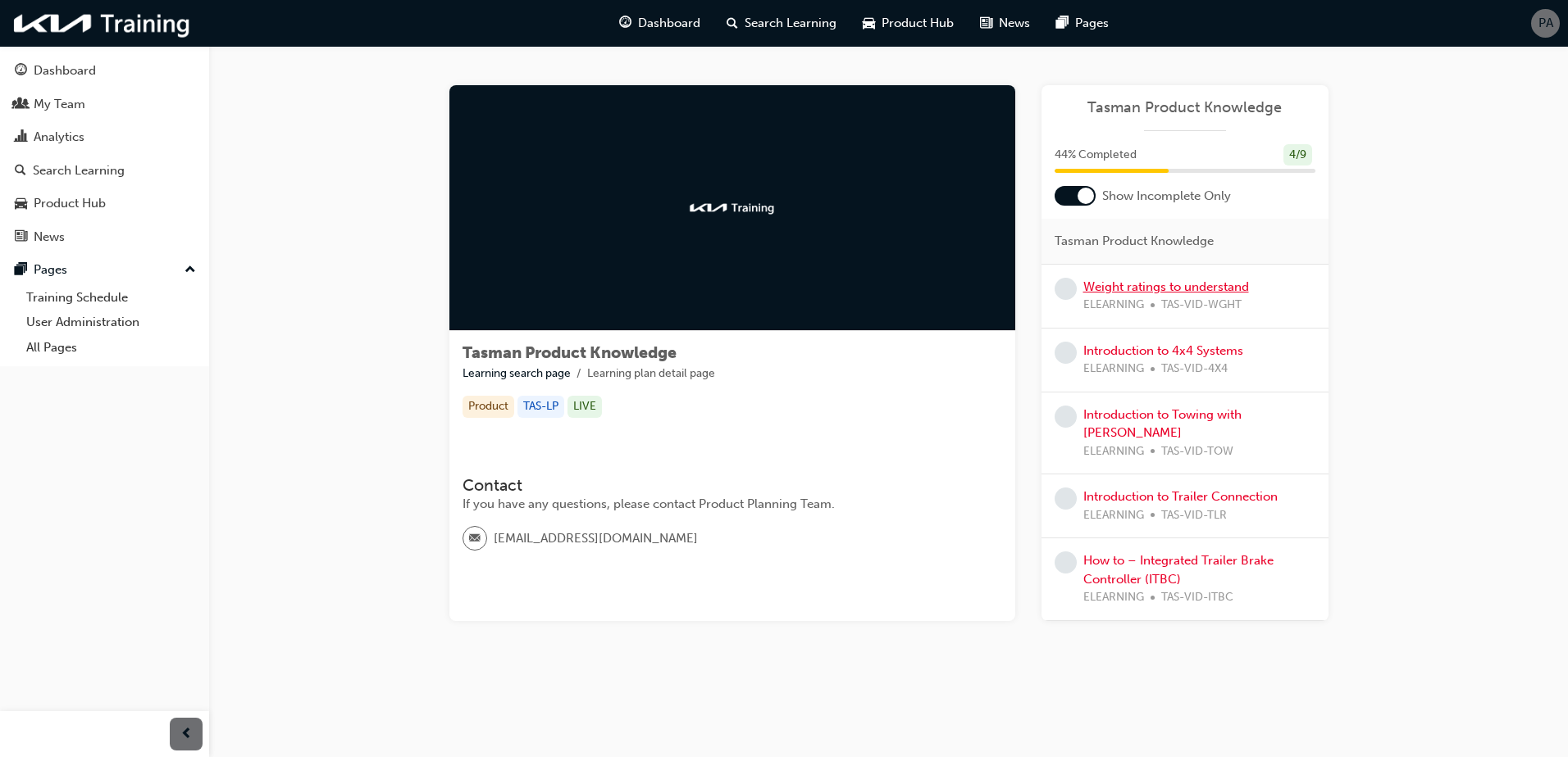
click at [1125, 290] on link "Weight ratings to understand" at bounding box center [1165, 286] width 166 height 15
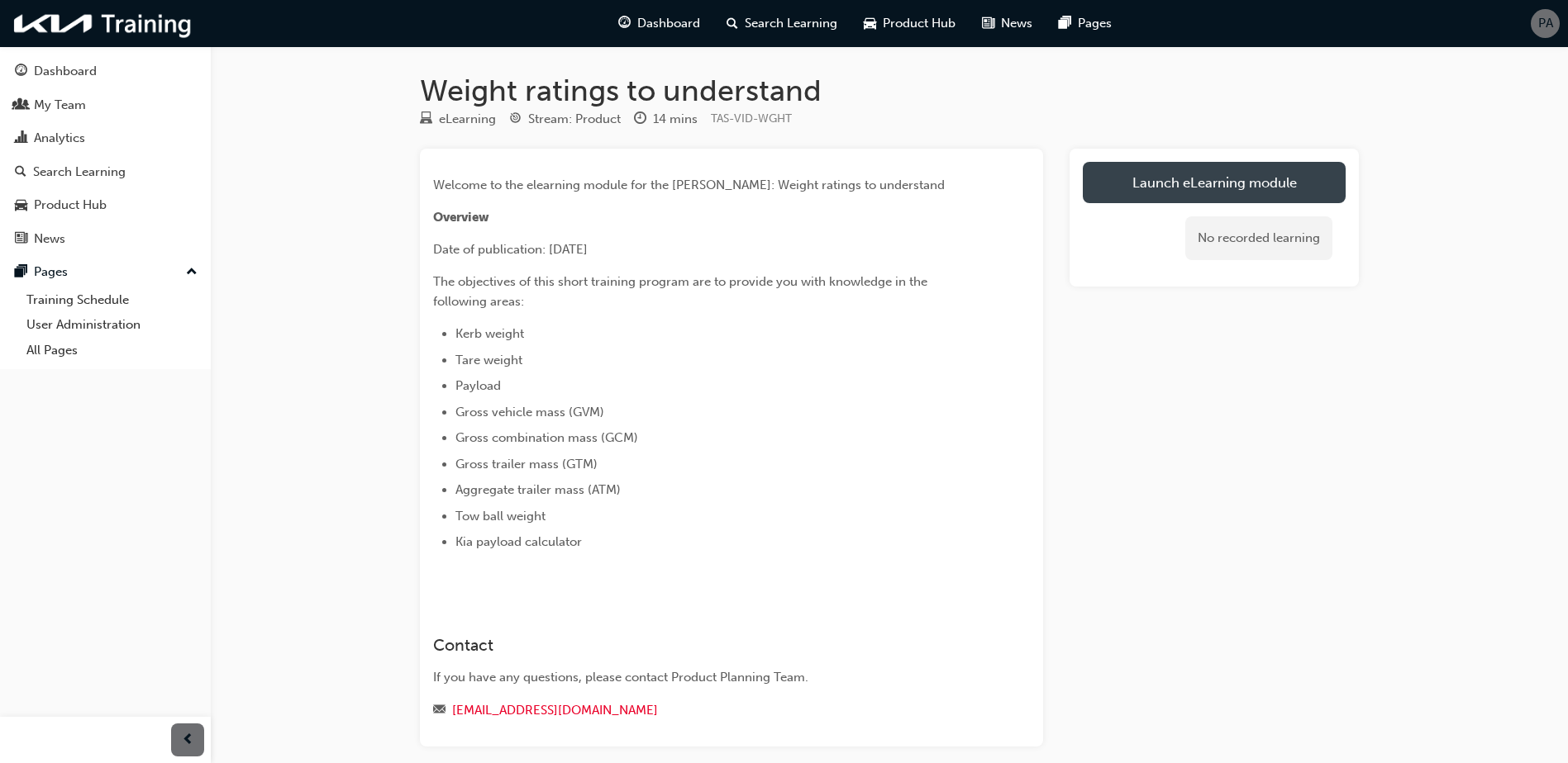
click at [1137, 183] on link "Launch eLearning module" at bounding box center [1213, 182] width 262 height 41
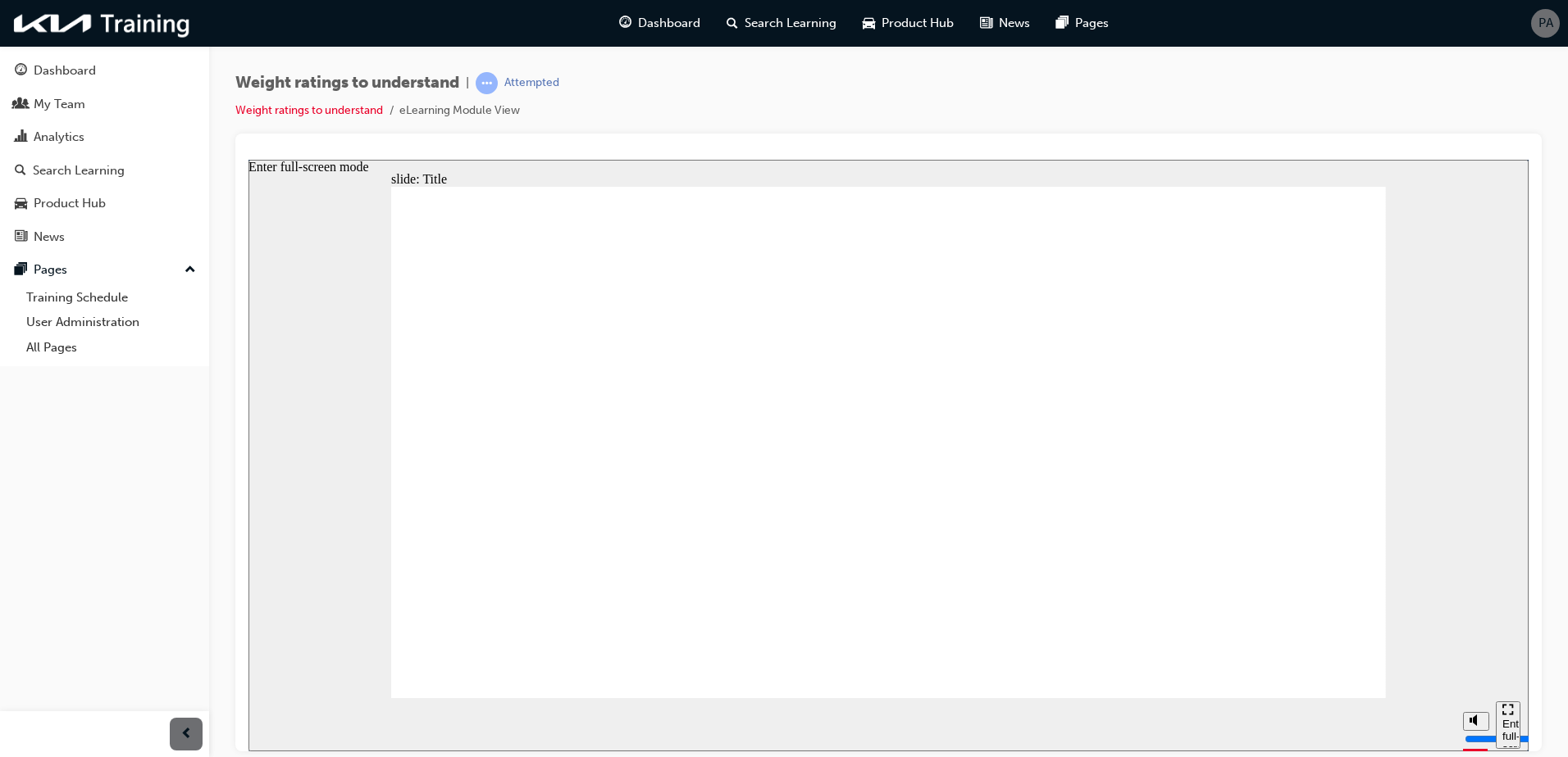
click at [1514, 728] on div "Enter full-screen mode" at bounding box center [1507, 735] width 12 height 63
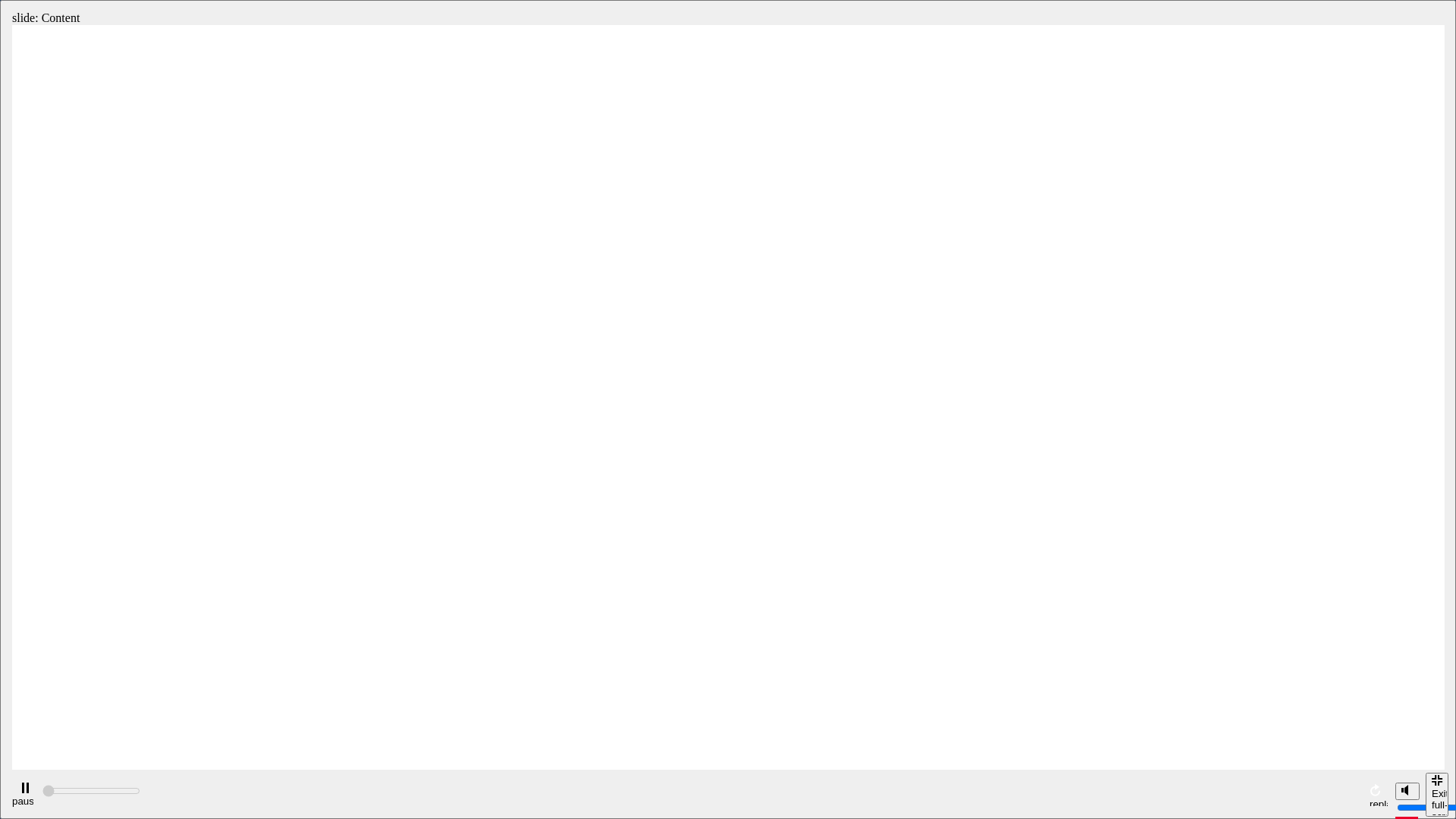
type input "2000"
radio input "true"
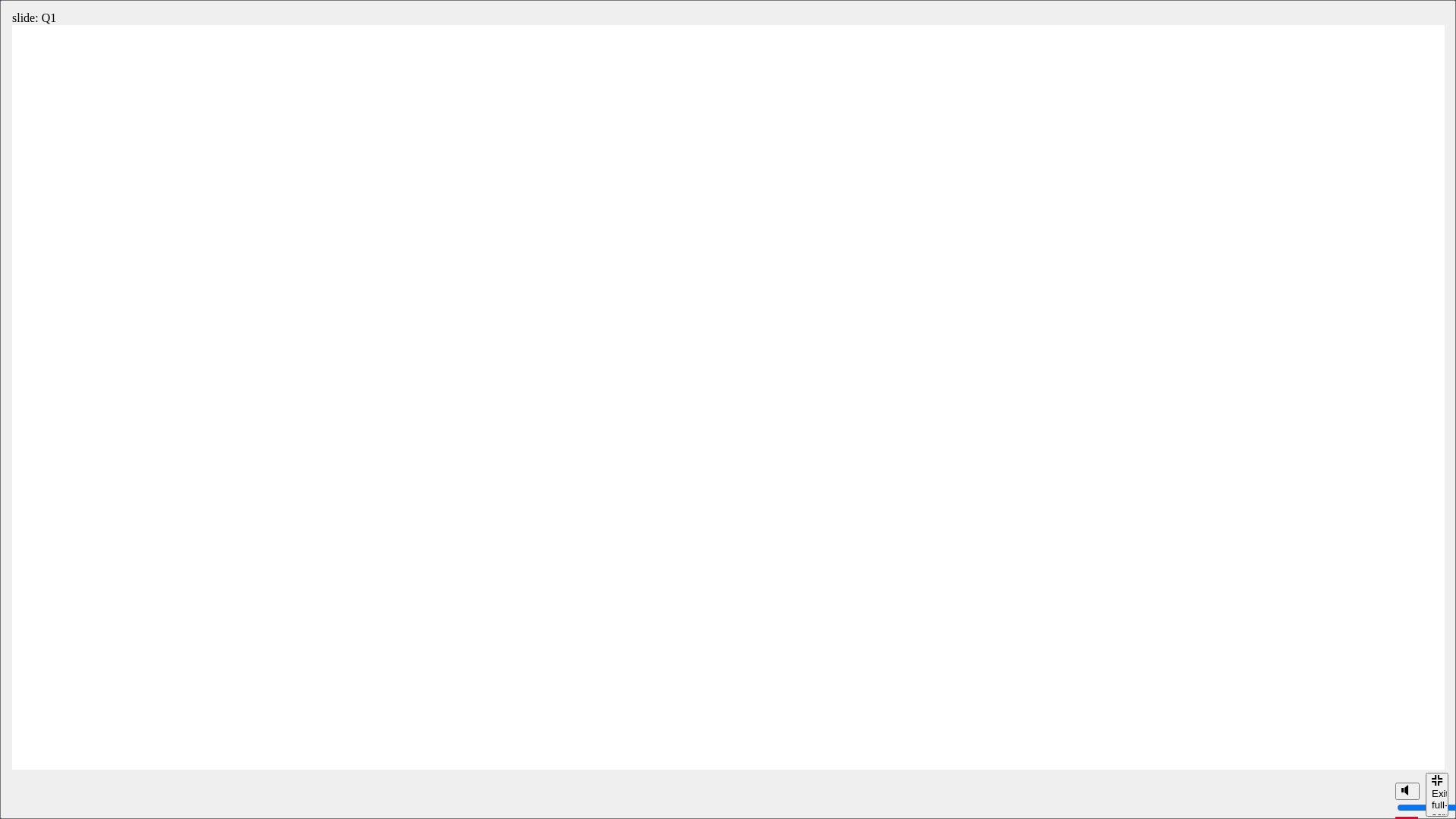
radio input "true"
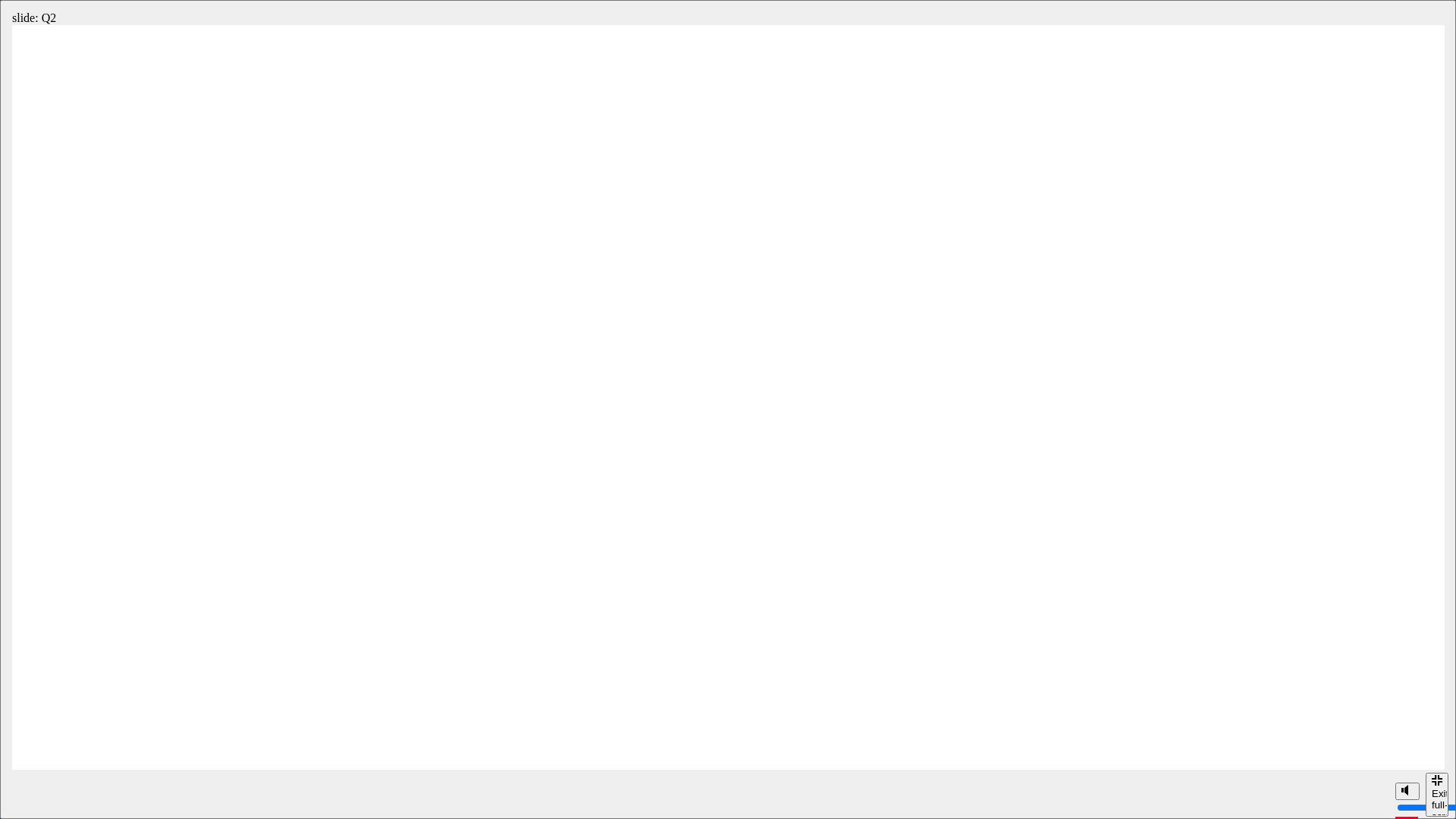
radio input "true"
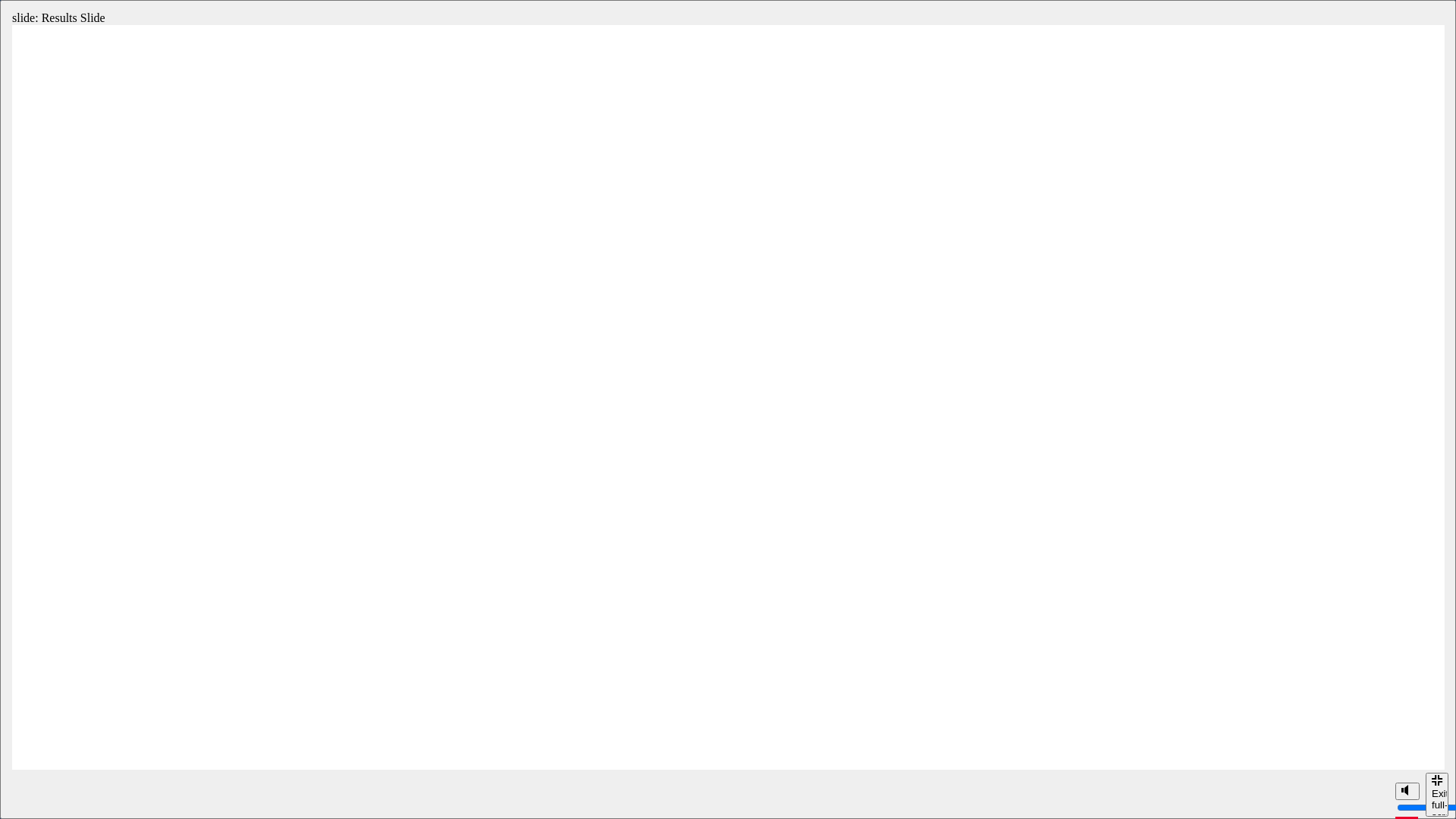
radio input "true"
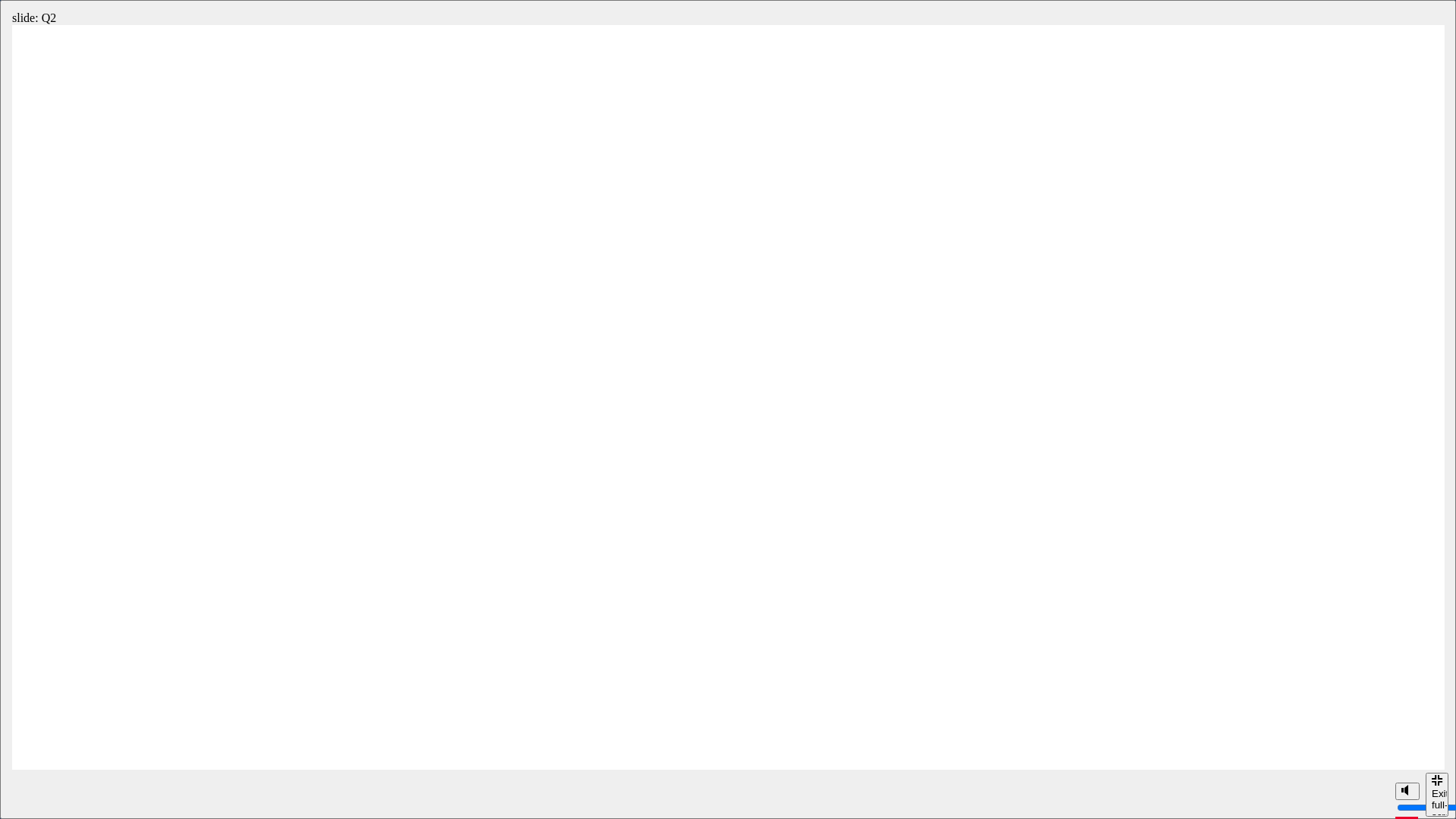
radio input "true"
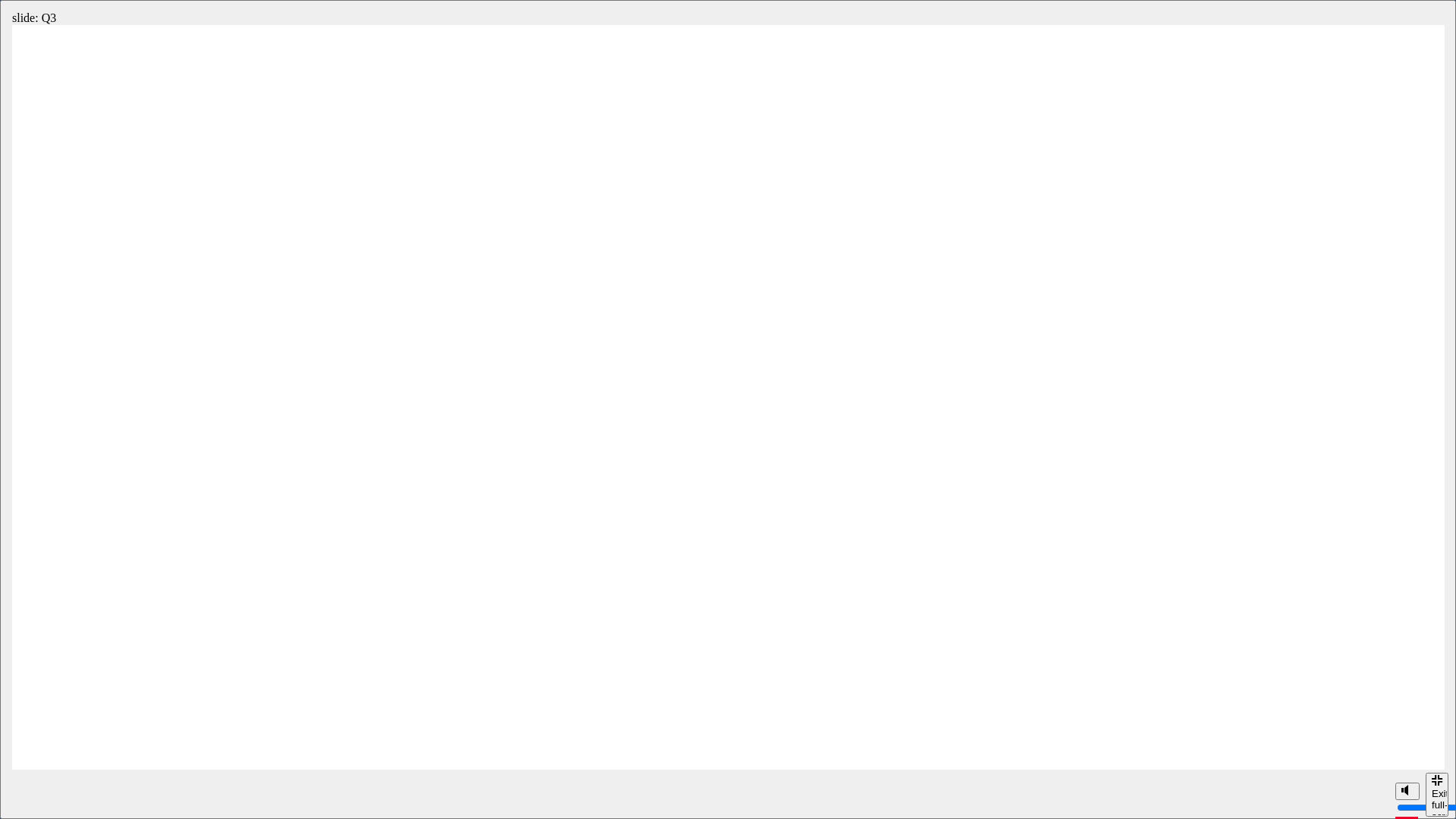
radio input "true"
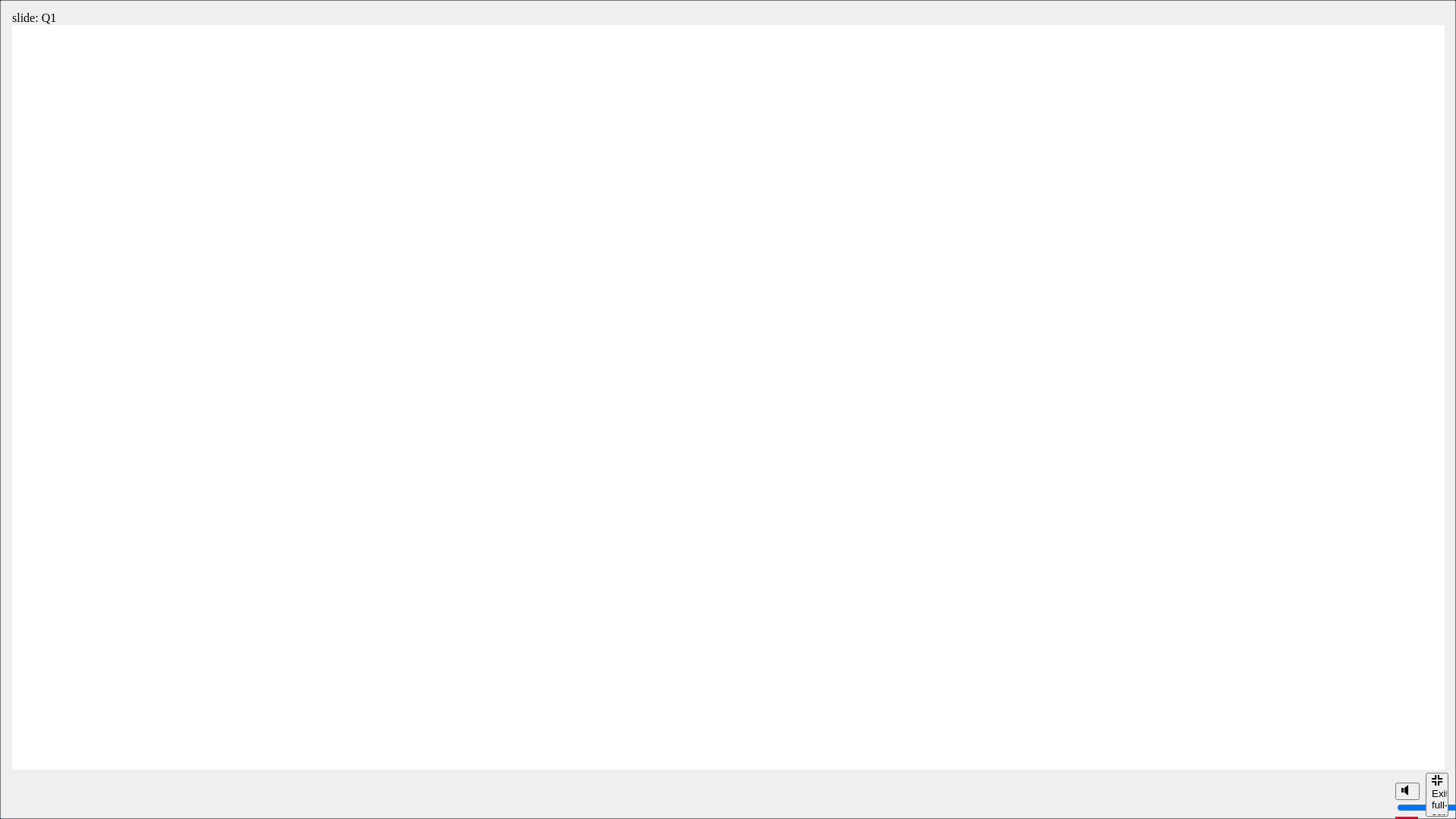
radio input "true"
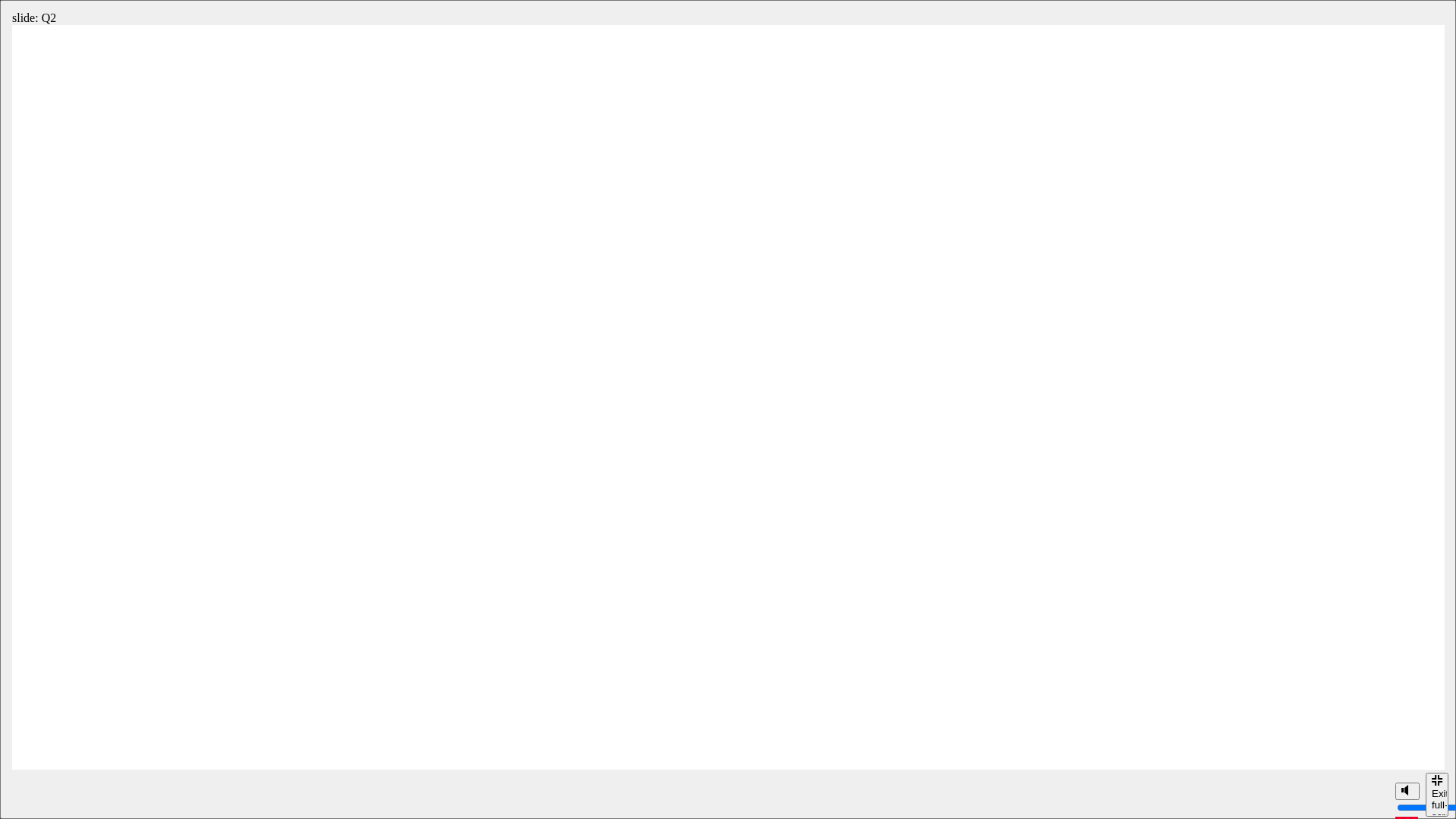
radio input "true"
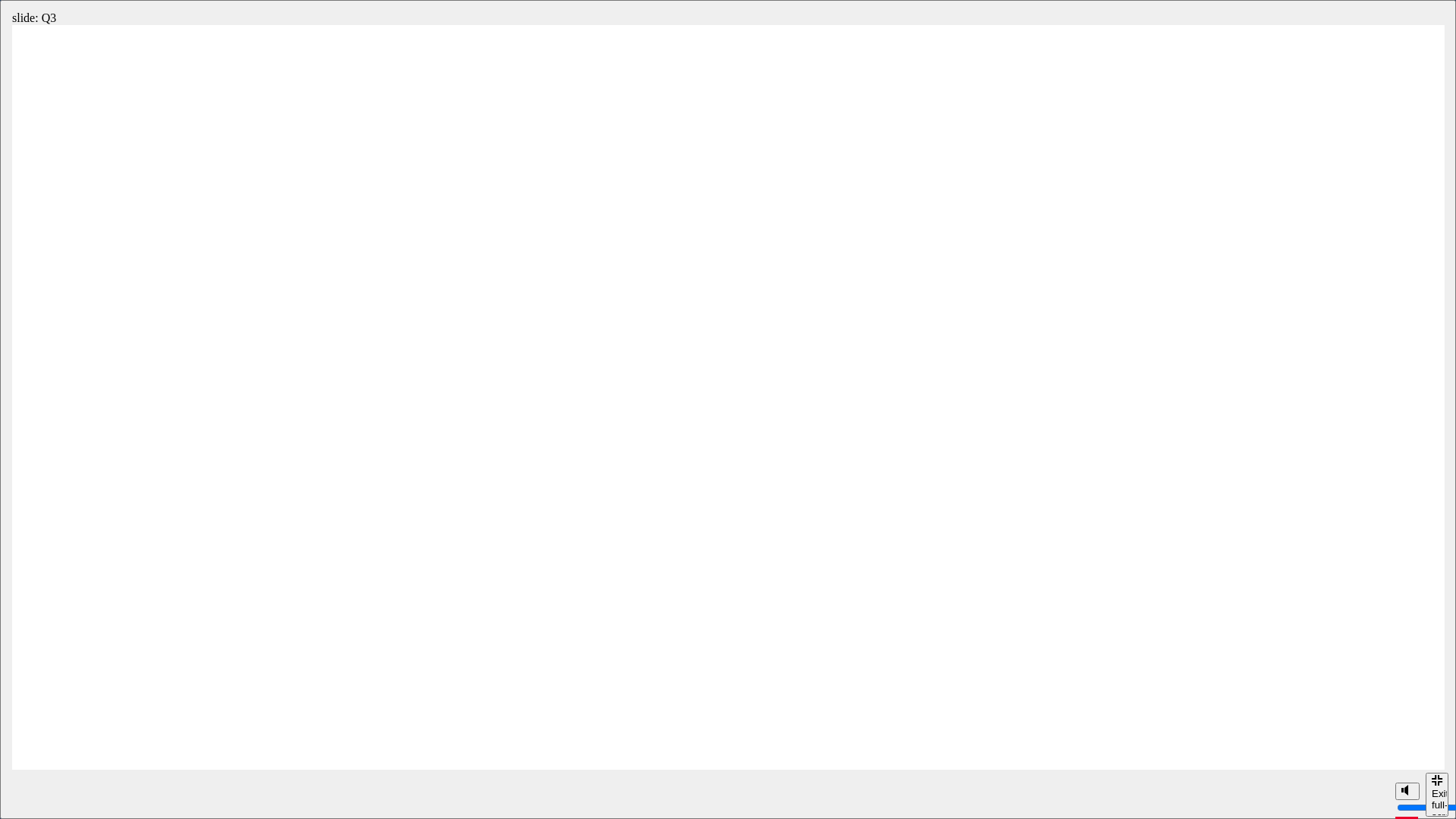
radio input "true"
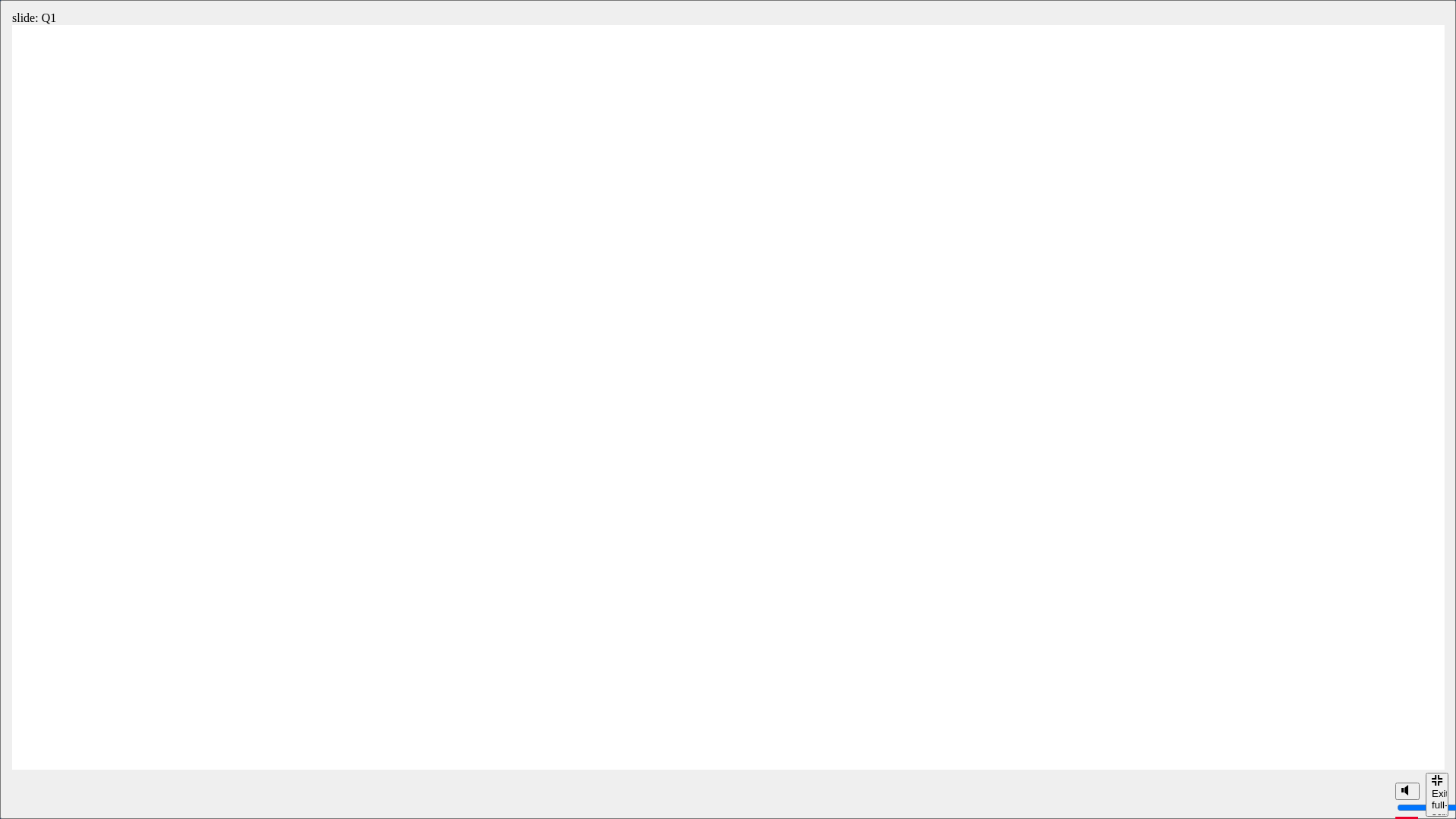
radio input "true"
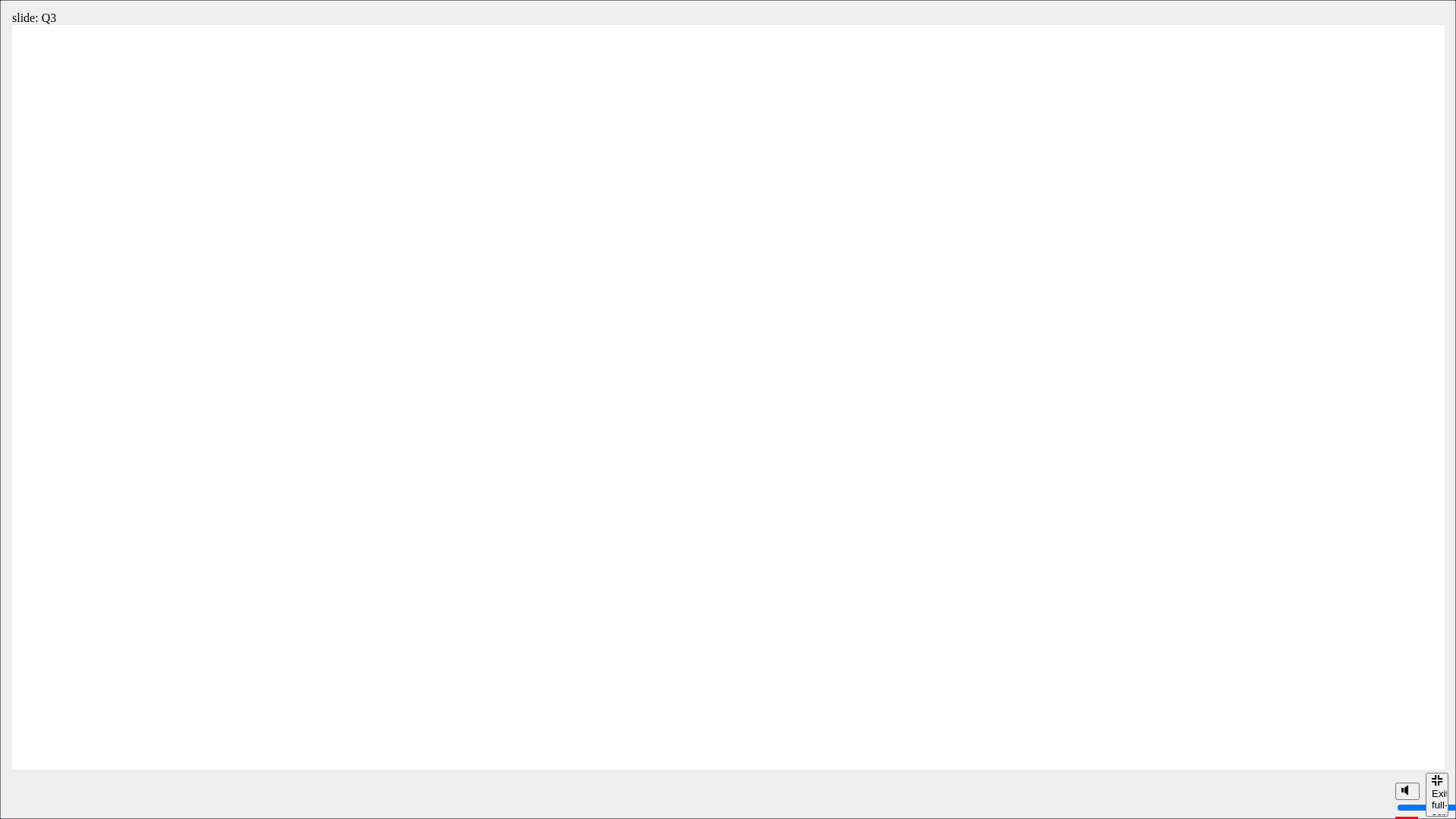
radio input "true"
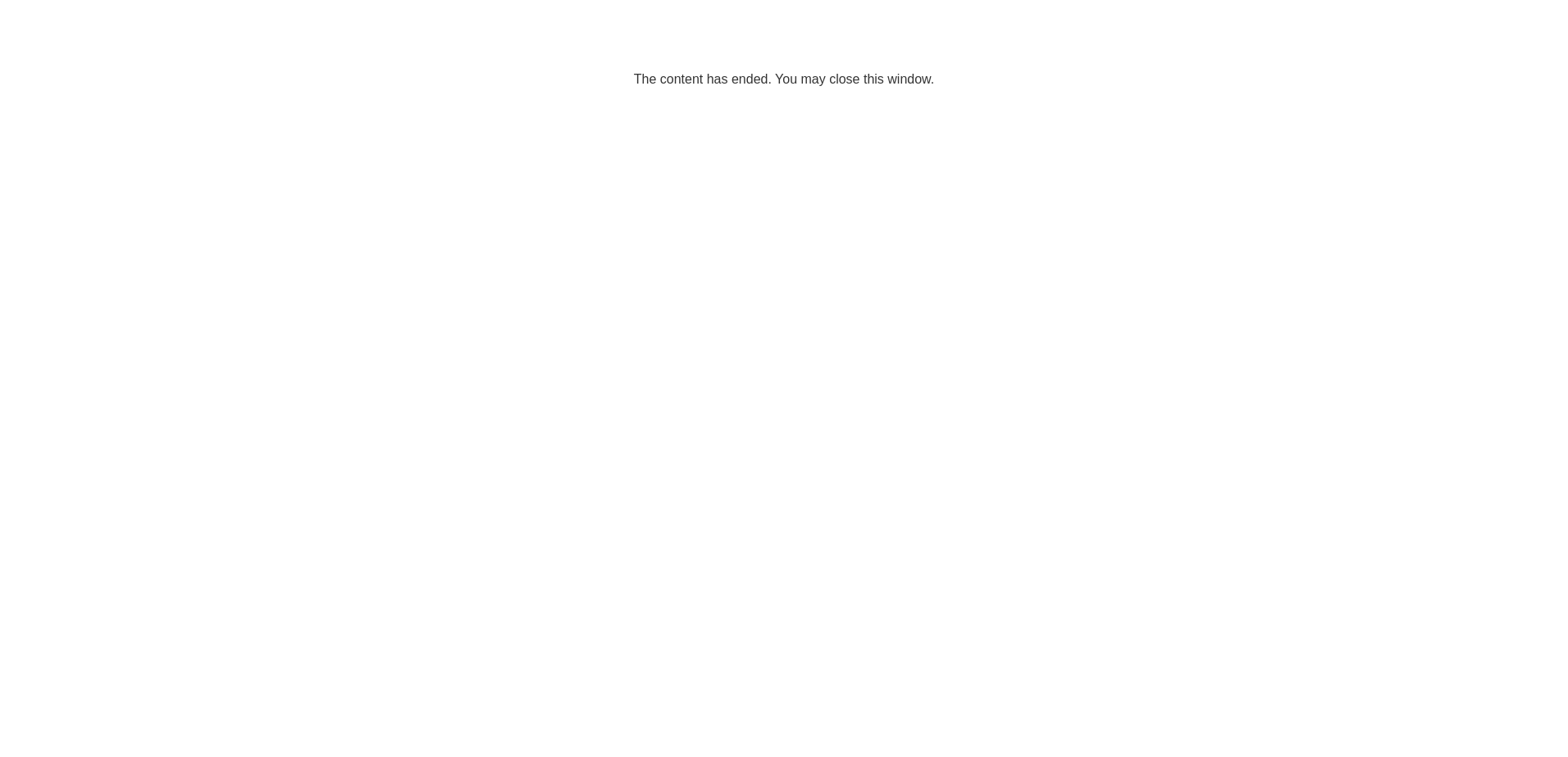
click at [1021, 306] on span "cross-icon" at bounding box center [1018, 306] width 13 height 15
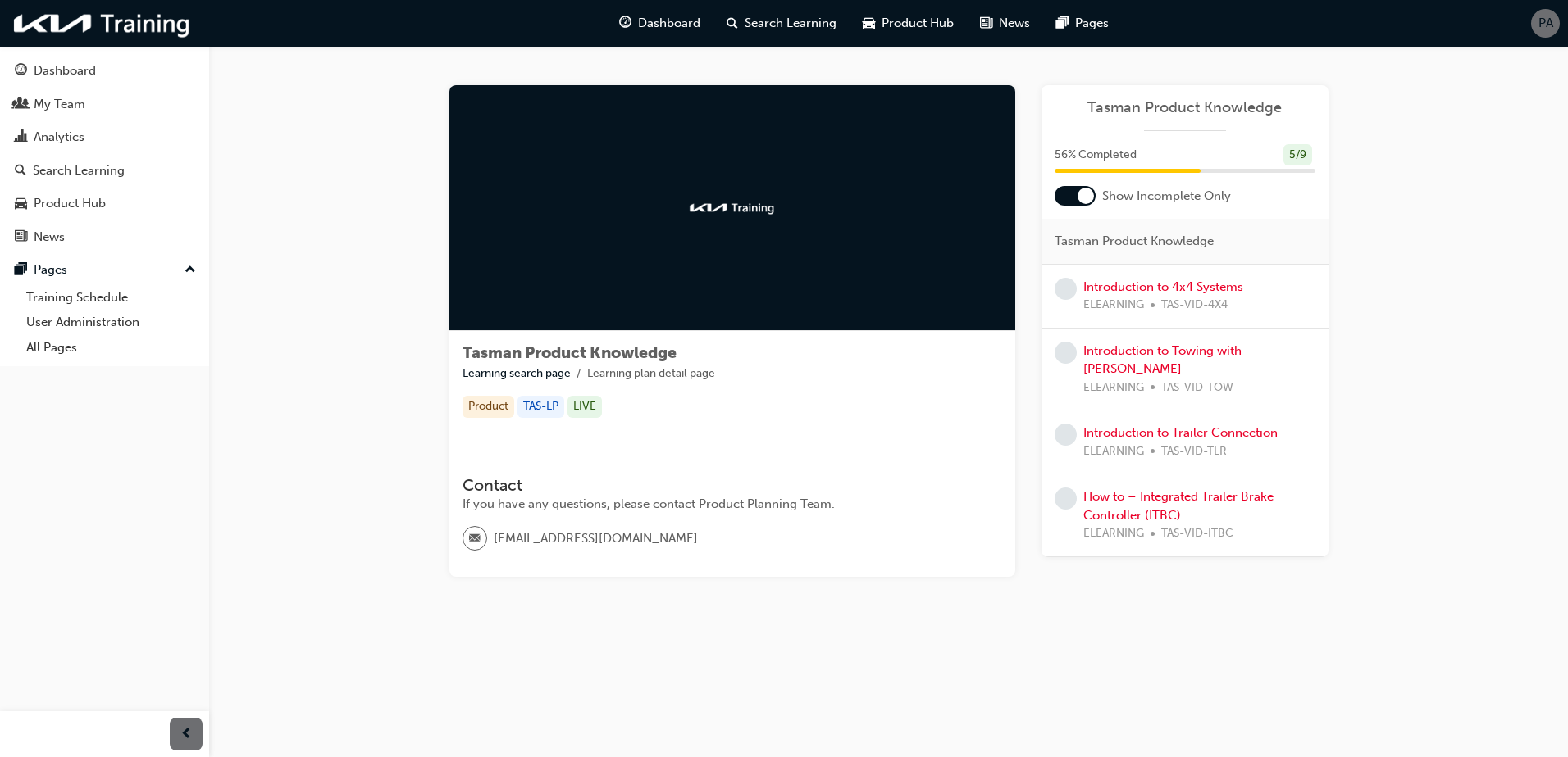
click at [1150, 291] on link "Introduction to 4x4 Systems" at bounding box center [1163, 286] width 160 height 15
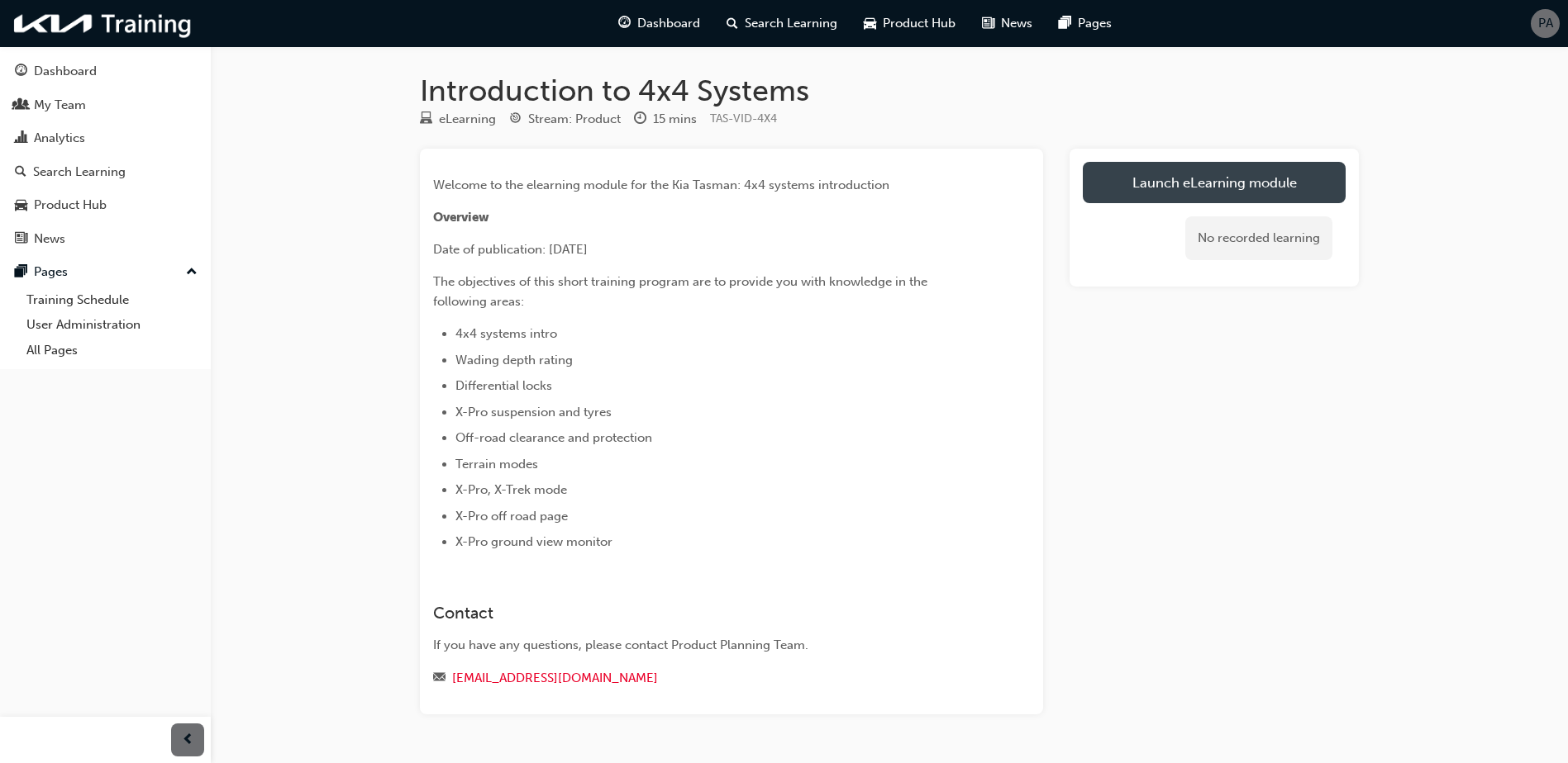
click at [1144, 185] on link "Launch eLearning module" at bounding box center [1213, 182] width 262 height 41
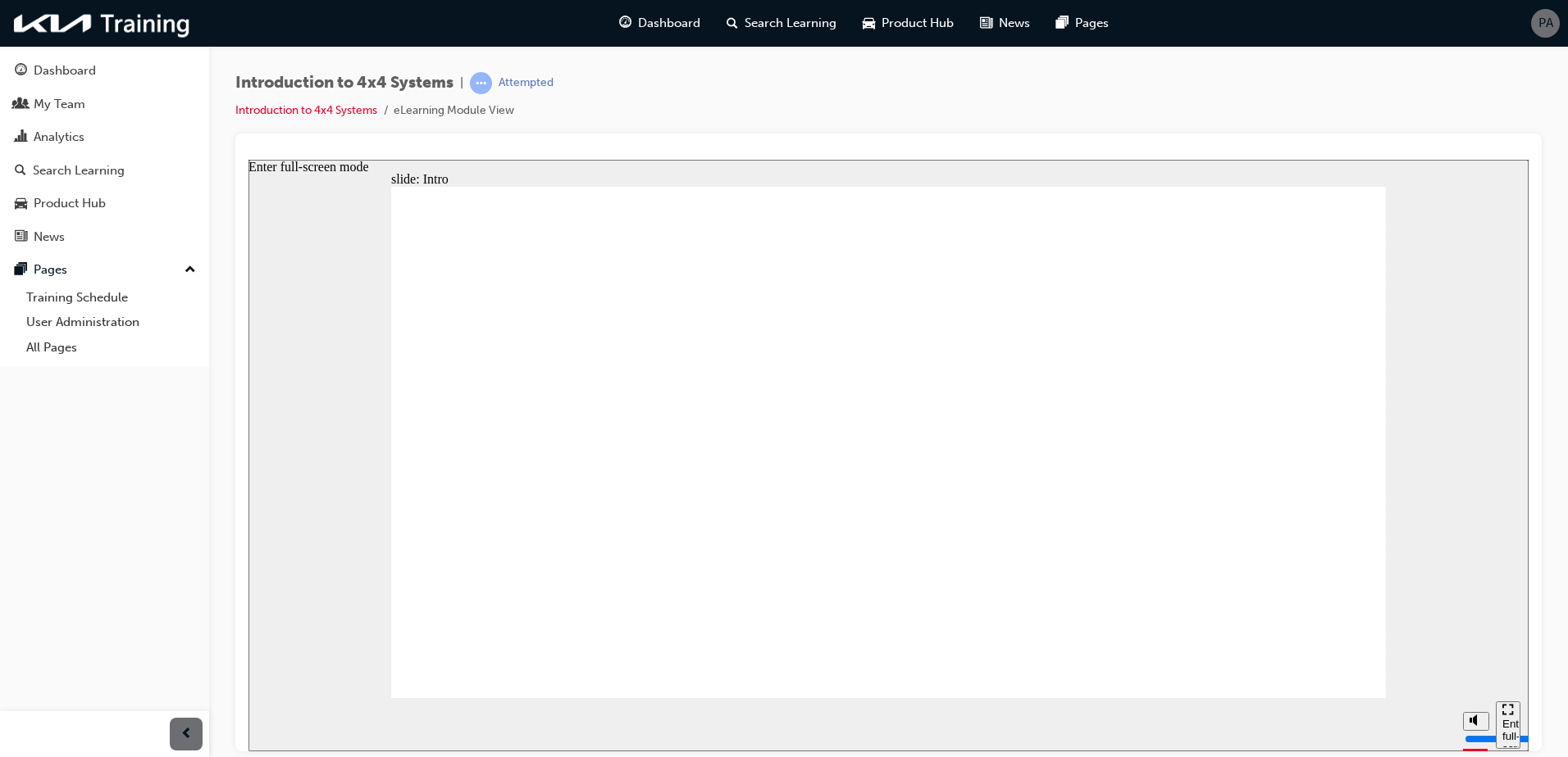
click at [1508, 722] on div "Enter full-screen mode" at bounding box center [1507, 742] width 12 height 49
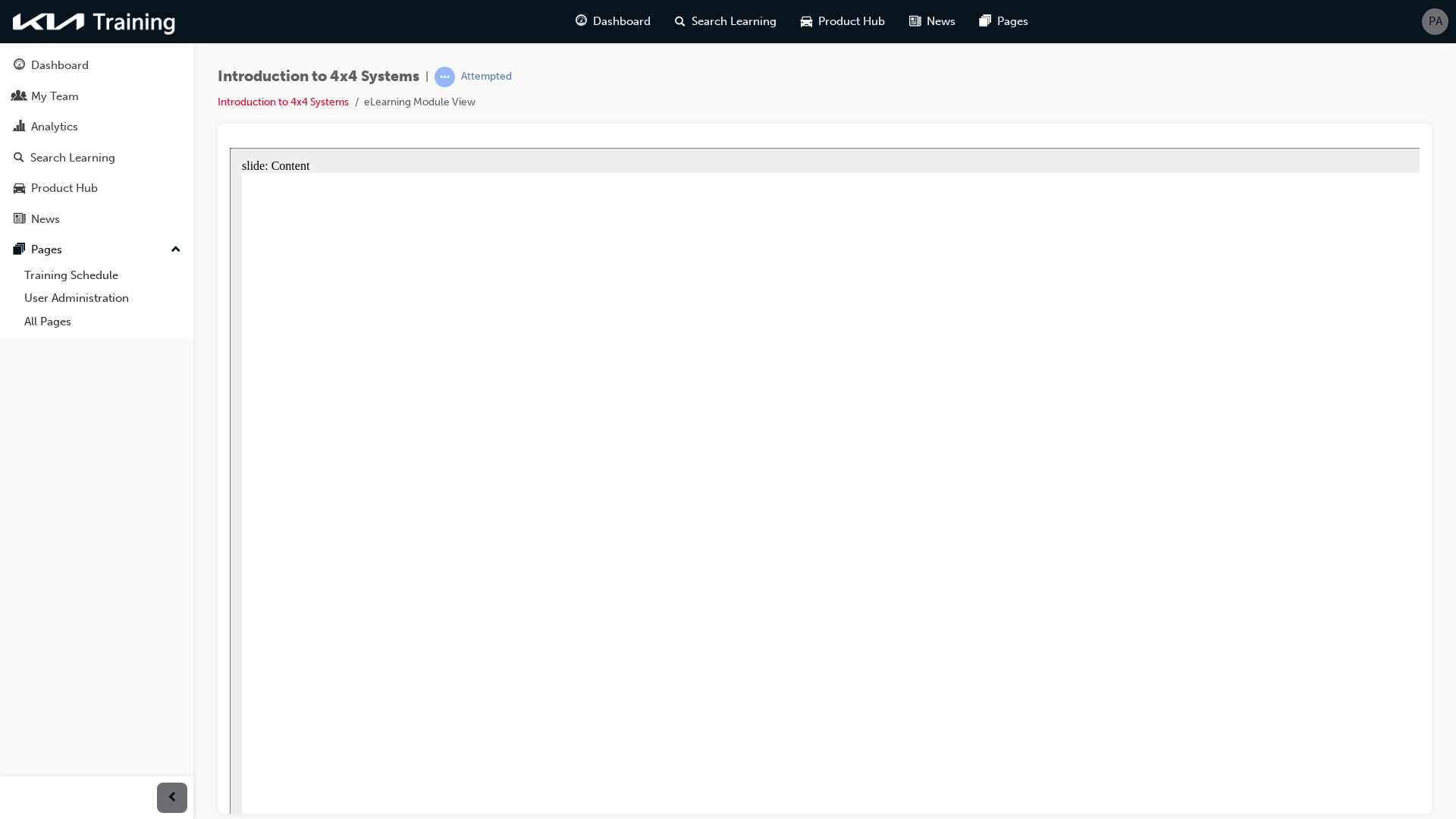
type input "2100"
radio input "true"
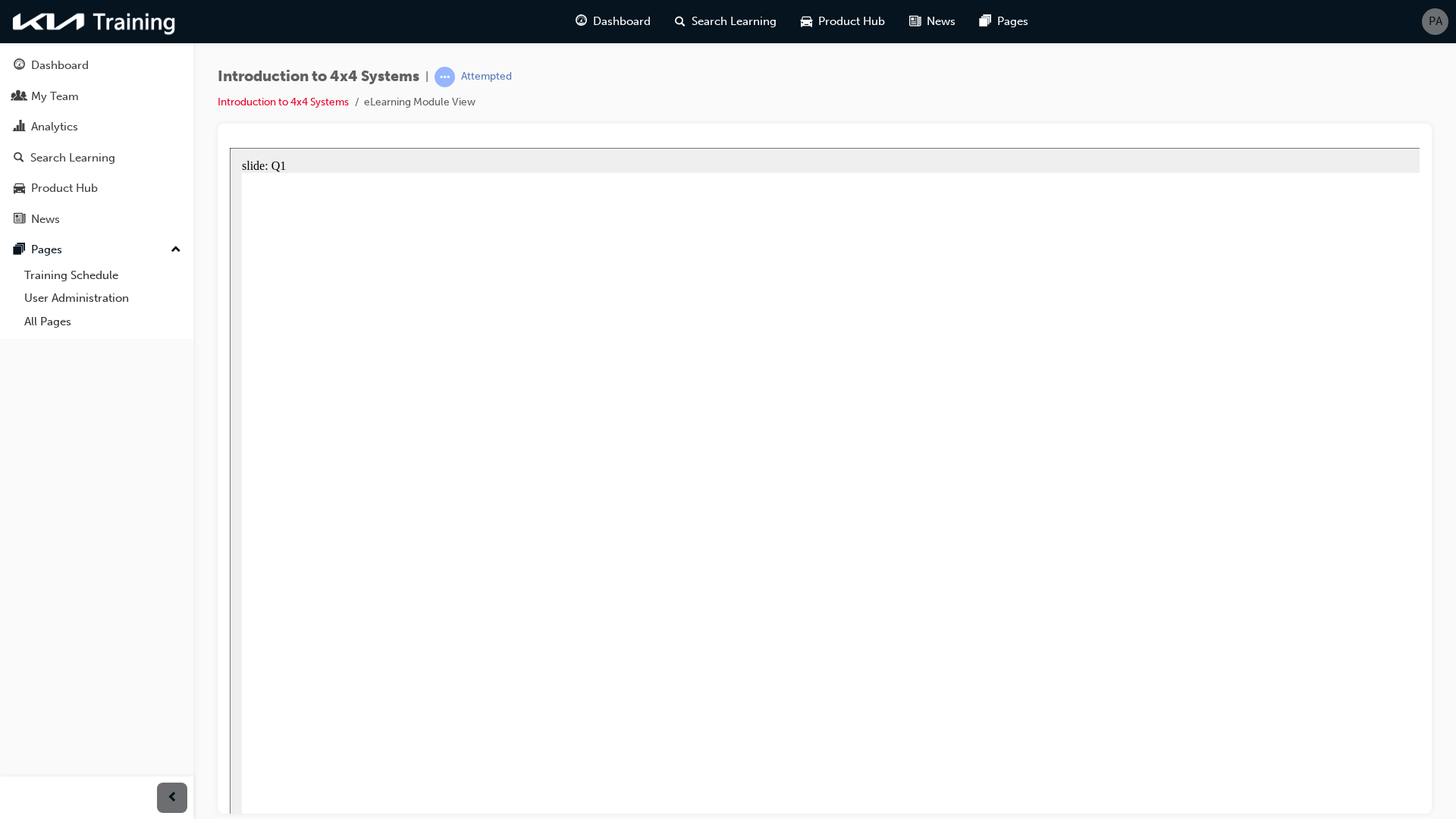
radio input "true"
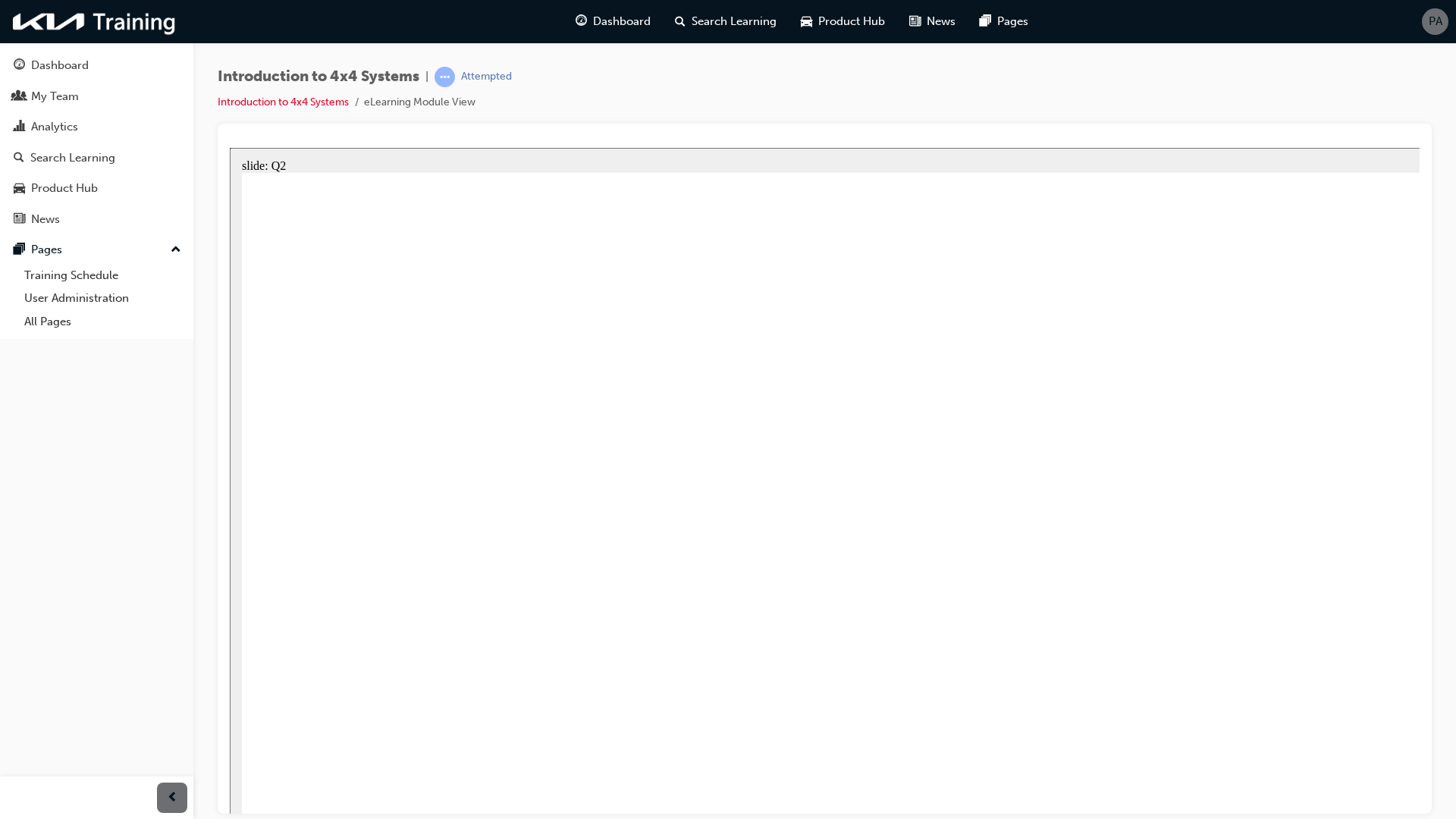
radio input "true"
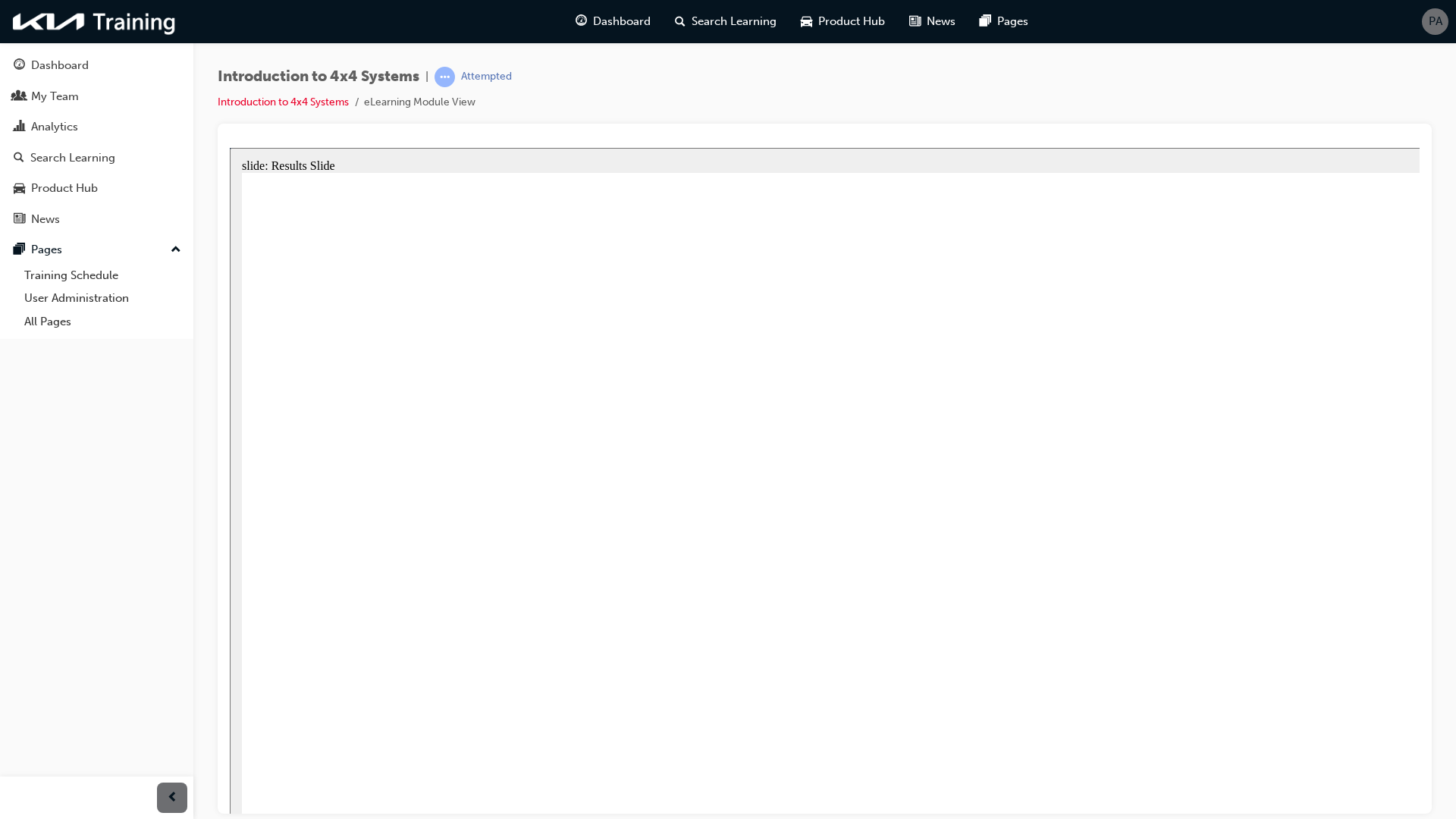
radio input "true"
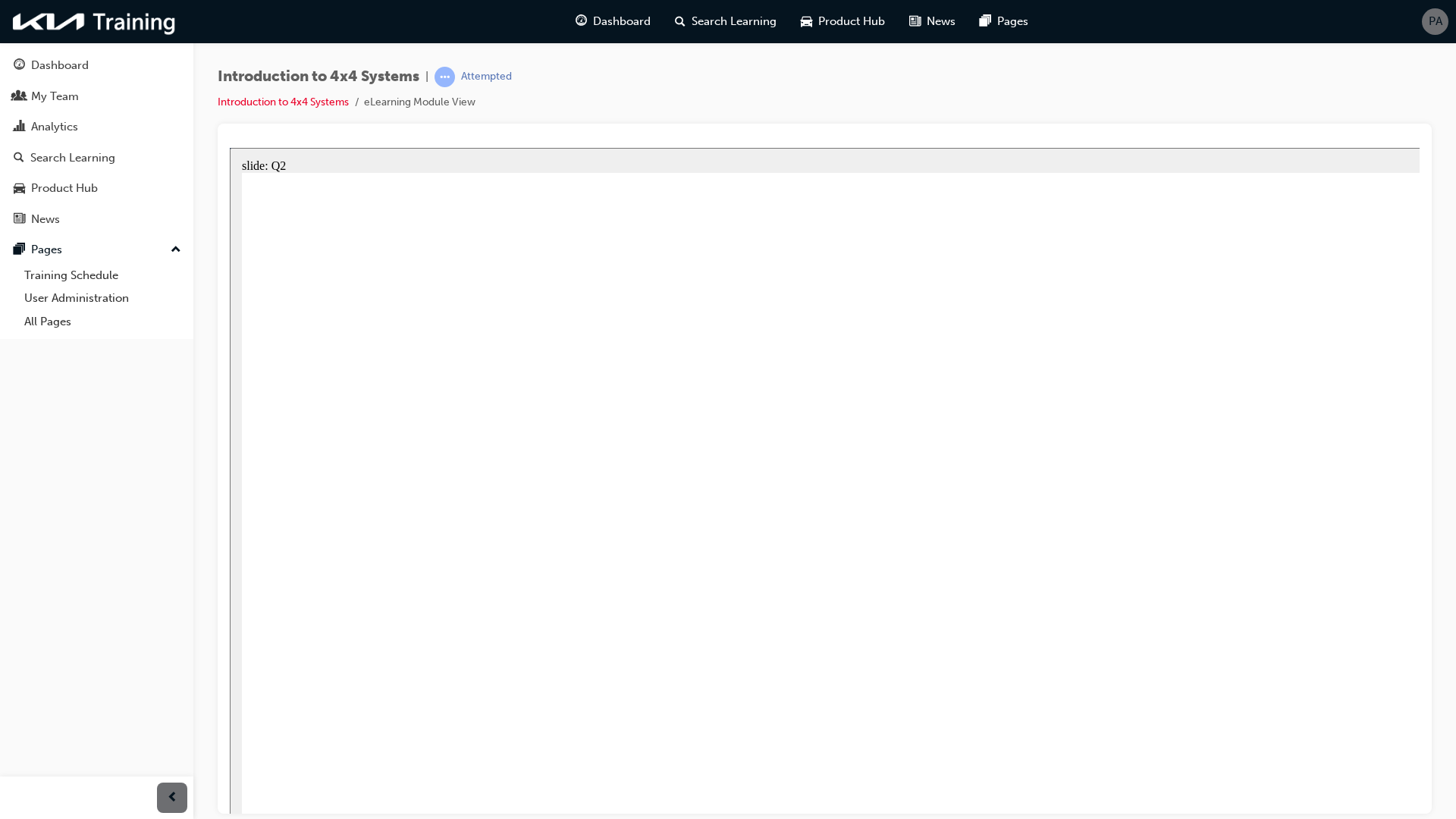
radio input "true"
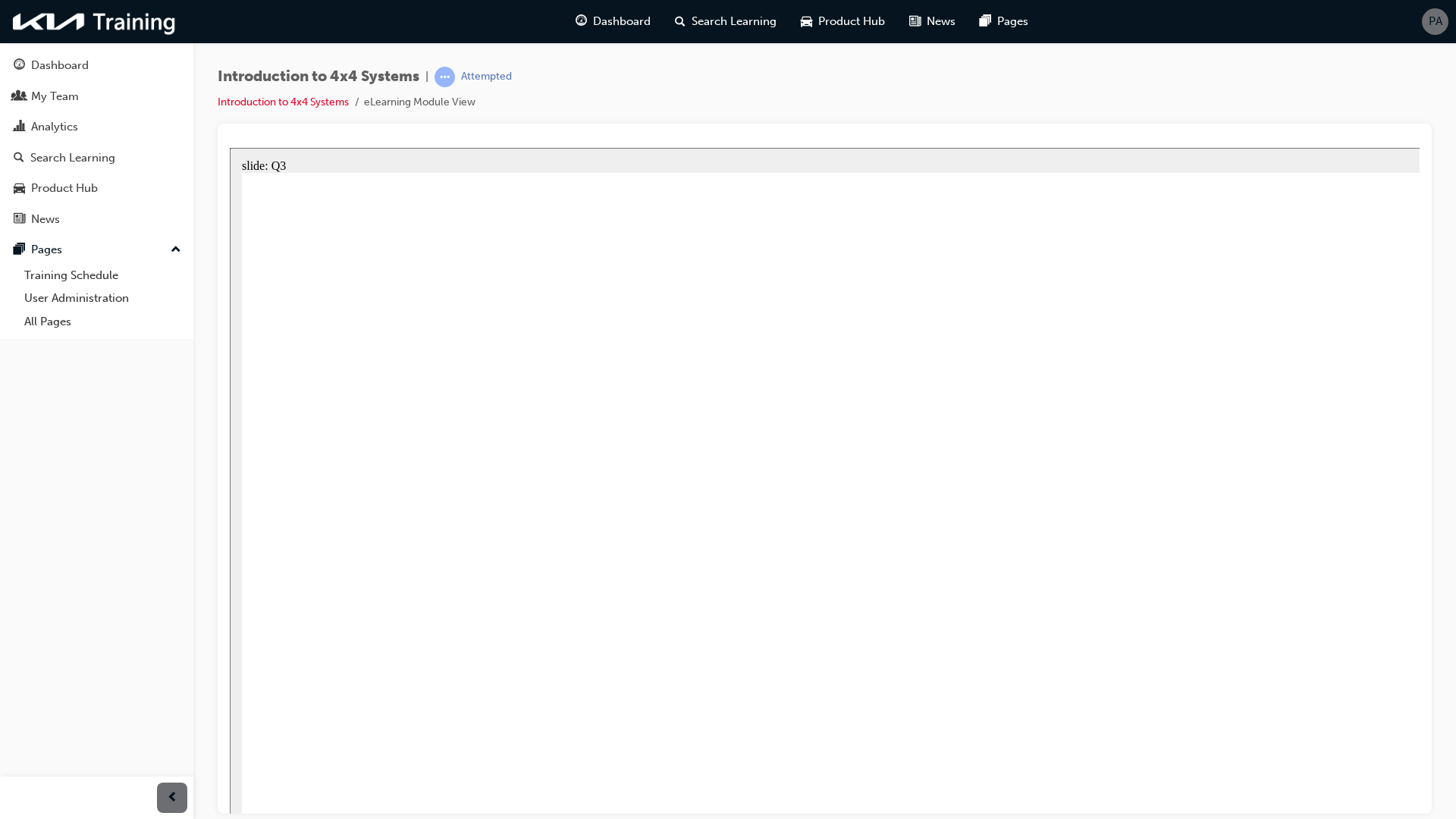
radio input "true"
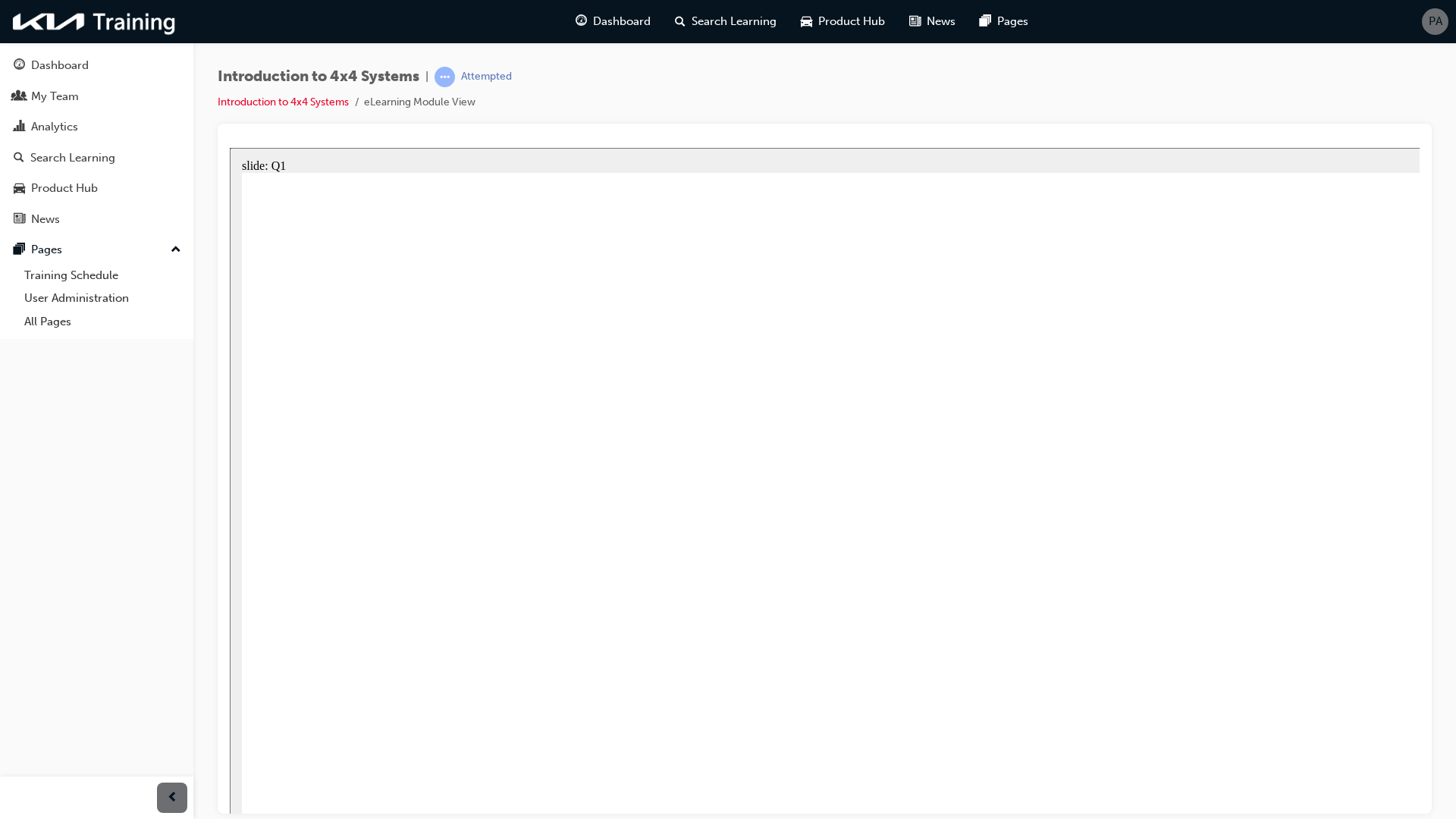
radio input "true"
drag, startPoint x: 1503, startPoint y: 854, endPoint x: 1546, endPoint y: 863, distance: 43.9
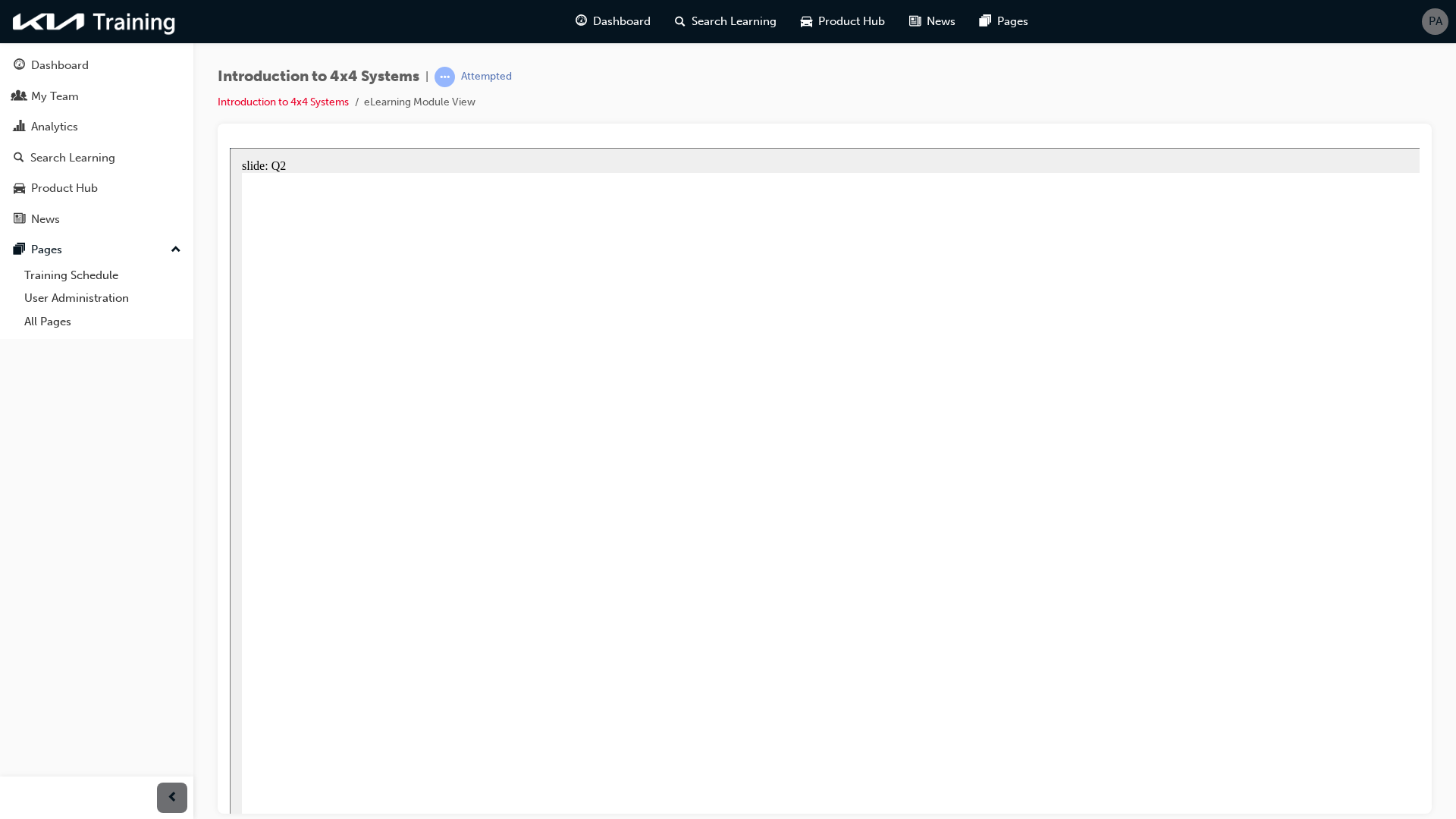
radio input "true"
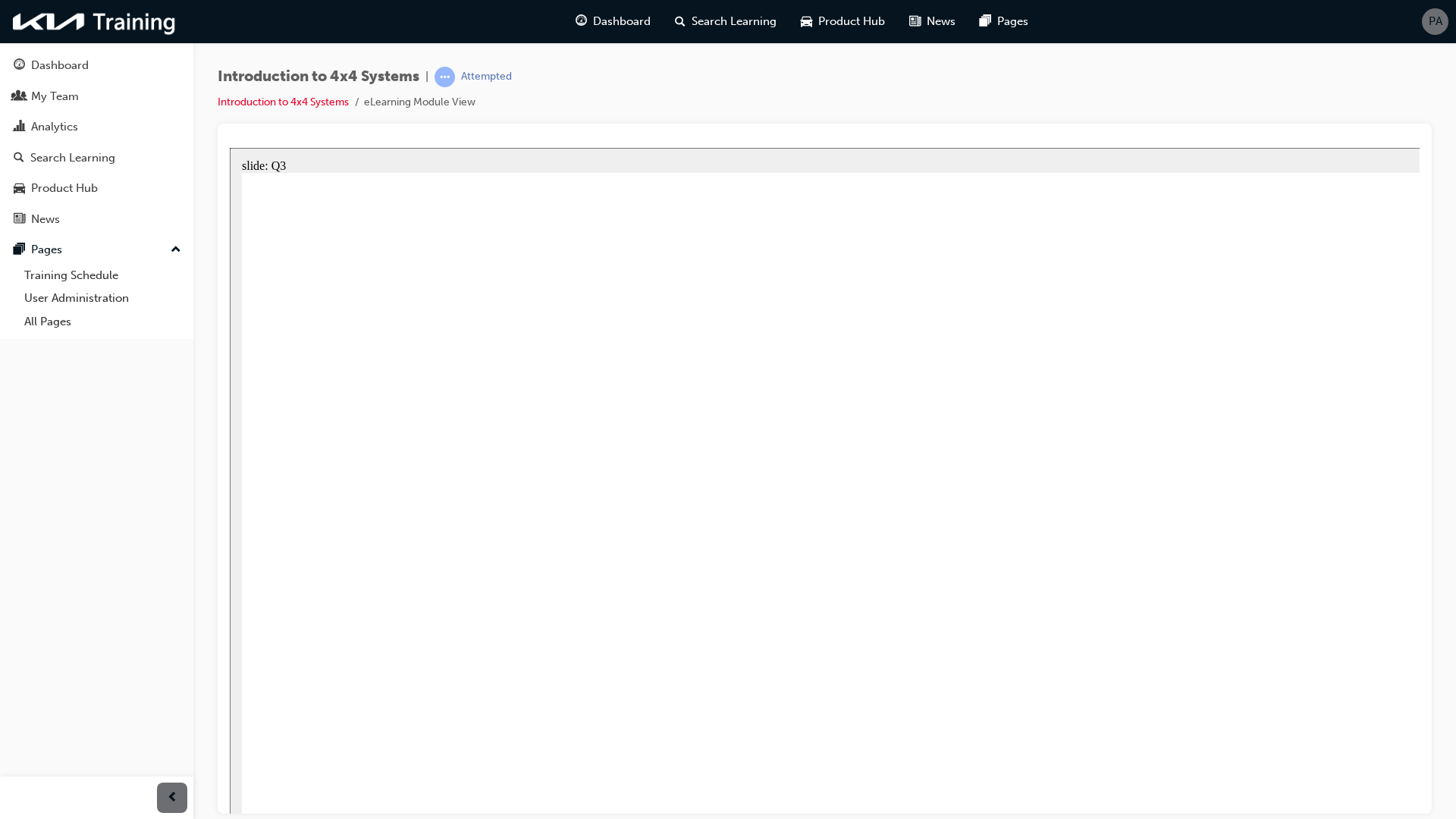
radio input "true"
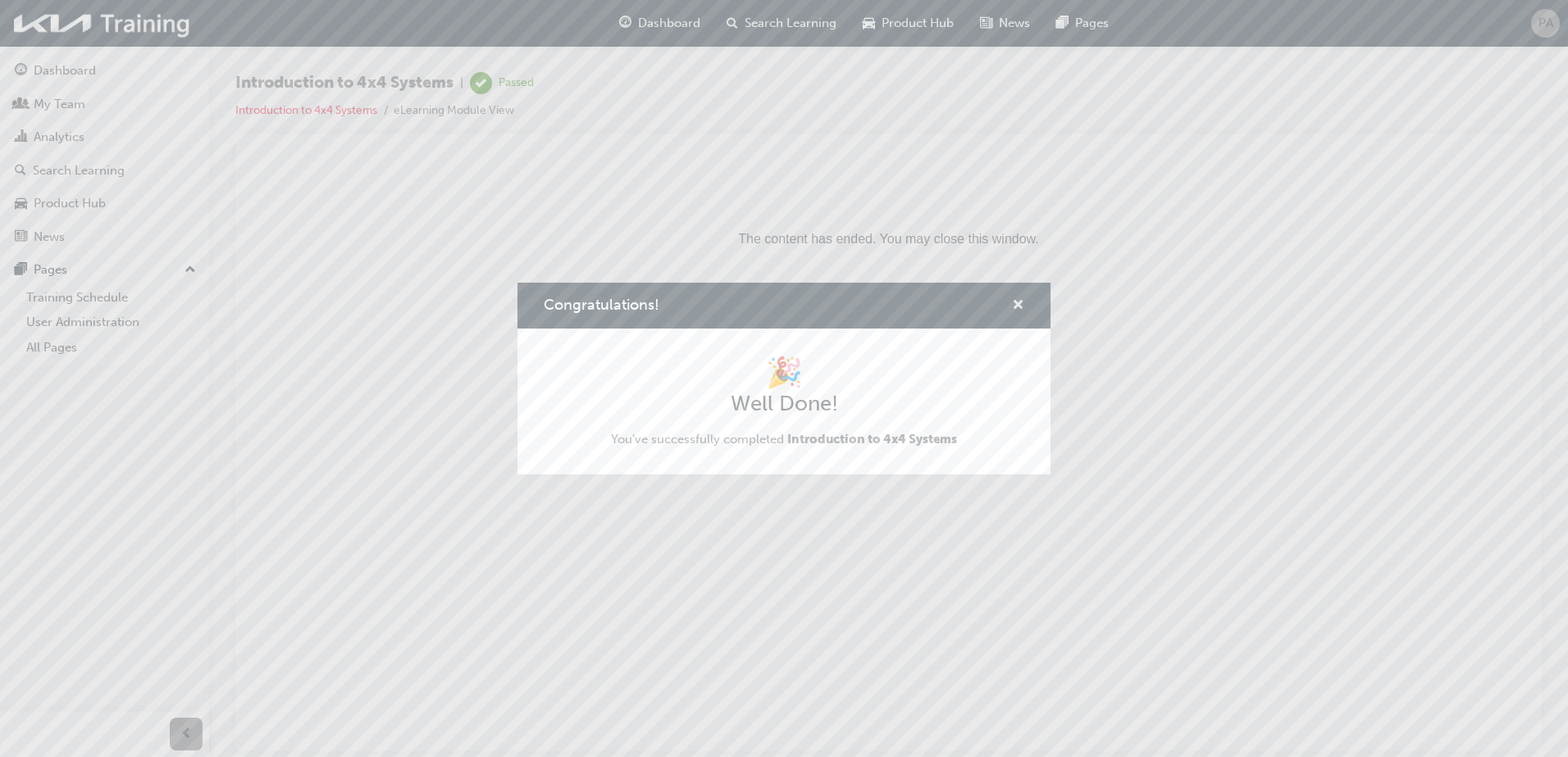
click at [1022, 305] on span "cross-icon" at bounding box center [1018, 306] width 13 height 15
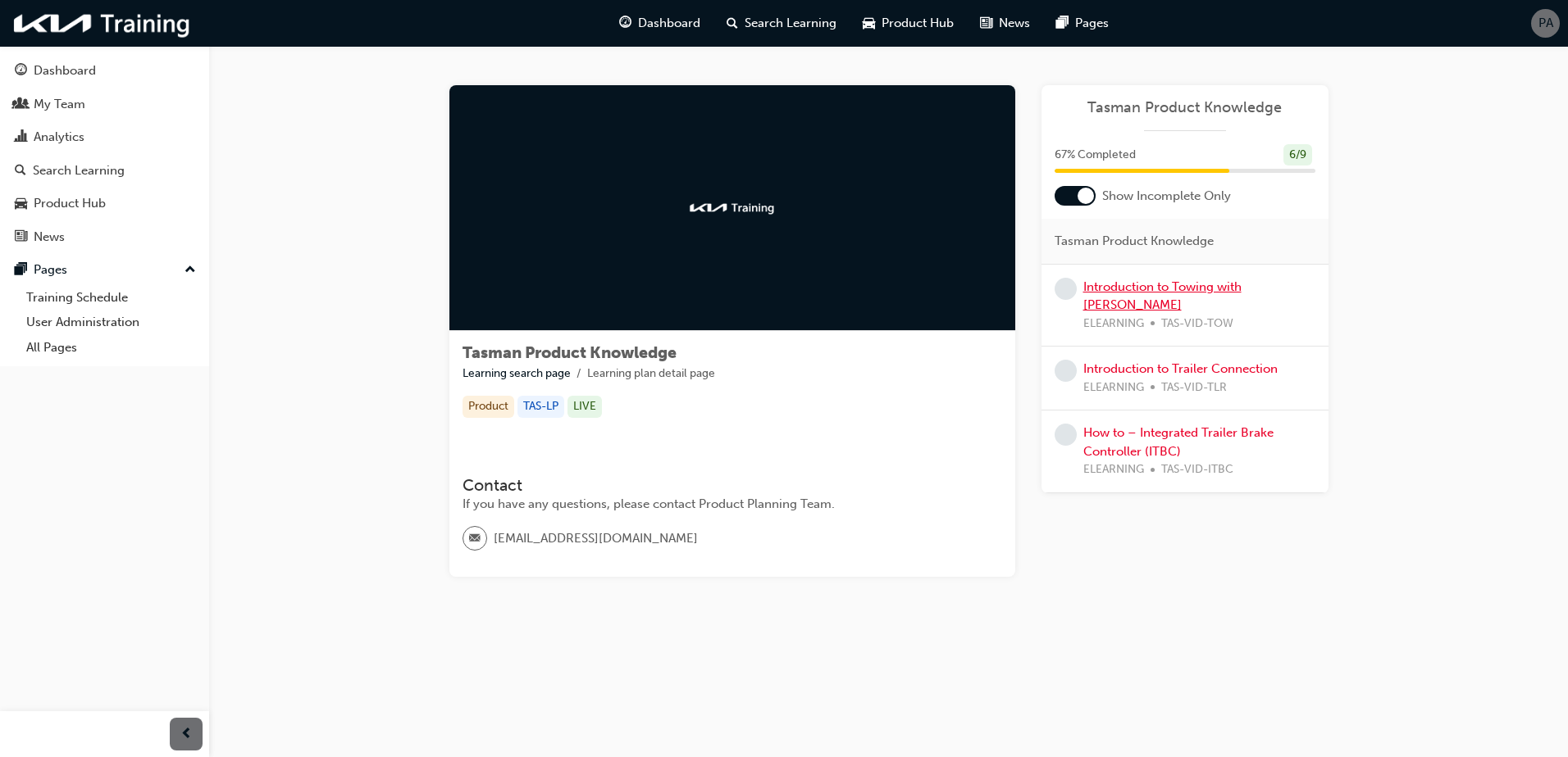
click at [1119, 286] on link "Introduction to Towing with [PERSON_NAME]" at bounding box center [1162, 296] width 158 height 34
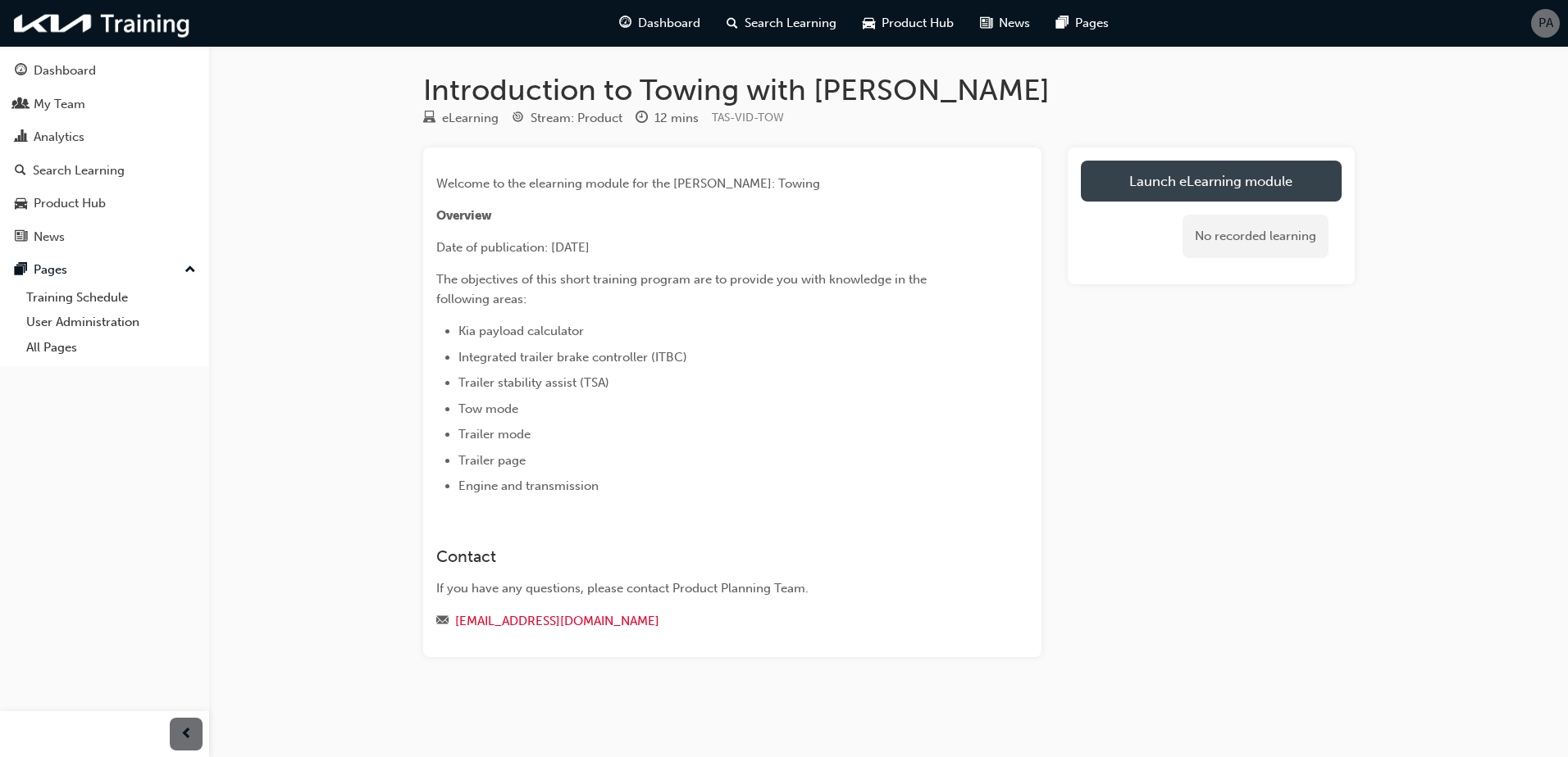
click at [1146, 177] on link "Launch eLearning module" at bounding box center [1211, 180] width 260 height 41
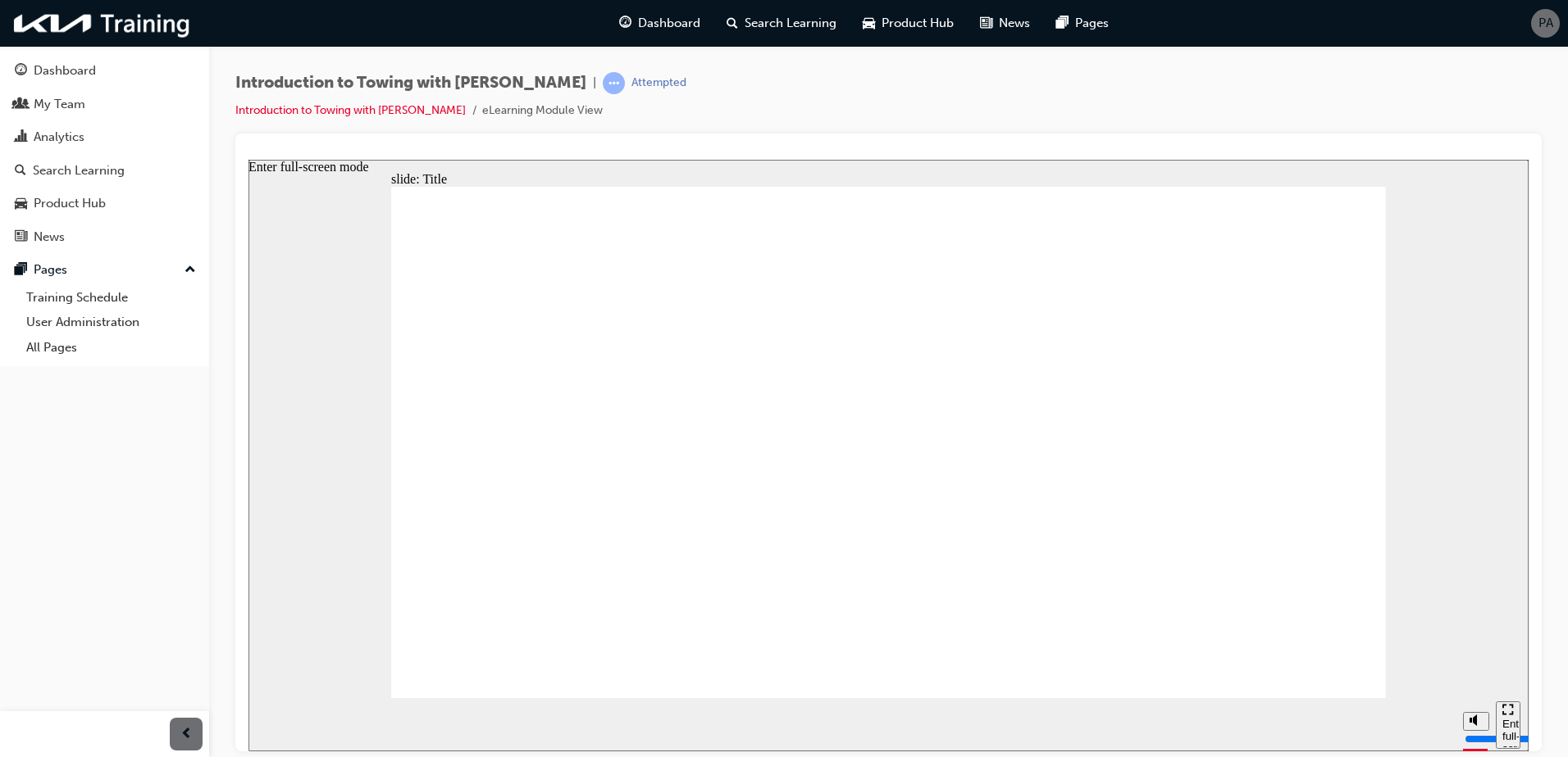
click at [1512, 725] on div "Enter full-screen mode" at bounding box center [1507, 742] width 12 height 49
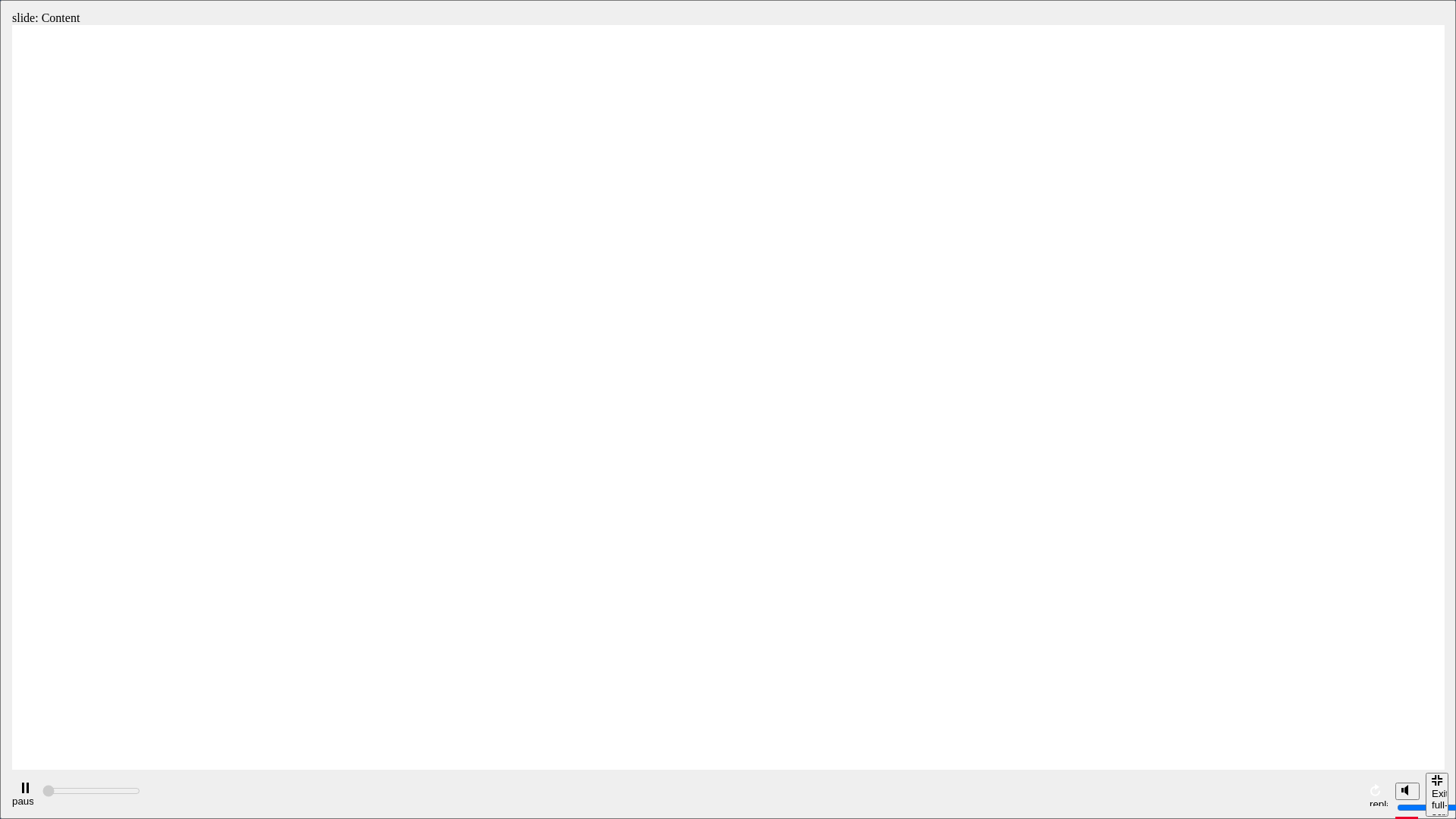
type input "2500"
radio input "true"
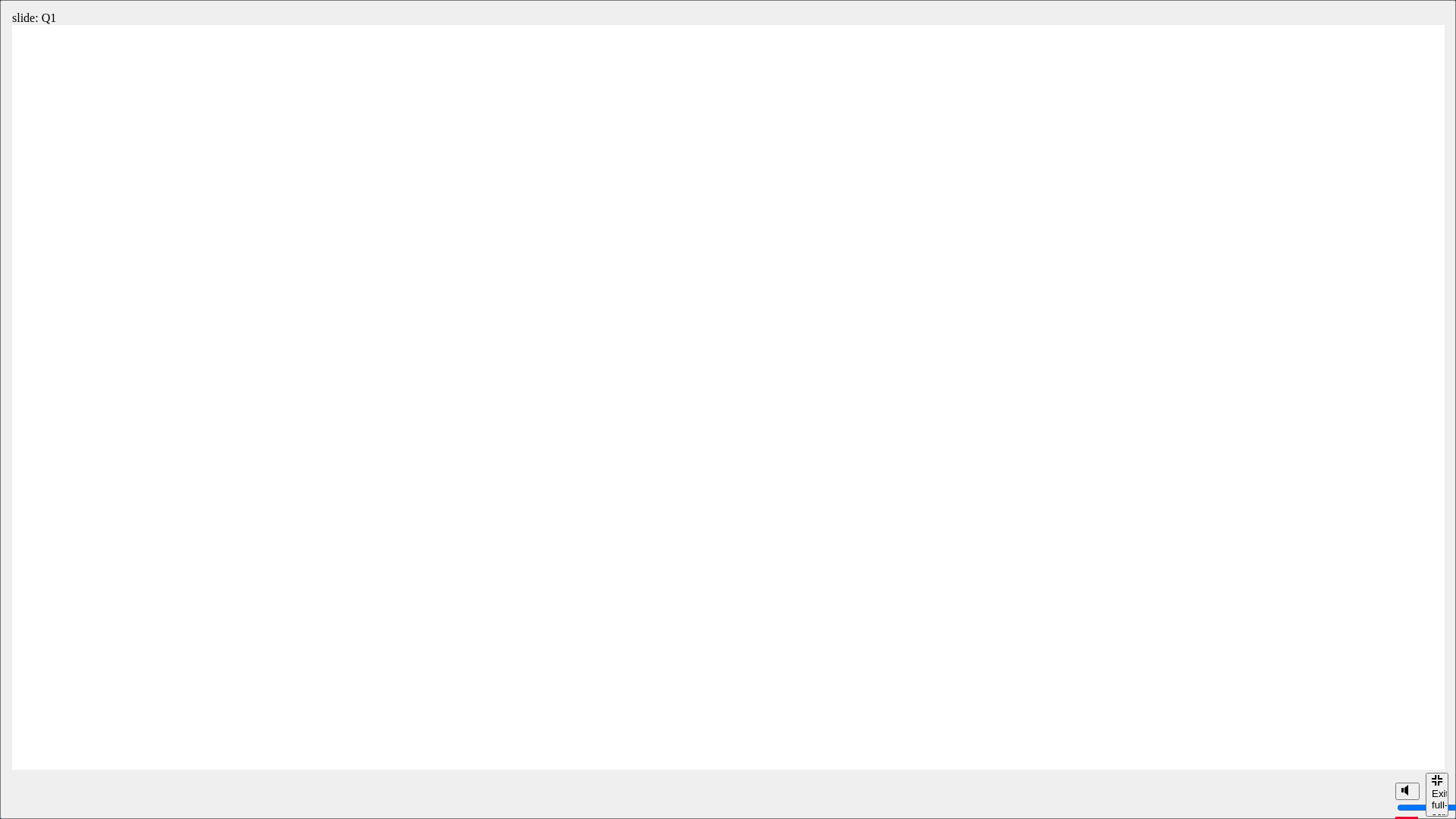
radio input "true"
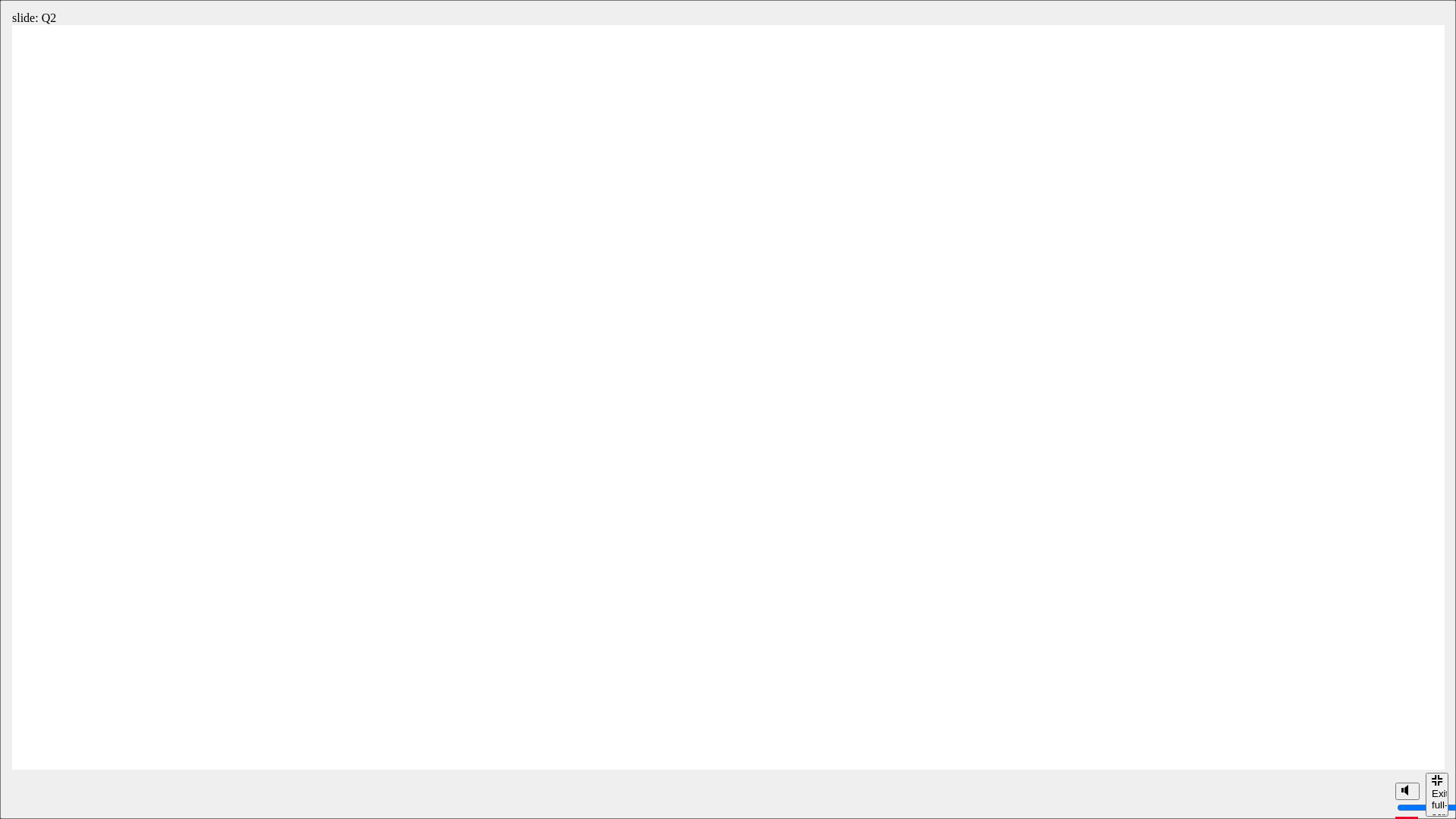
radio input "true"
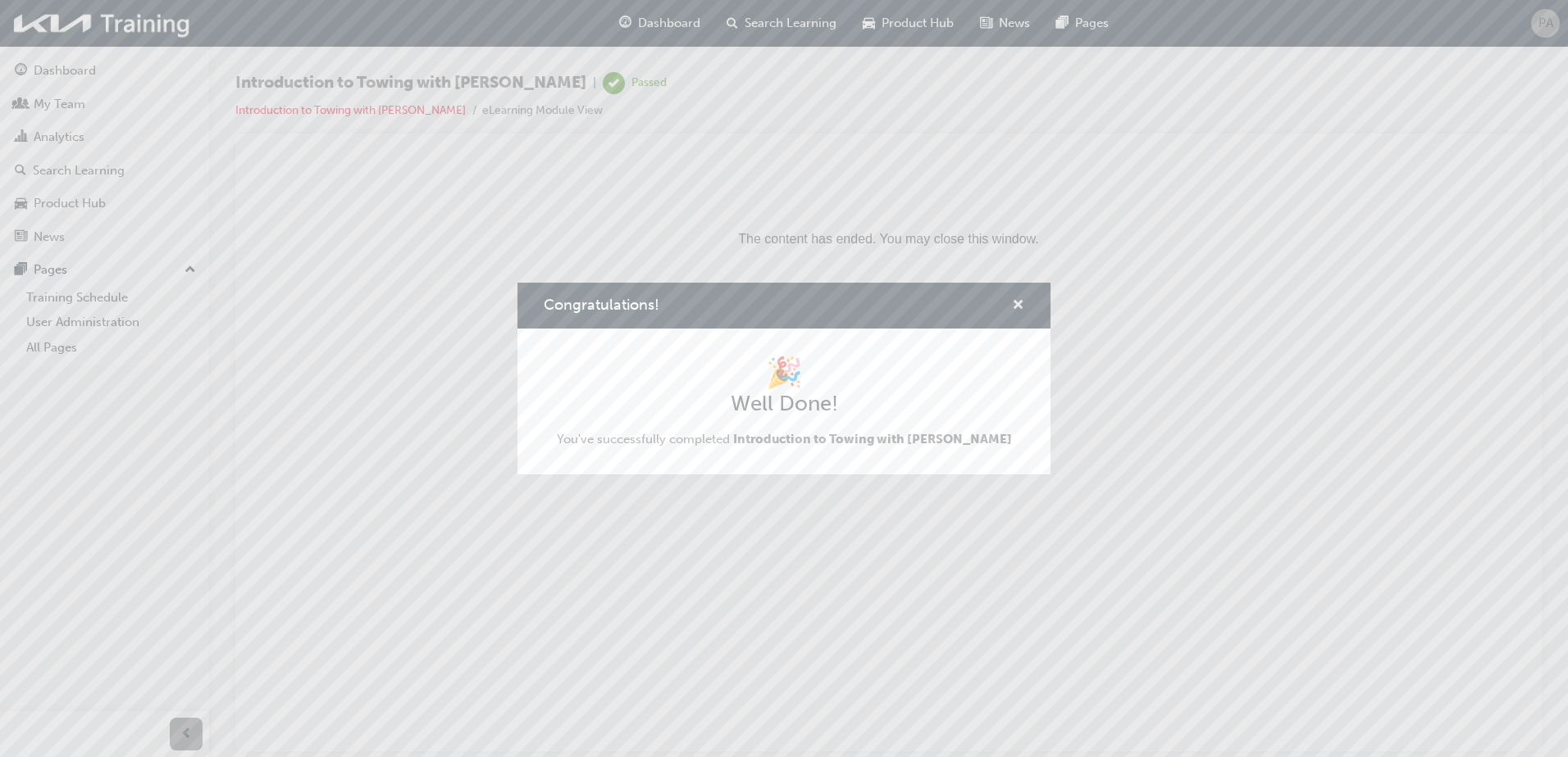
click at [1016, 304] on span "cross-icon" at bounding box center [1018, 306] width 13 height 15
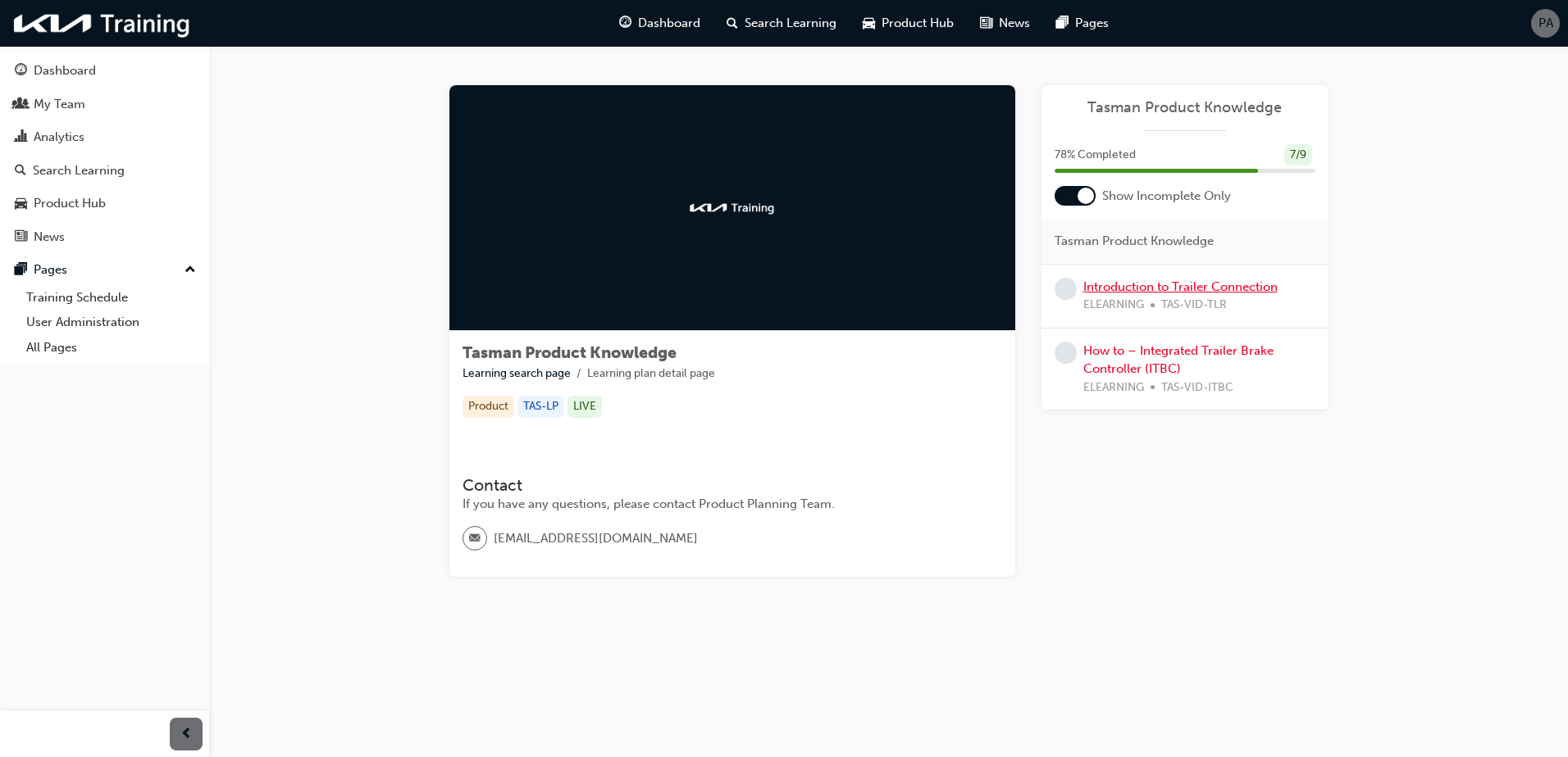
click at [1182, 288] on link "Introduction to Trailer Connection" at bounding box center [1180, 286] width 194 height 15
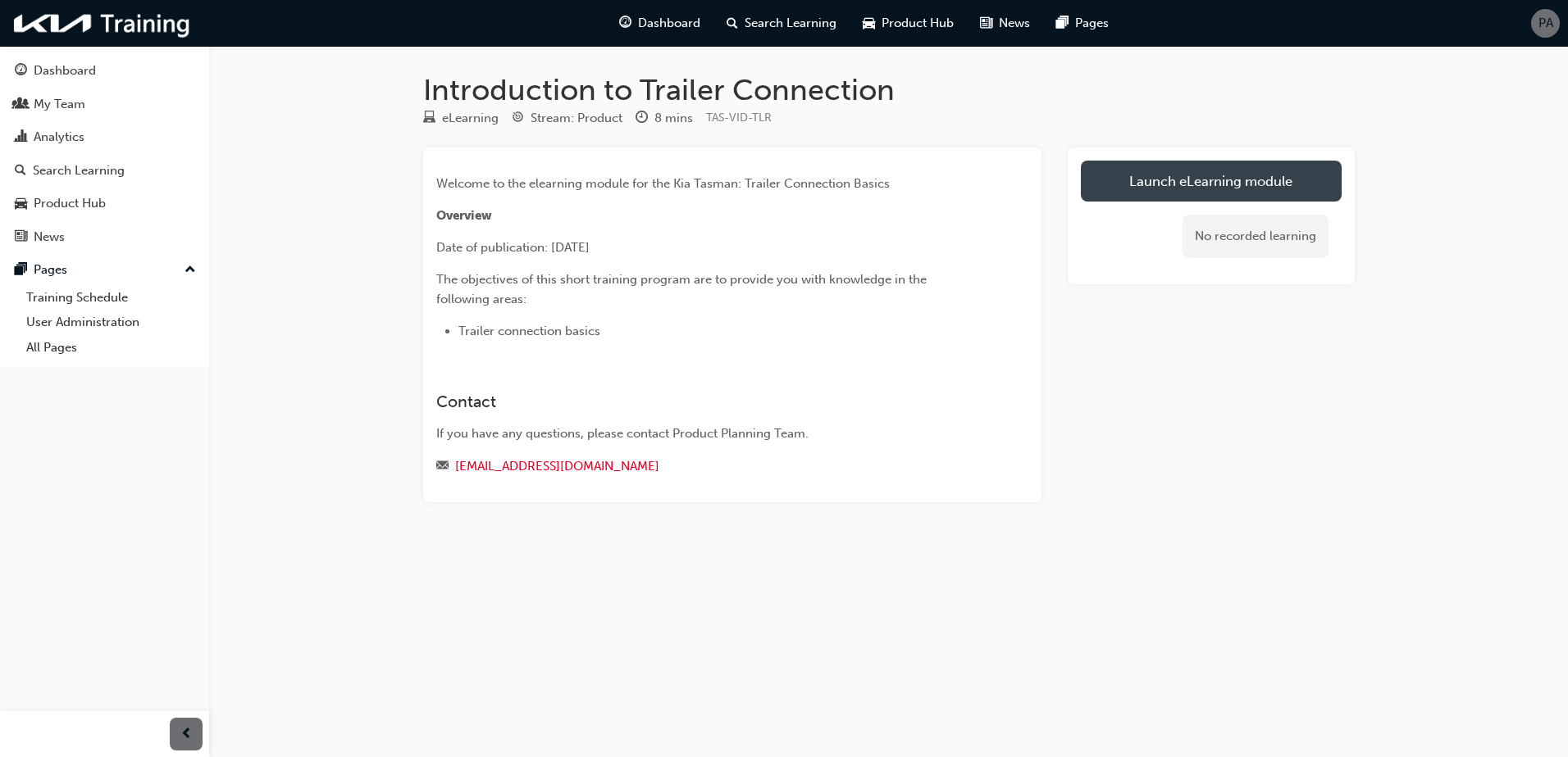
click at [1166, 181] on link "Launch eLearning module" at bounding box center [1211, 180] width 260 height 41
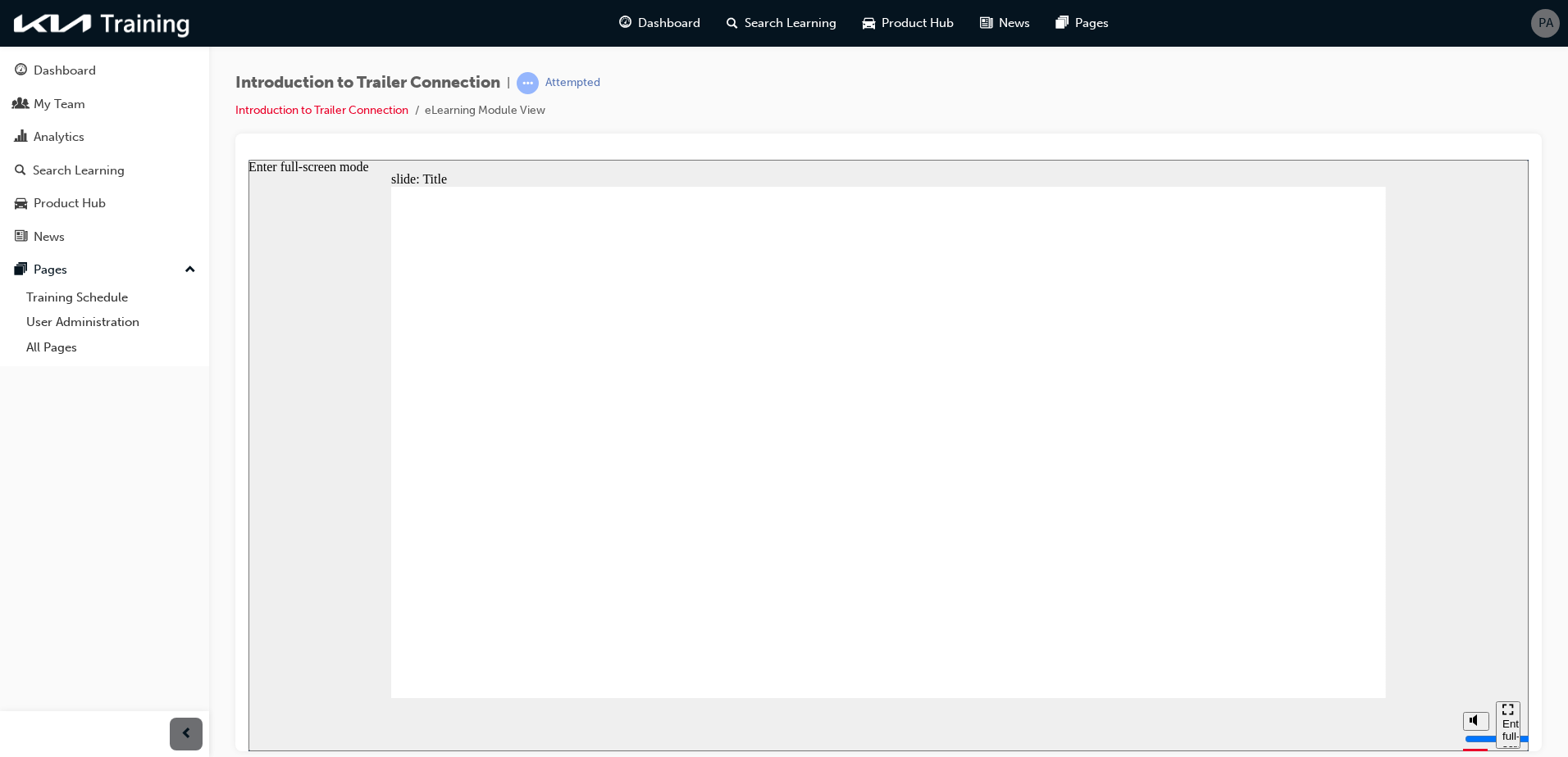
click at [1510, 719] on div "Enter full-screen mode" at bounding box center [1507, 742] width 12 height 49
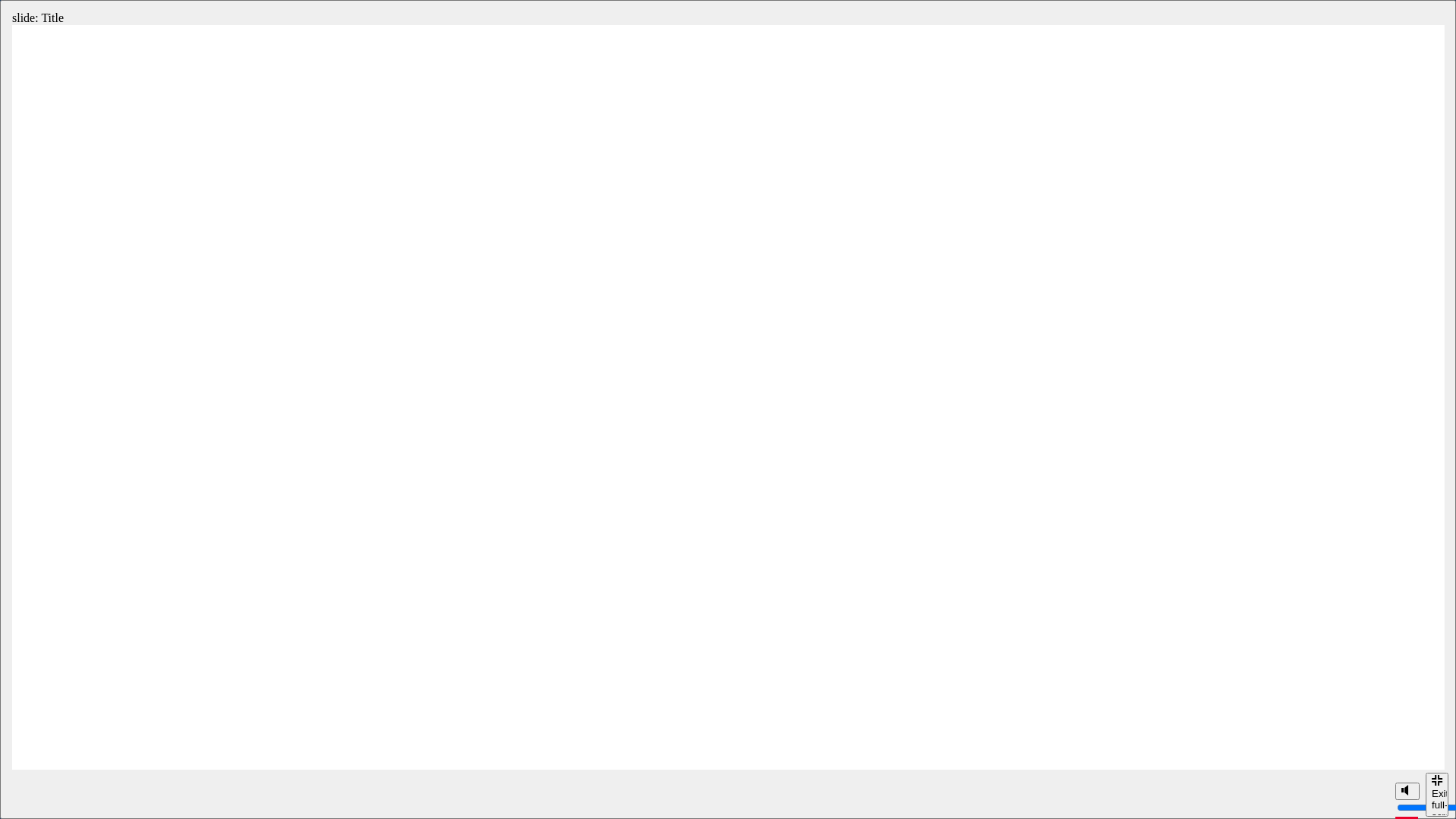
type input "106700"
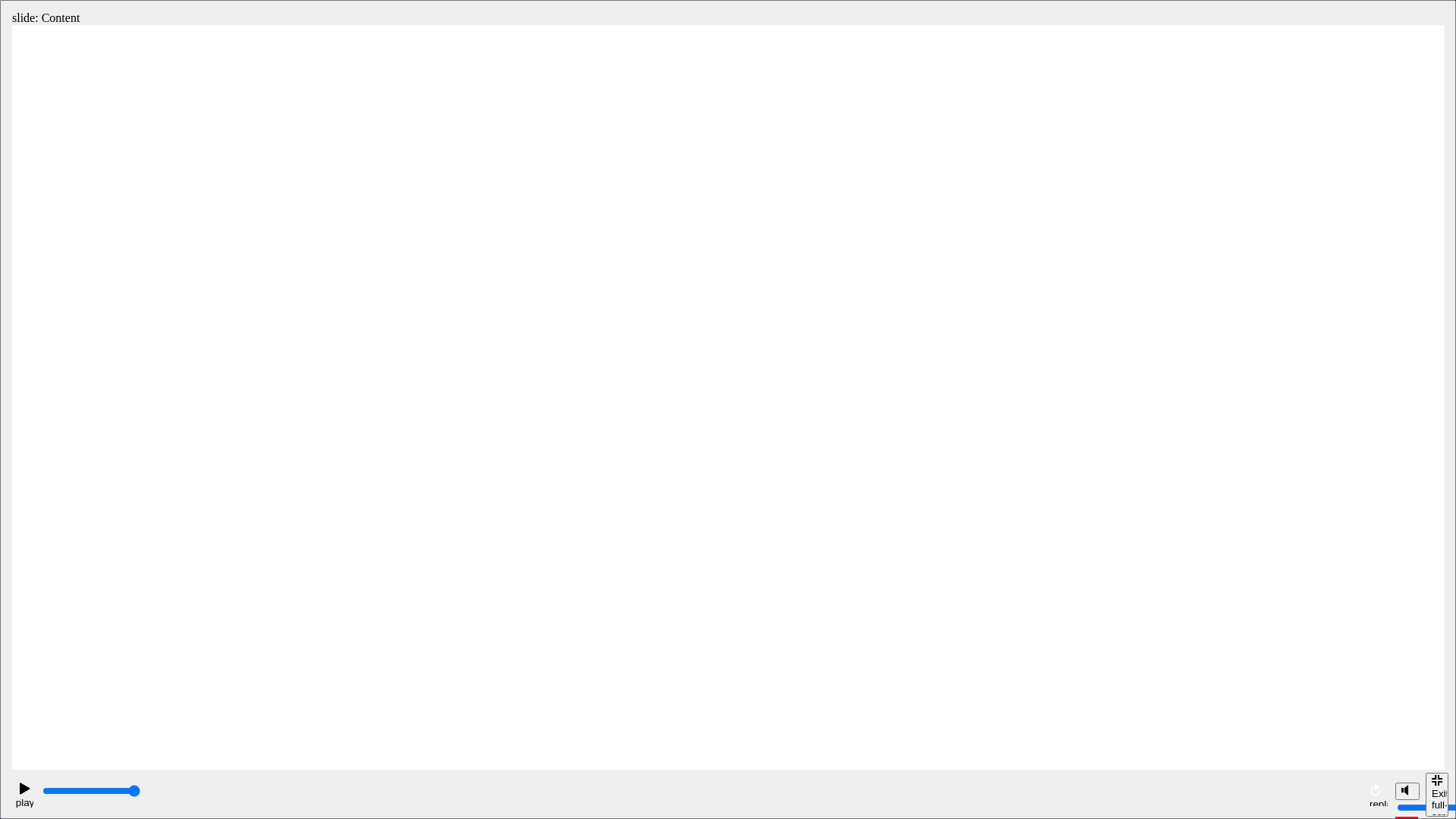
radio input "true"
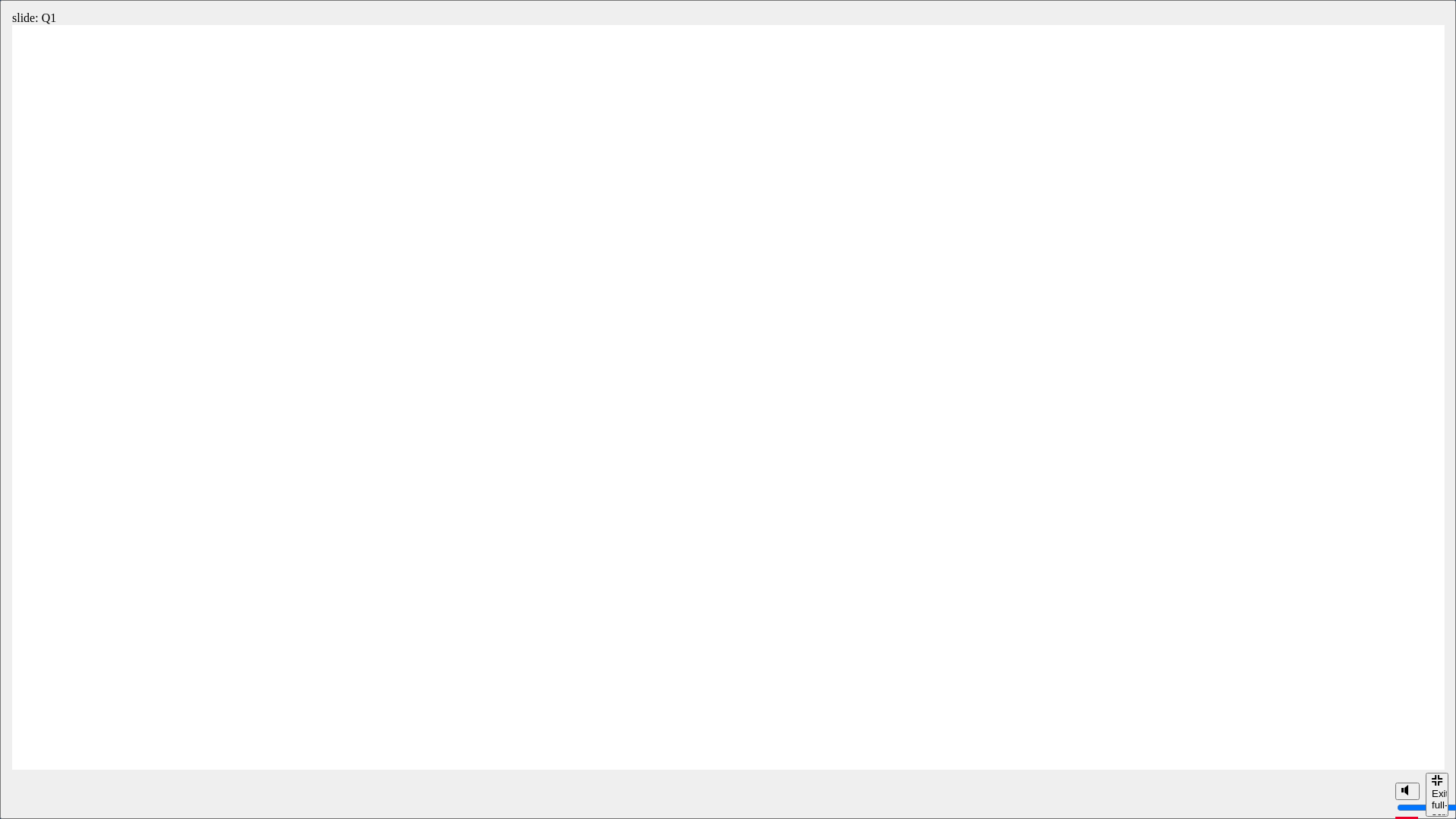
radio input "true"
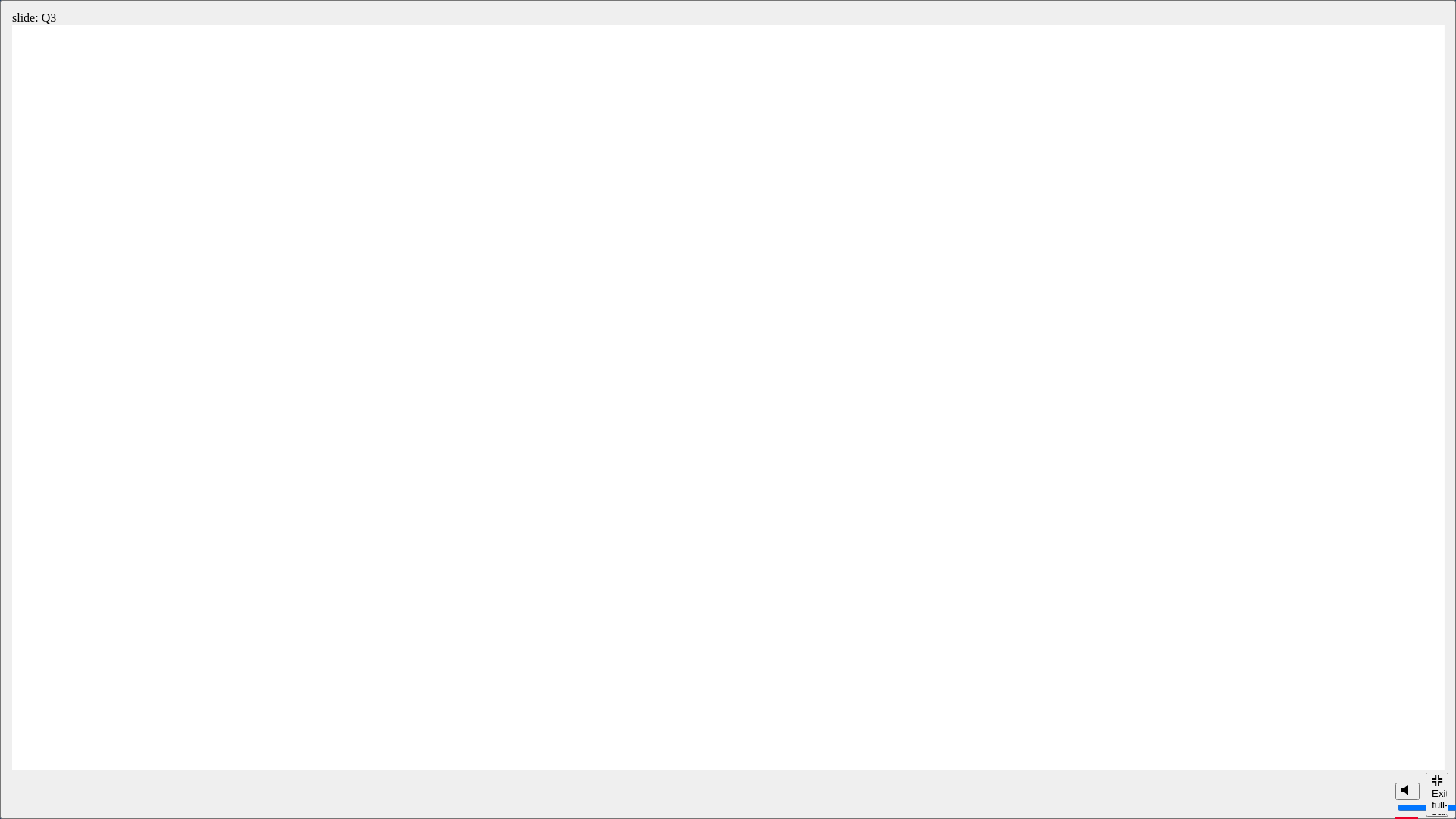
radio input "true"
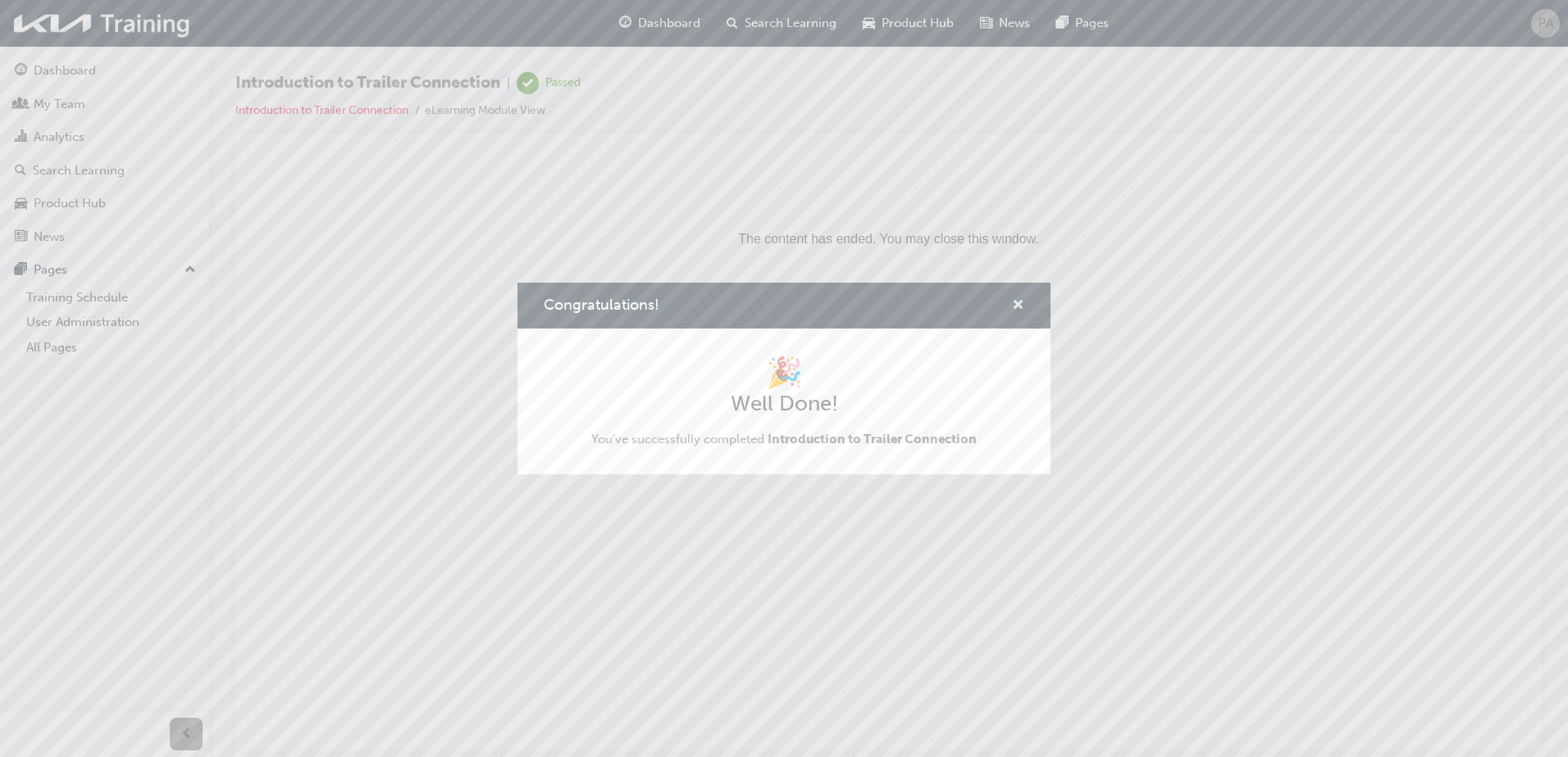
click at [1018, 299] on span "cross-icon" at bounding box center [1018, 306] width 13 height 15
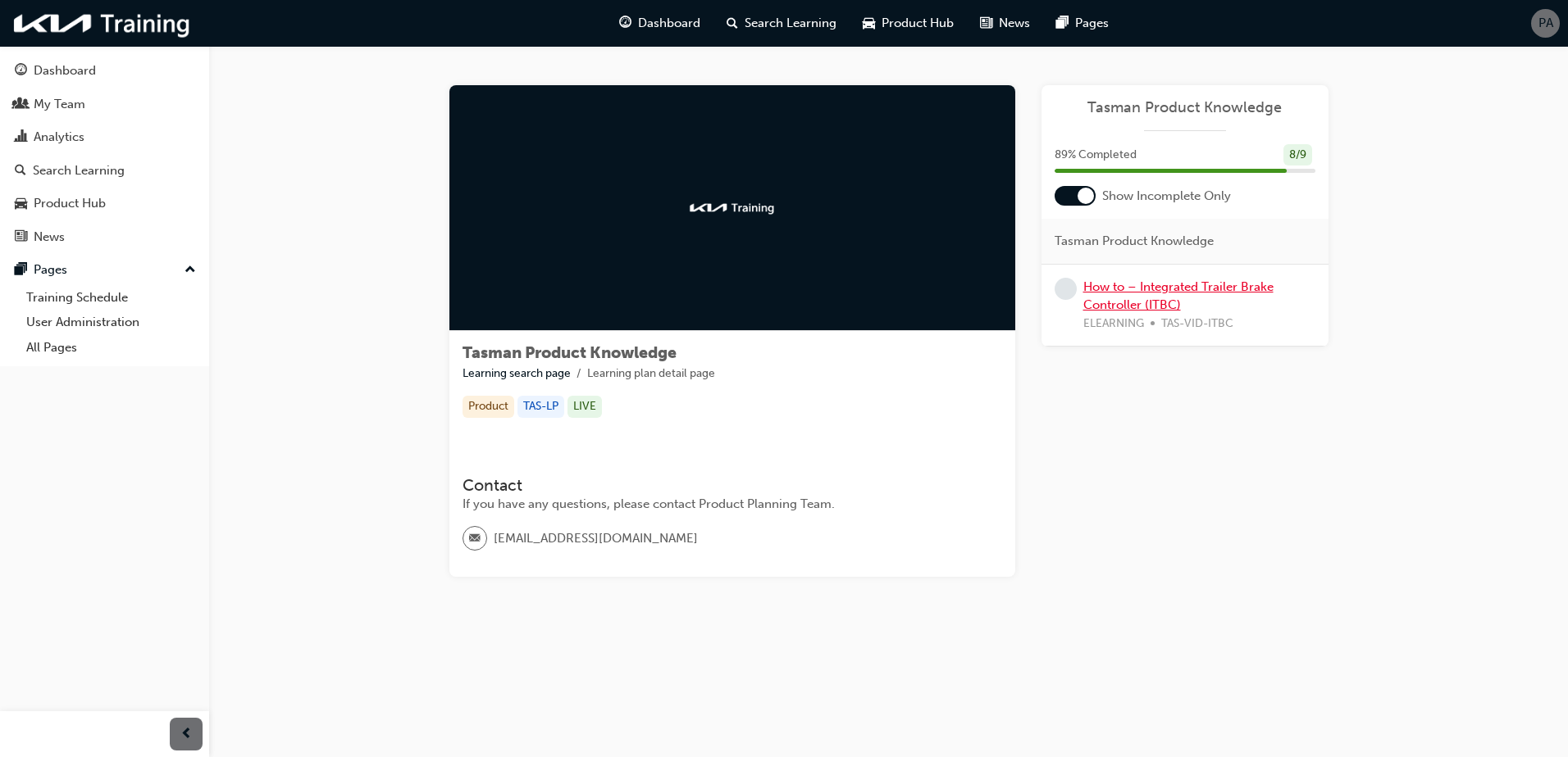
click at [1146, 302] on link "How to – Integrated Trailer Brake Controller (ITBC)" at bounding box center [1178, 296] width 190 height 34
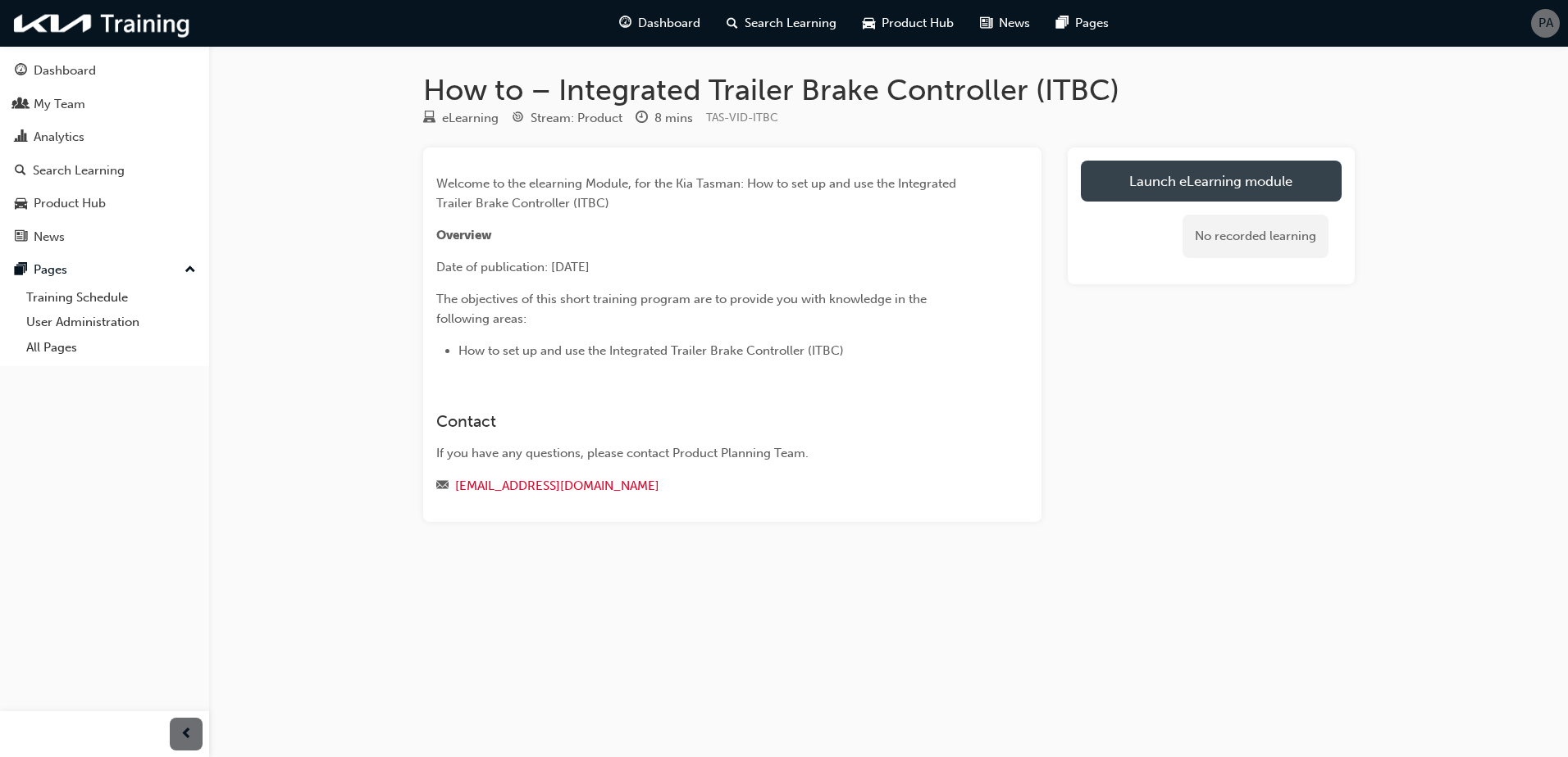
click at [1180, 188] on link "Launch eLearning module" at bounding box center [1211, 180] width 260 height 41
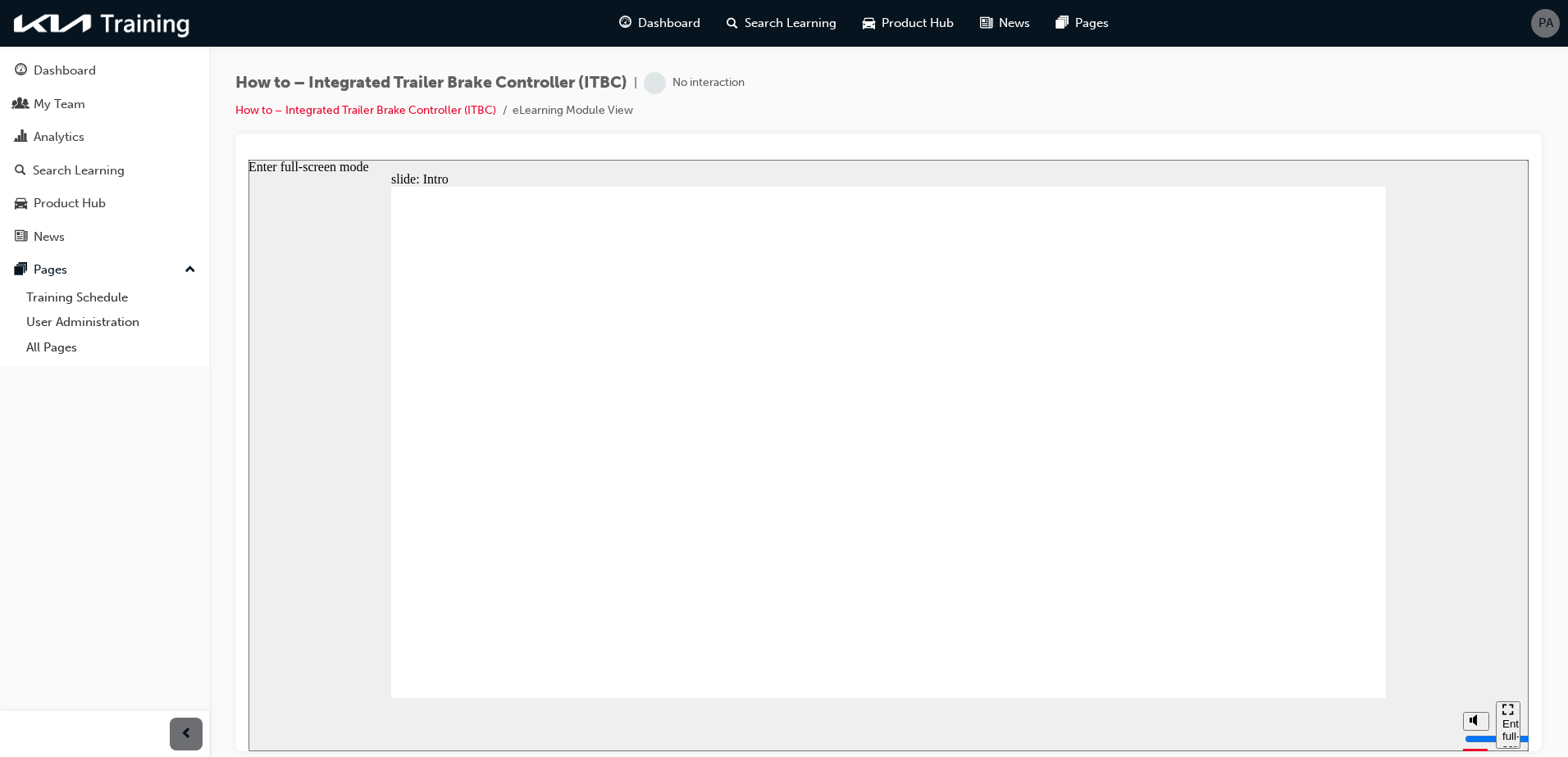
click at [1511, 722] on div "Enter full-screen mode" at bounding box center [1507, 742] width 12 height 49
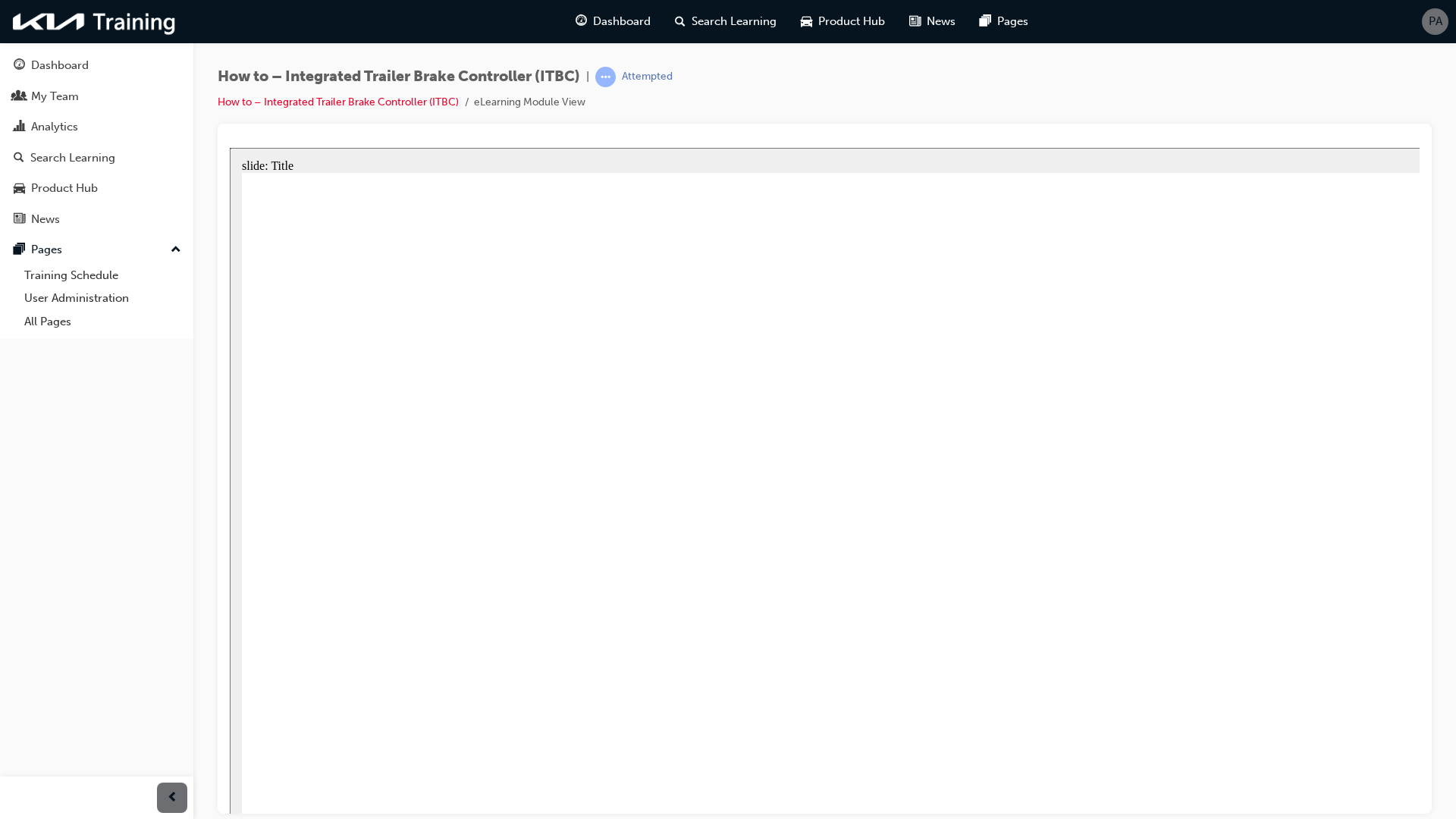
type input "103500"
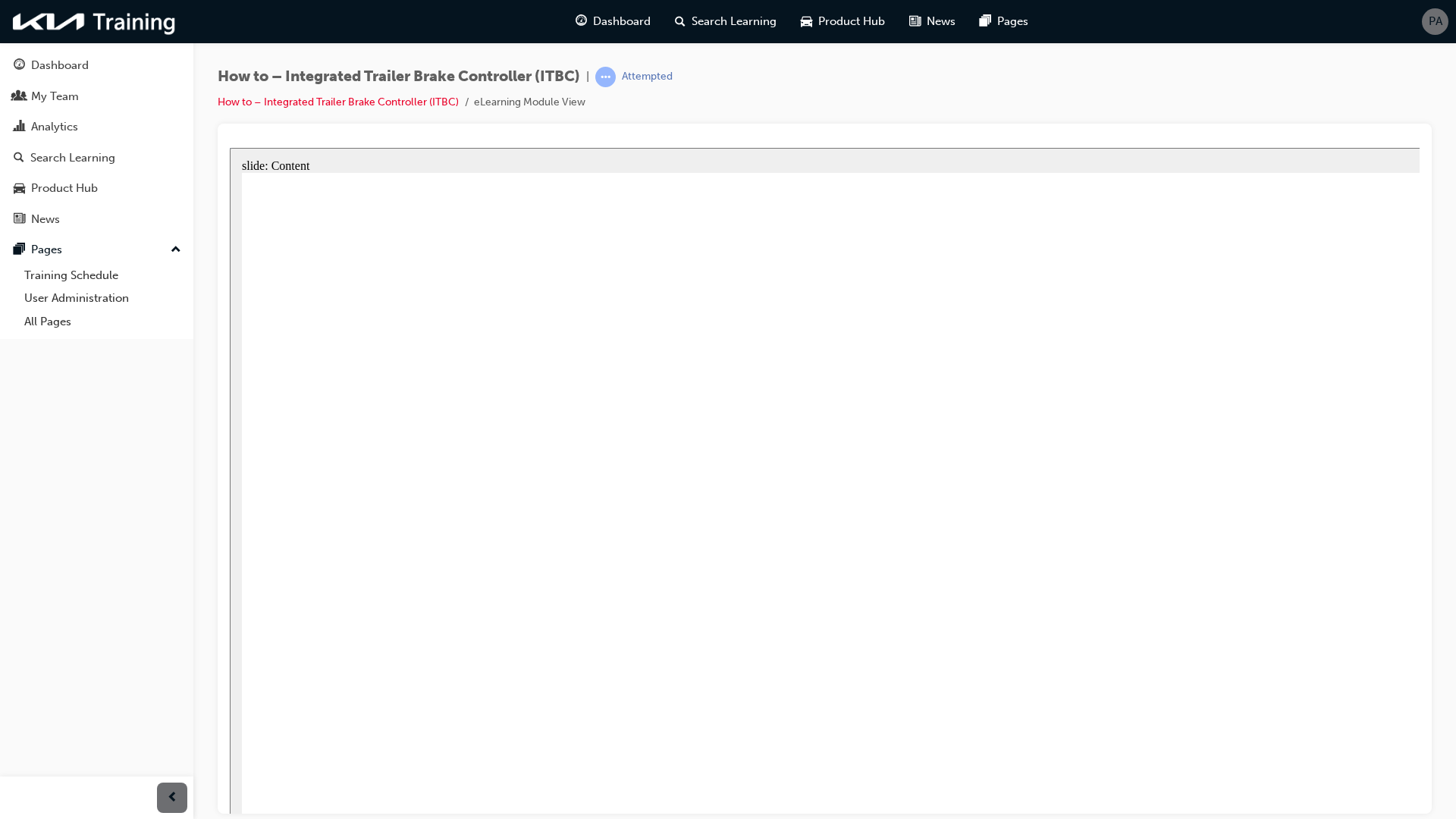
radio input "true"
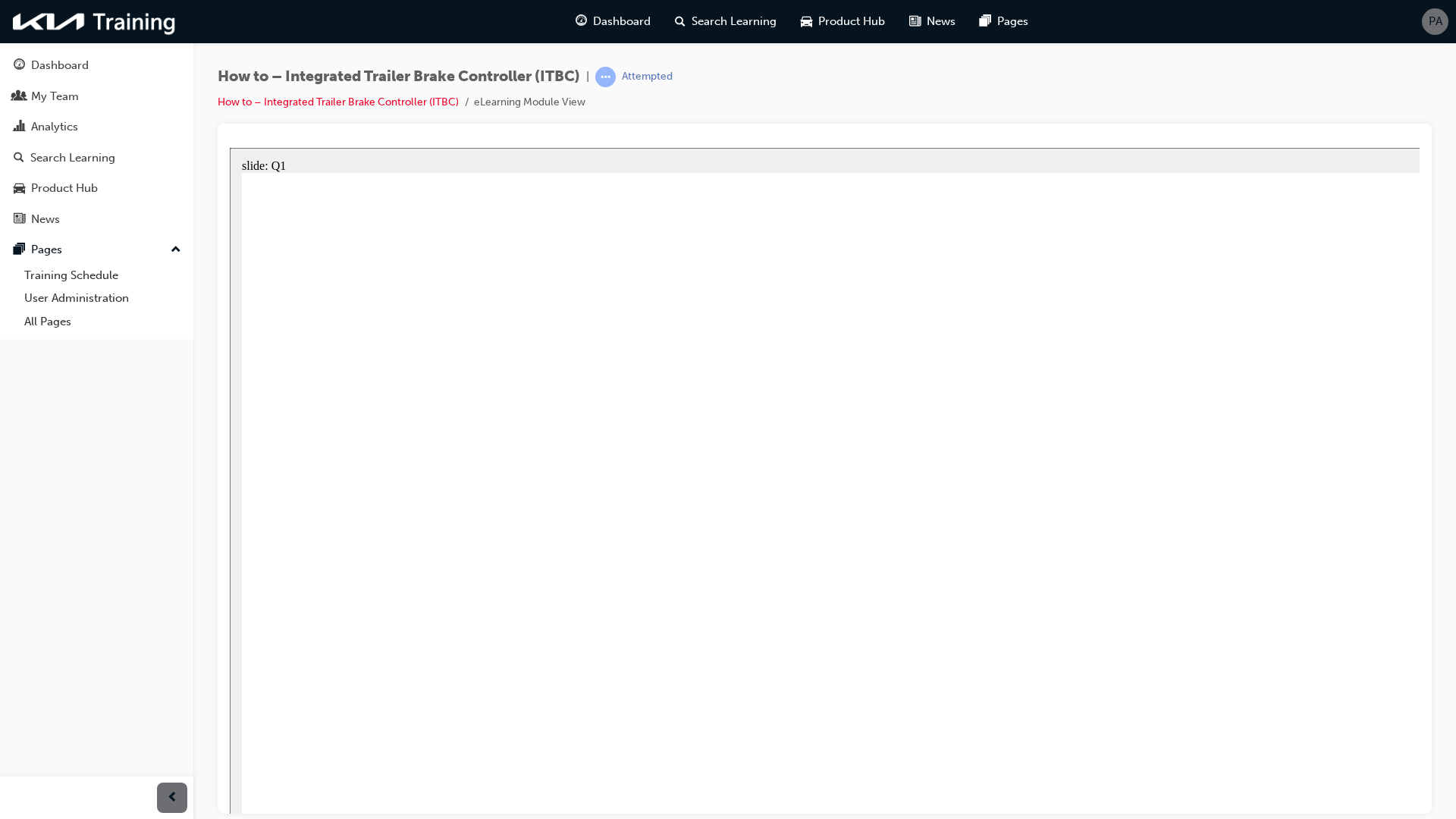
radio input "true"
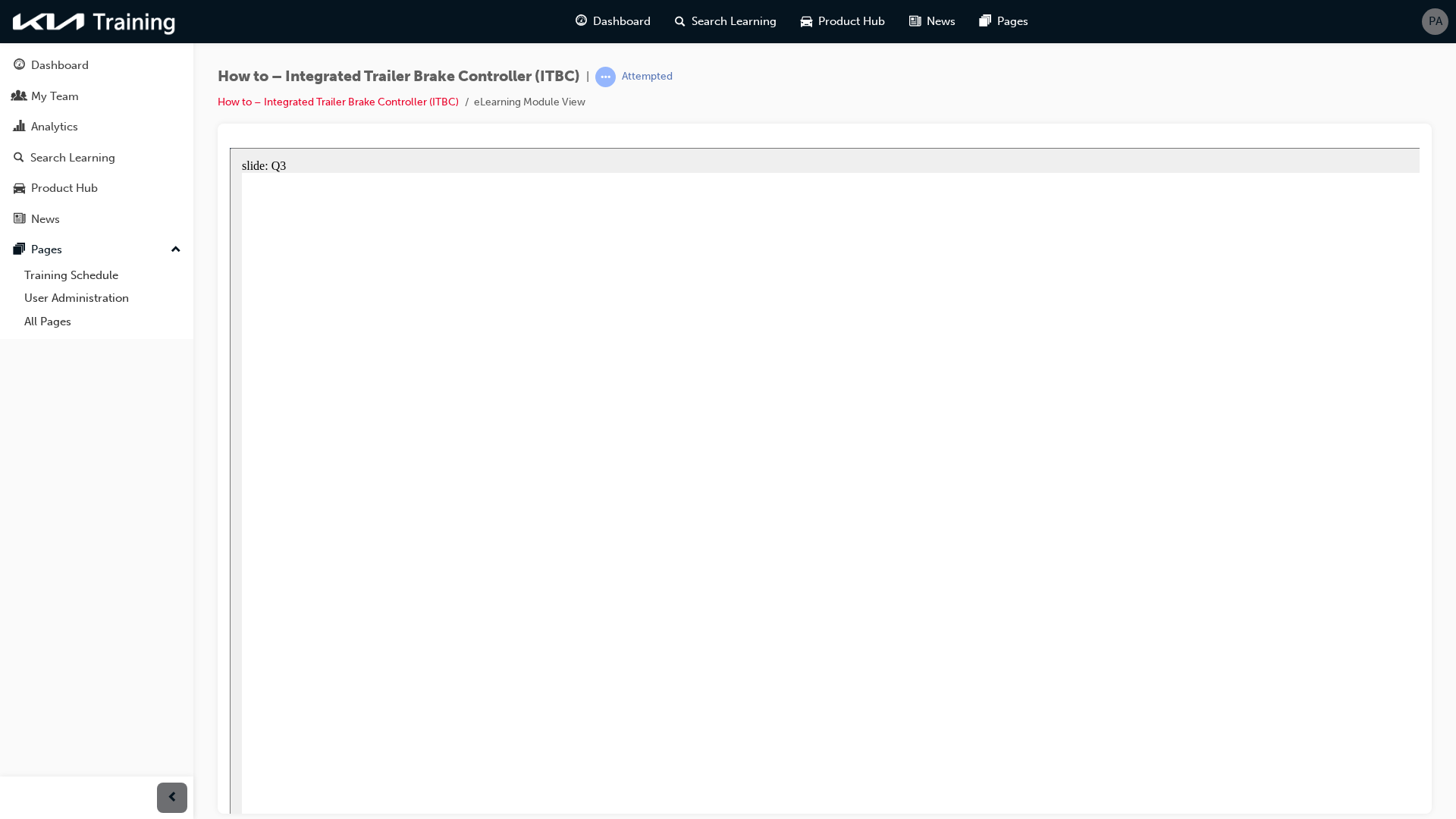
radio input "true"
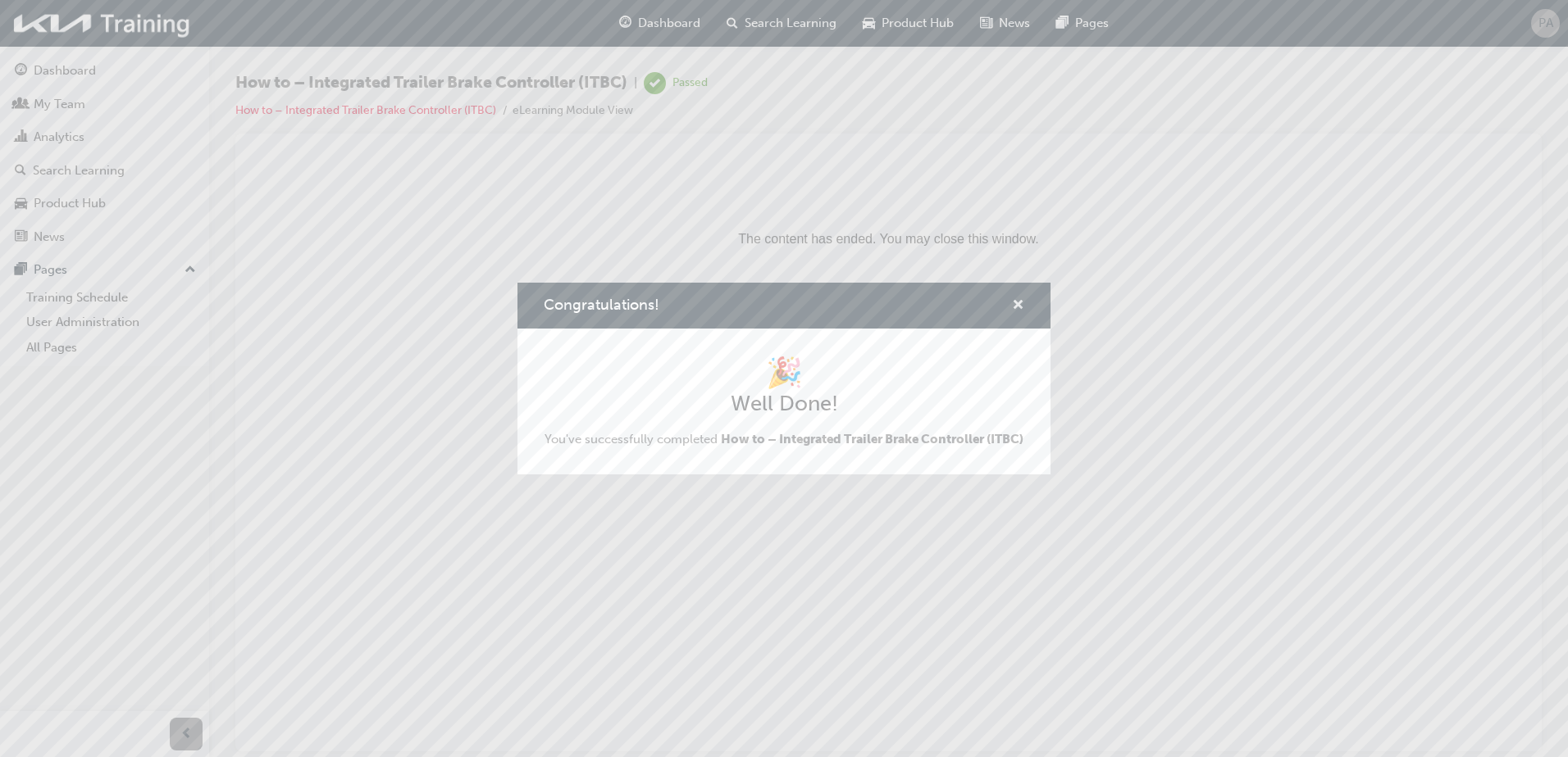
click at [1017, 299] on span "cross-icon" at bounding box center [1018, 306] width 13 height 15
